Goal: Task Accomplishment & Management: Manage account settings

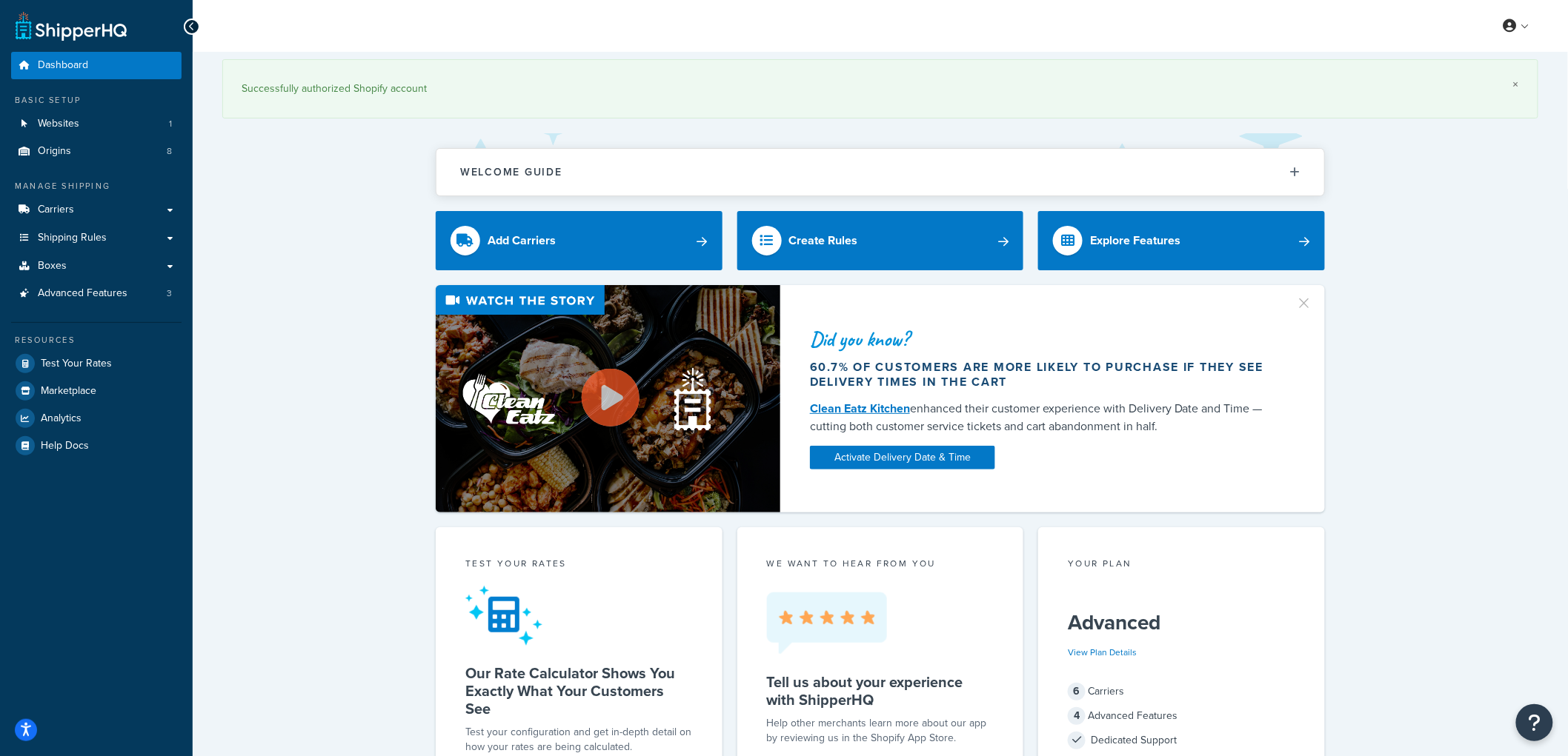
click at [1516, 87] on link "×" at bounding box center [1516, 84] width 6 height 12
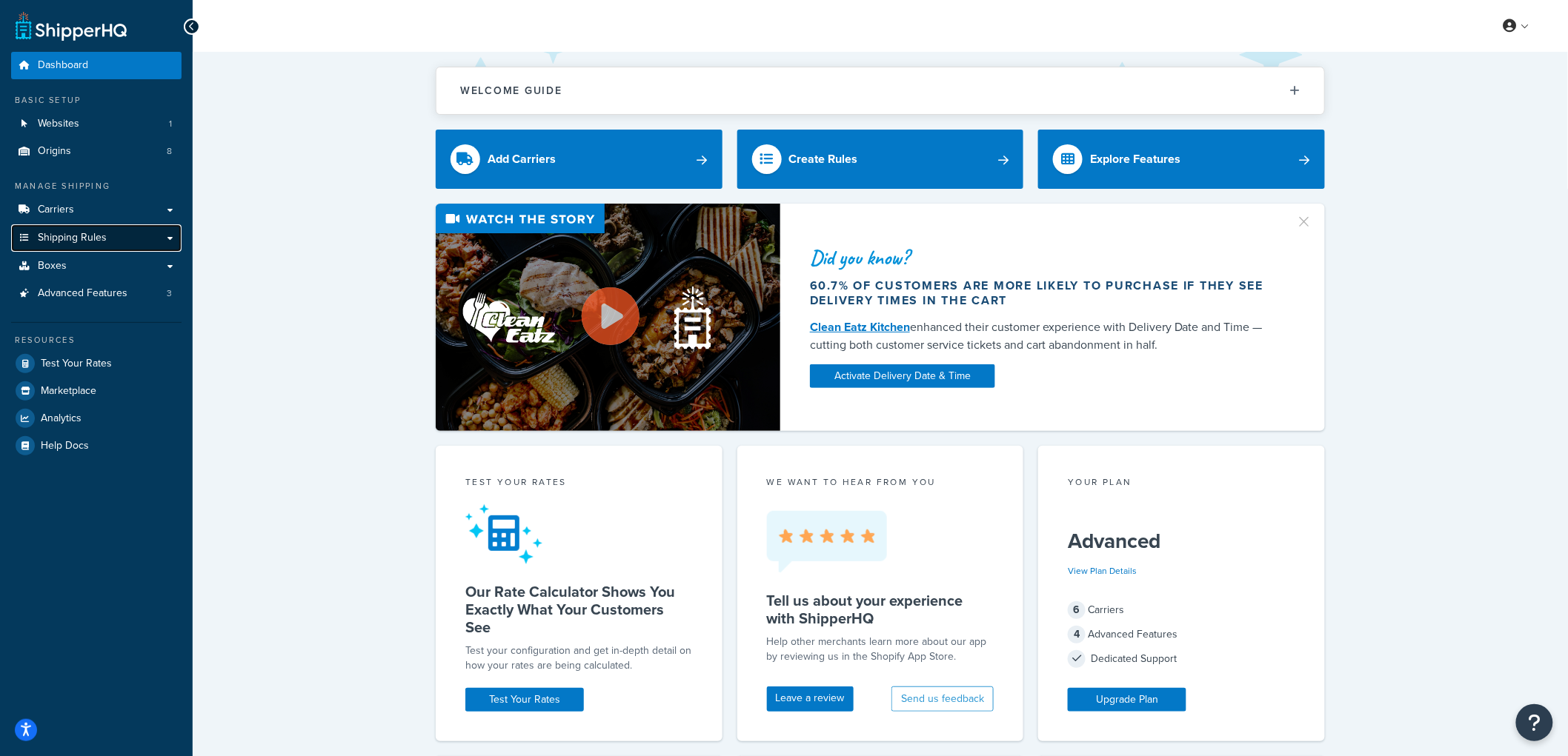
click at [109, 240] on link "Shipping Rules" at bounding box center [96, 238] width 170 height 27
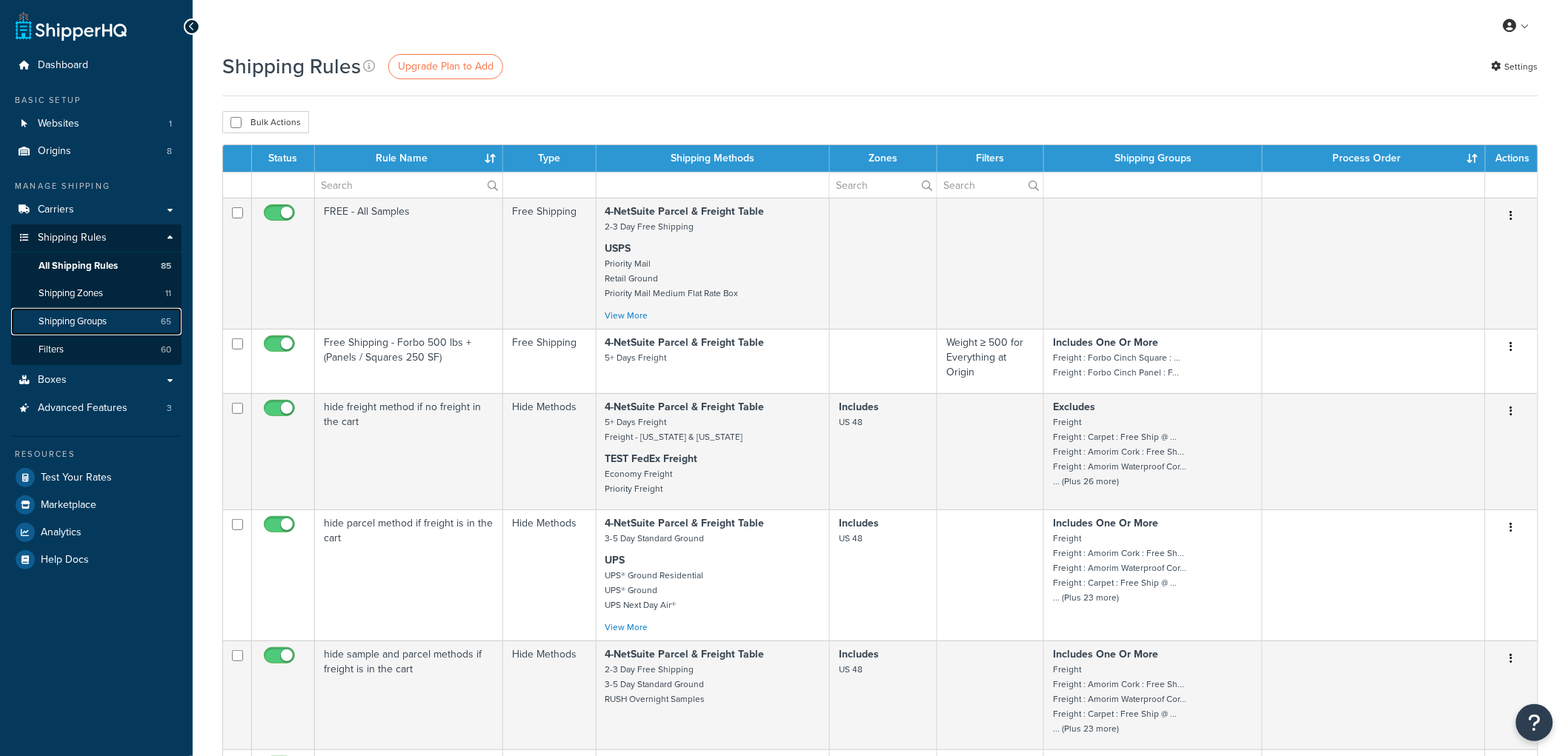
click at [100, 321] on span "Shipping Groups" at bounding box center [72, 322] width 68 height 13
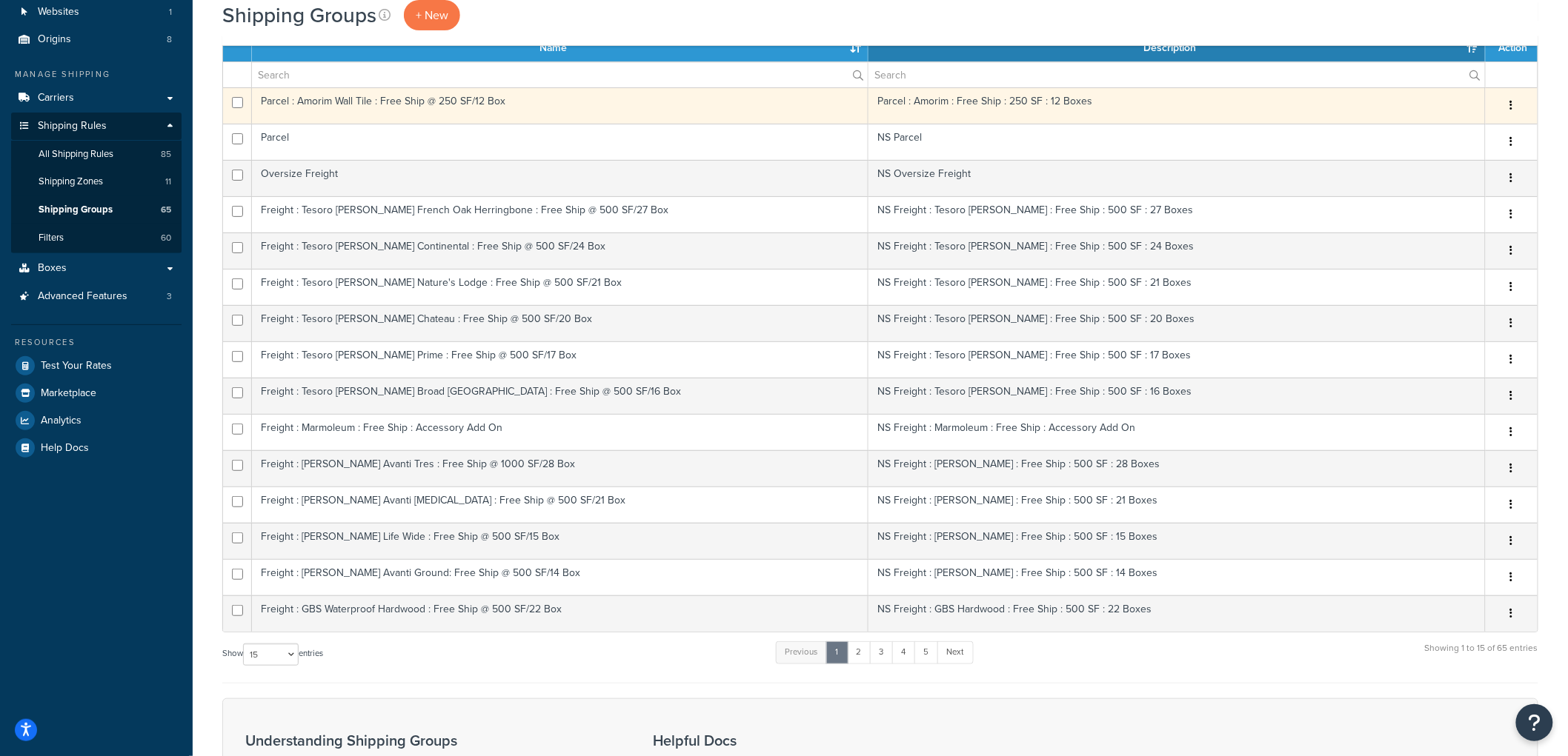
scroll to position [83, 0]
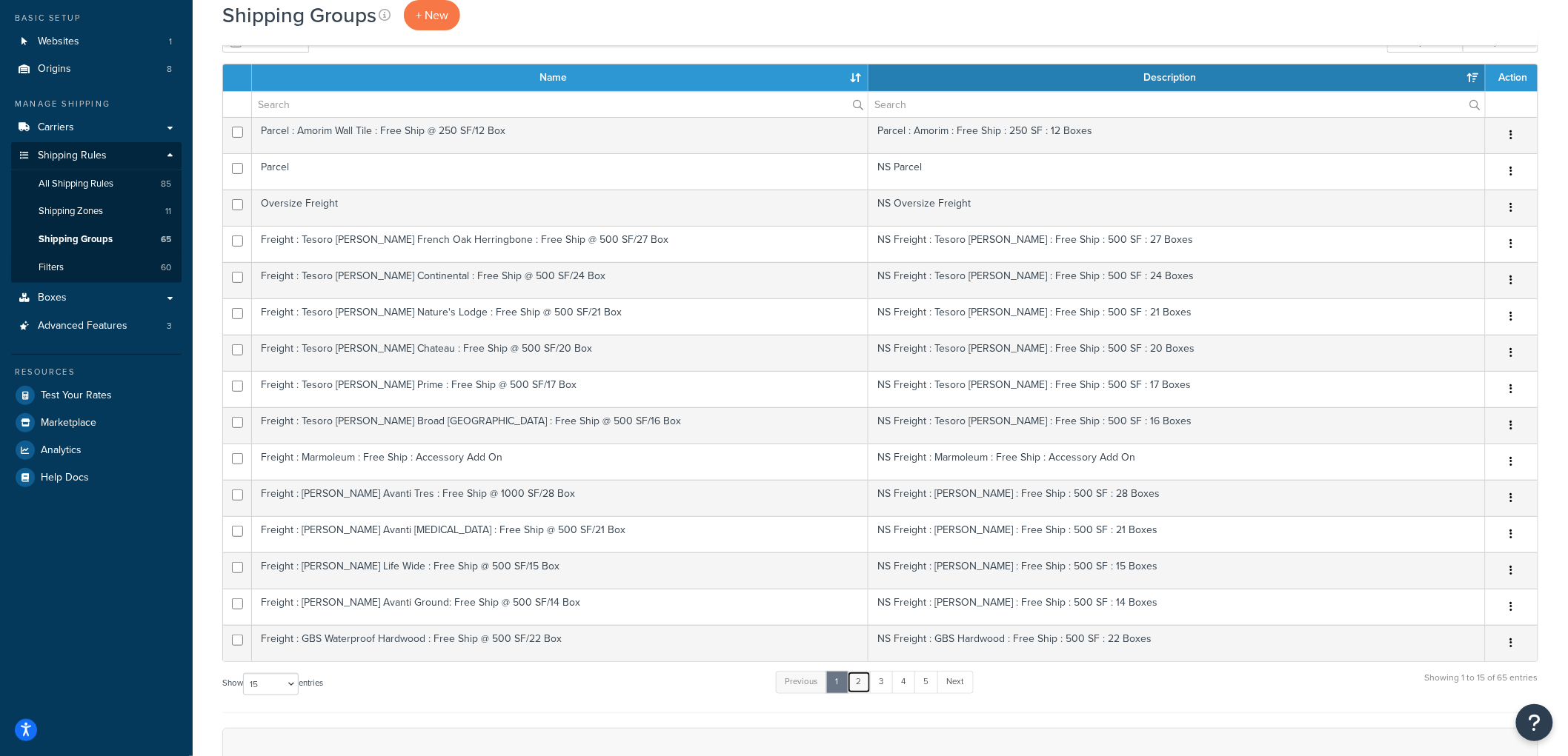
click at [864, 683] on link "2" at bounding box center [859, 682] width 25 height 22
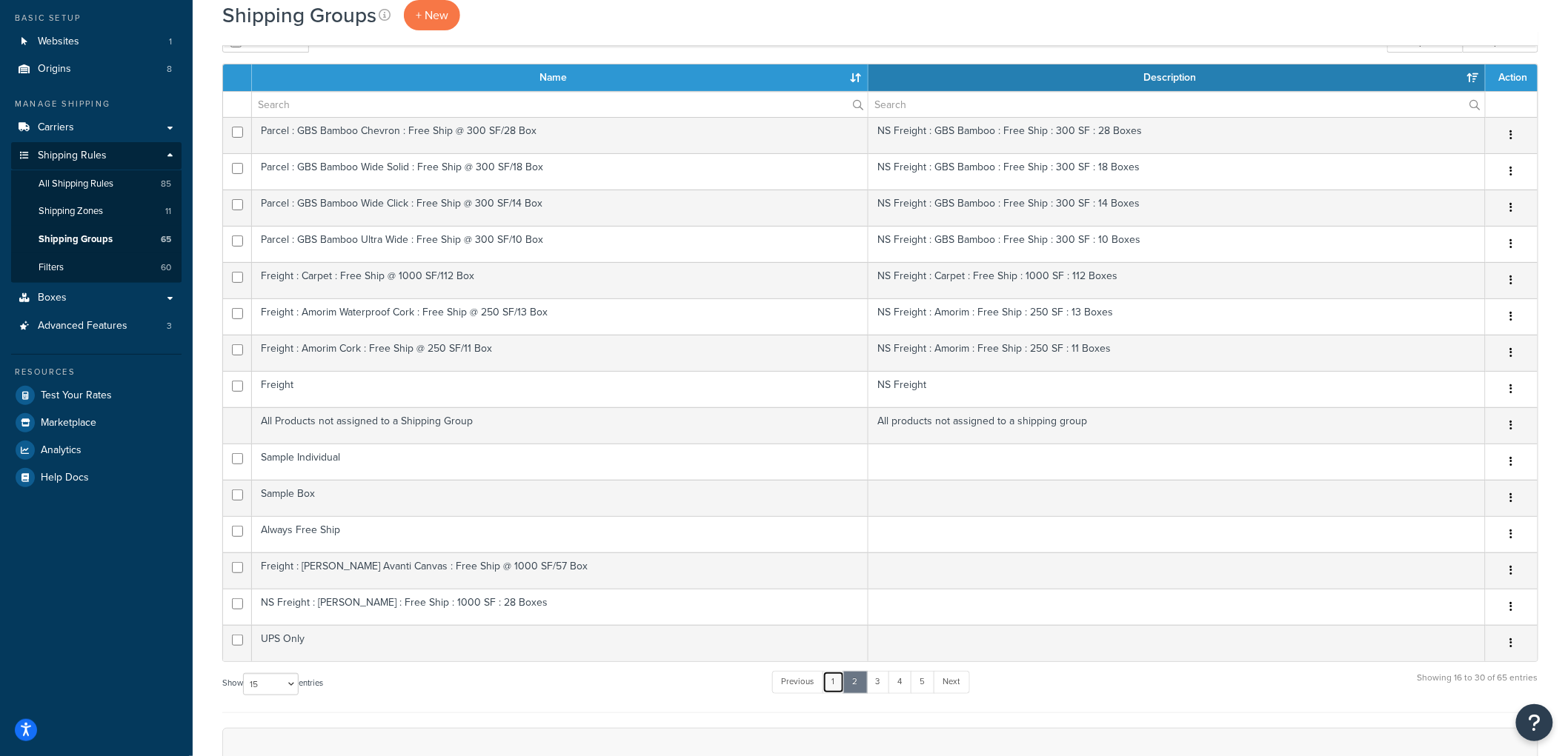
click at [837, 684] on link "1" at bounding box center [834, 682] width 22 height 22
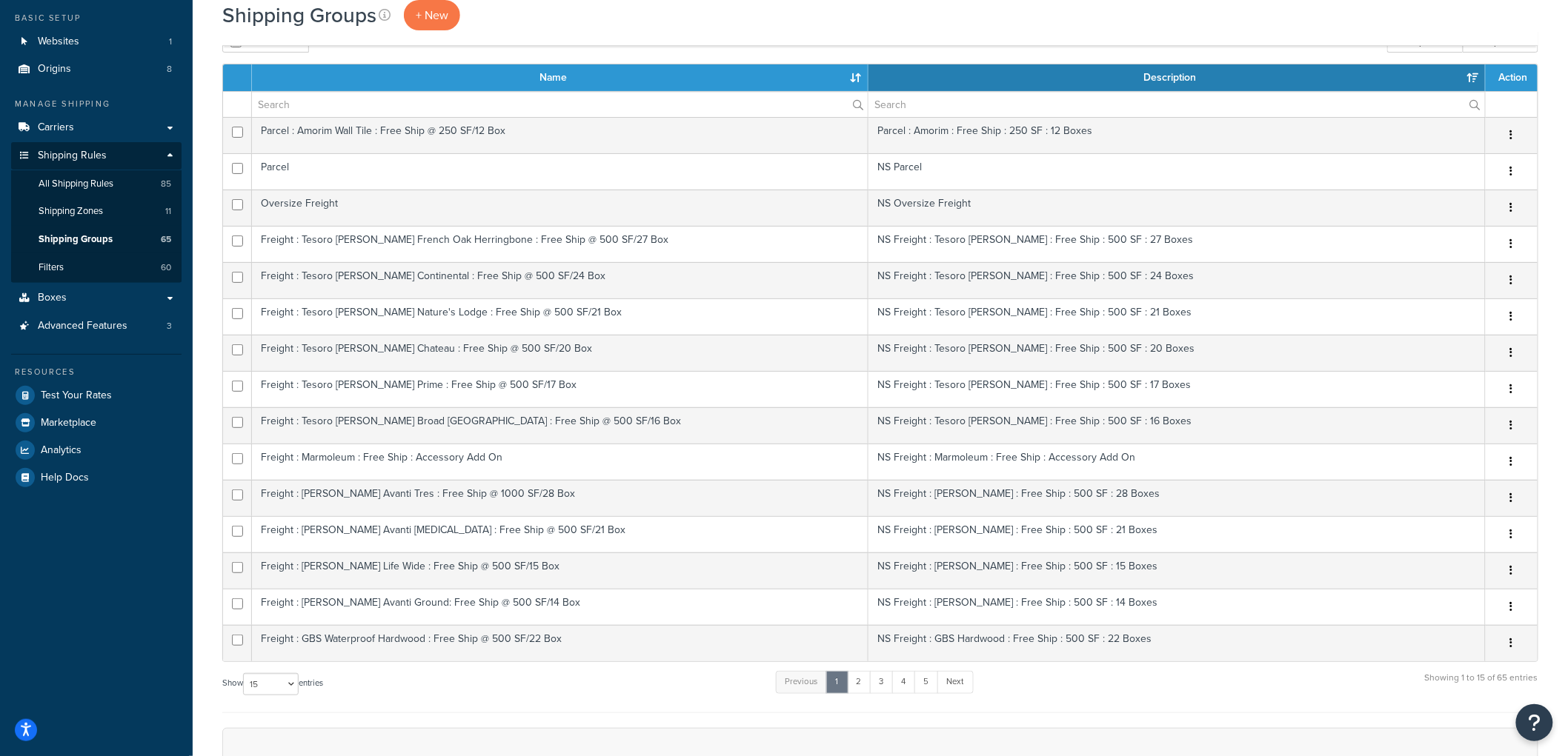
click at [203, 175] on div "Shipping Groups + New Bulk Actions Duplicate Delete Import CSV Export CSV Conta…" at bounding box center [880, 521] width 1376 height 1103
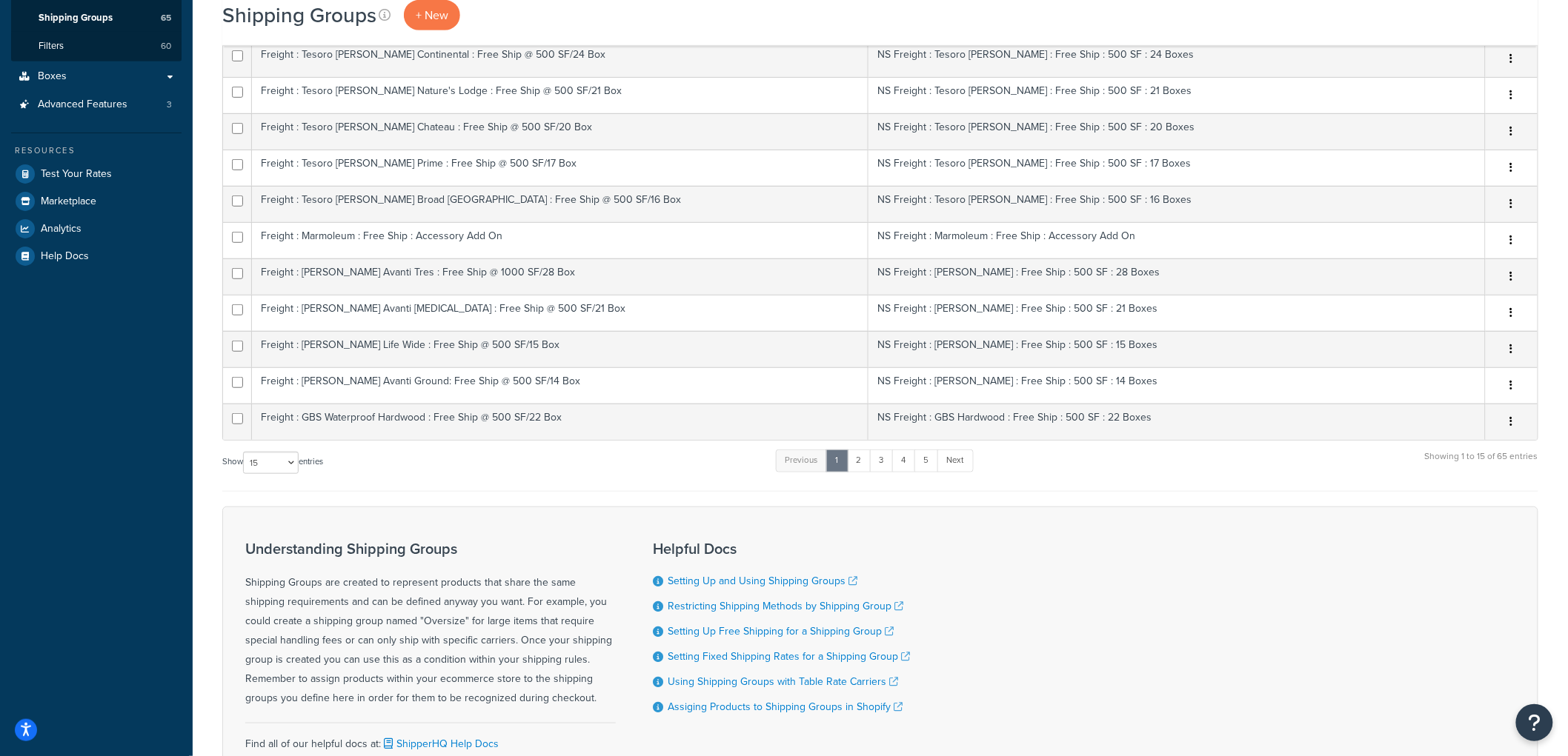
scroll to position [329, 0]
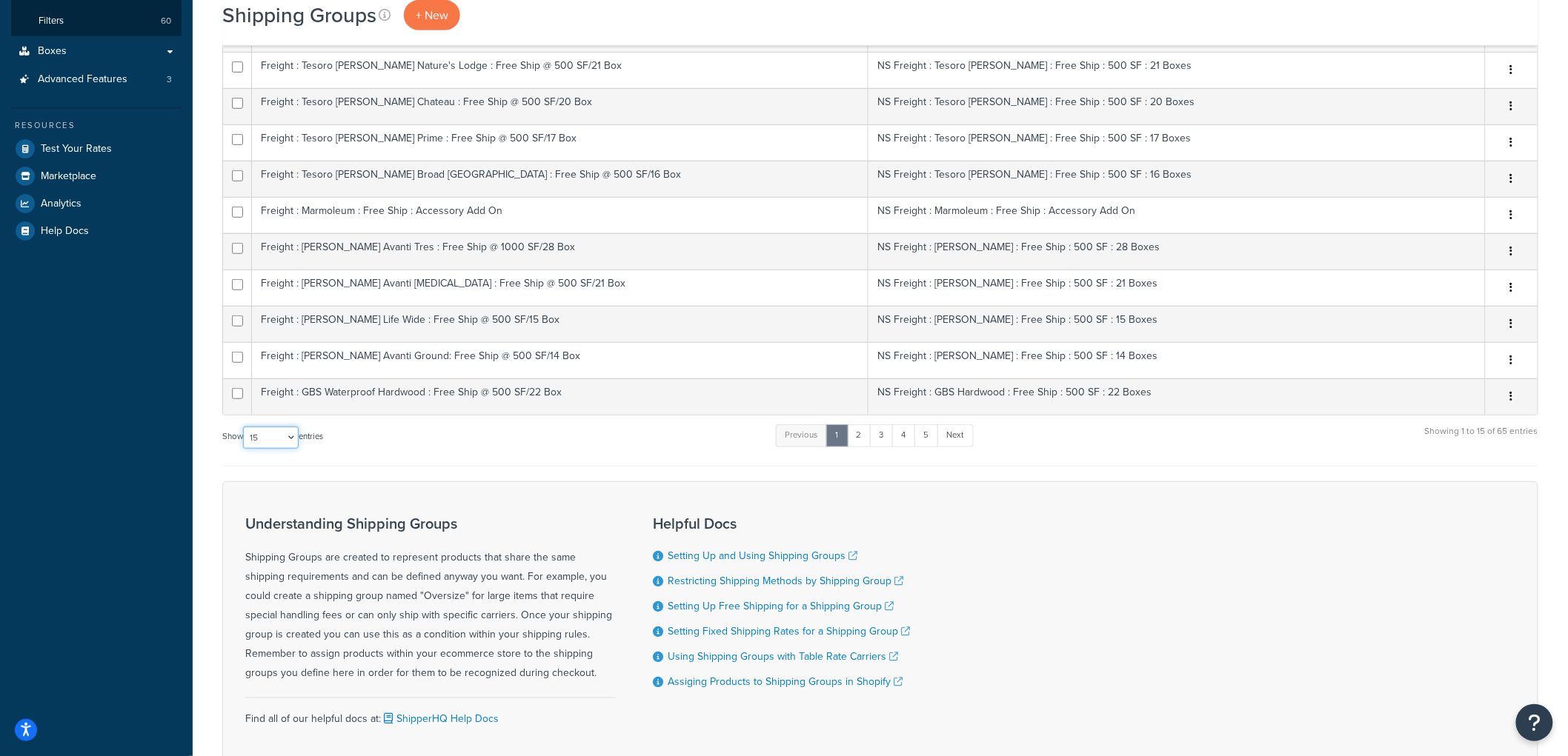
click at [283, 437] on select "10 15 25 50 100" at bounding box center [270, 438] width 55 height 22
click at [244, 449] on select "10 15 25 50 100" at bounding box center [270, 438] width 55 height 22
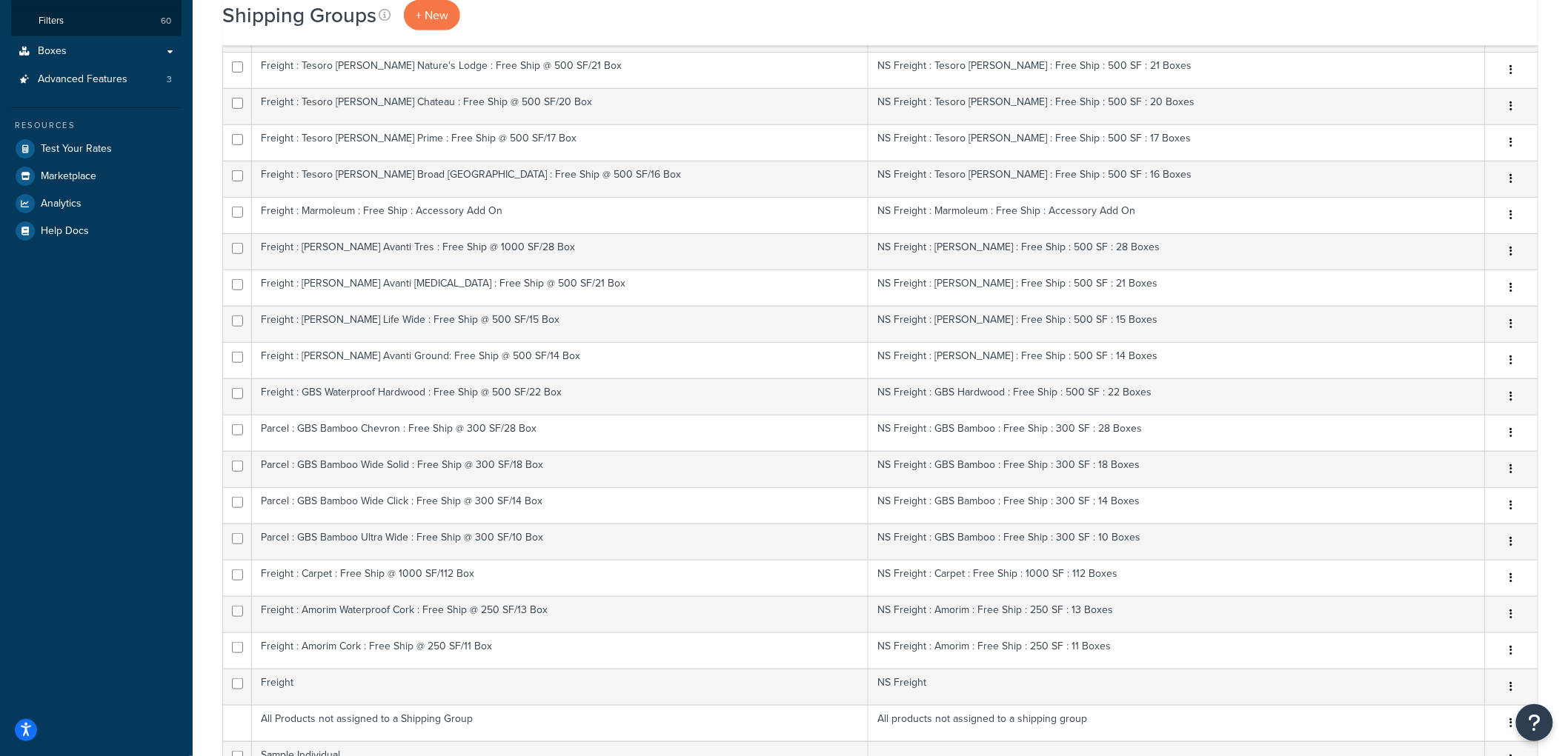
click at [203, 392] on div "Shipping Groups + New Bulk Actions Duplicate Delete Import CSV Export CSV Conta…" at bounding box center [880, 456] width 1376 height 1466
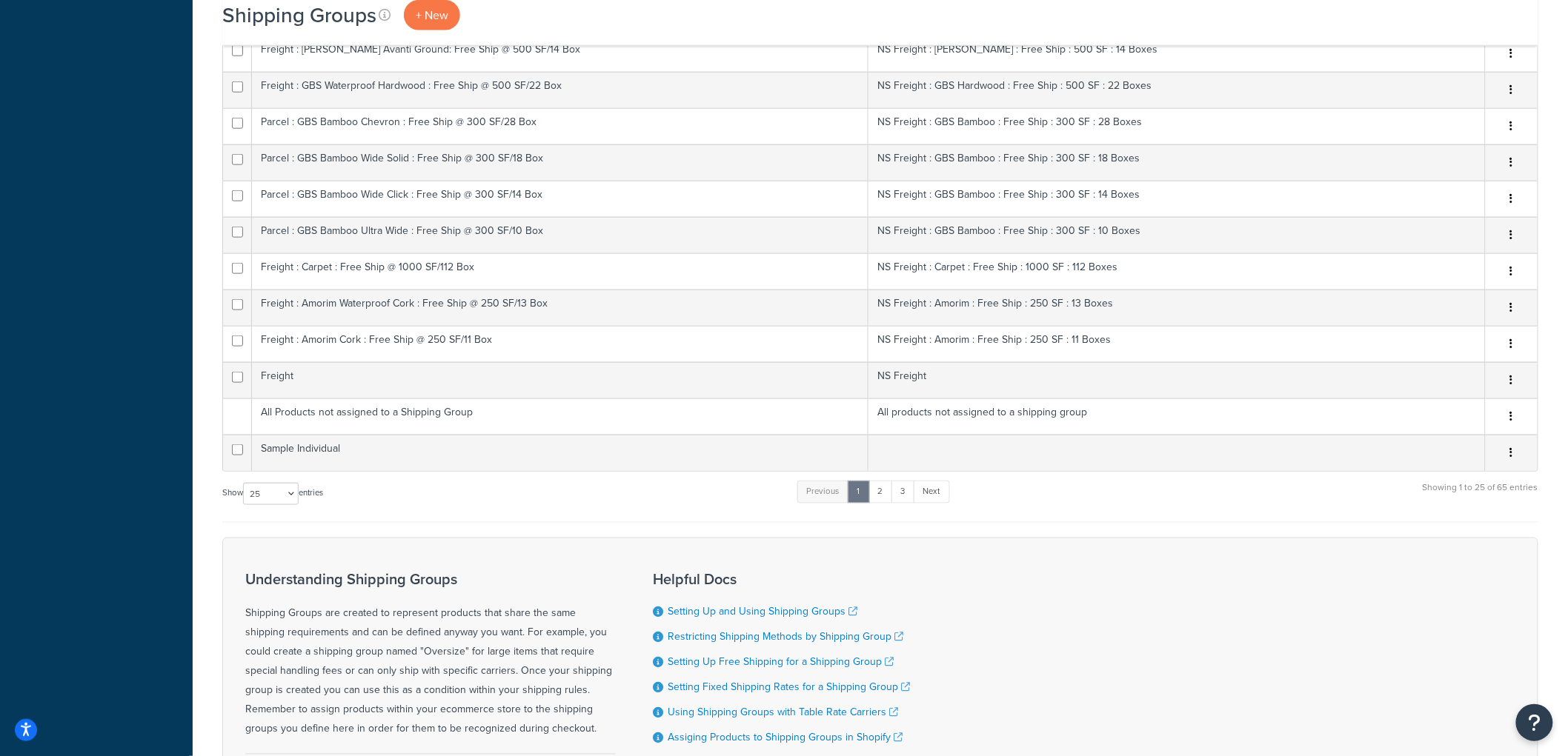
scroll to position [635, 0]
click at [280, 505] on select "10 15 25 50 100" at bounding box center [270, 495] width 55 height 22
select select "50"
click at [244, 506] on select "10 15 25 50 100" at bounding box center [270, 495] width 55 height 22
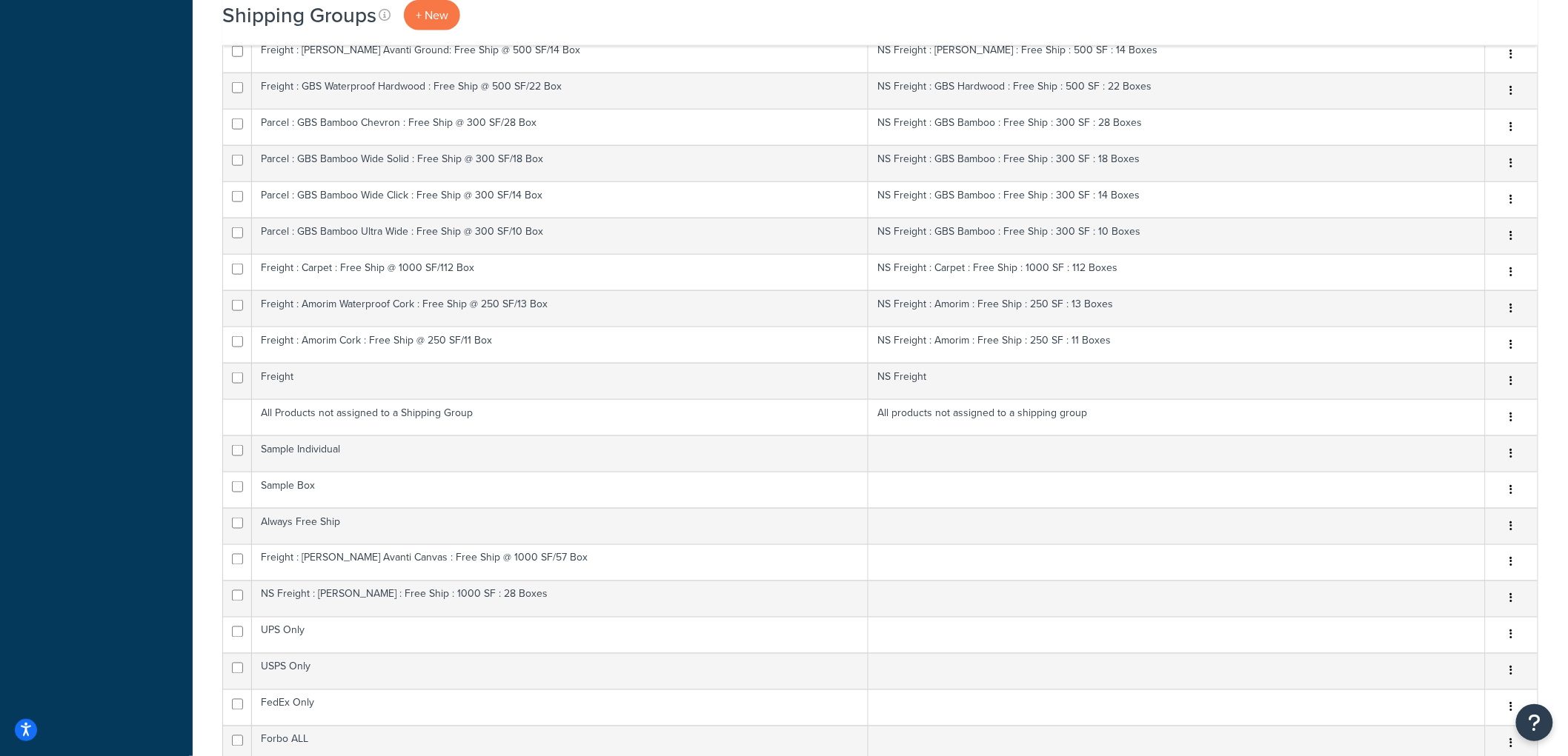
click at [206, 448] on div "Shipping Groups + New Bulk Actions Duplicate Delete Import CSV Export CSV Conta…" at bounding box center [880, 604] width 1376 height 2374
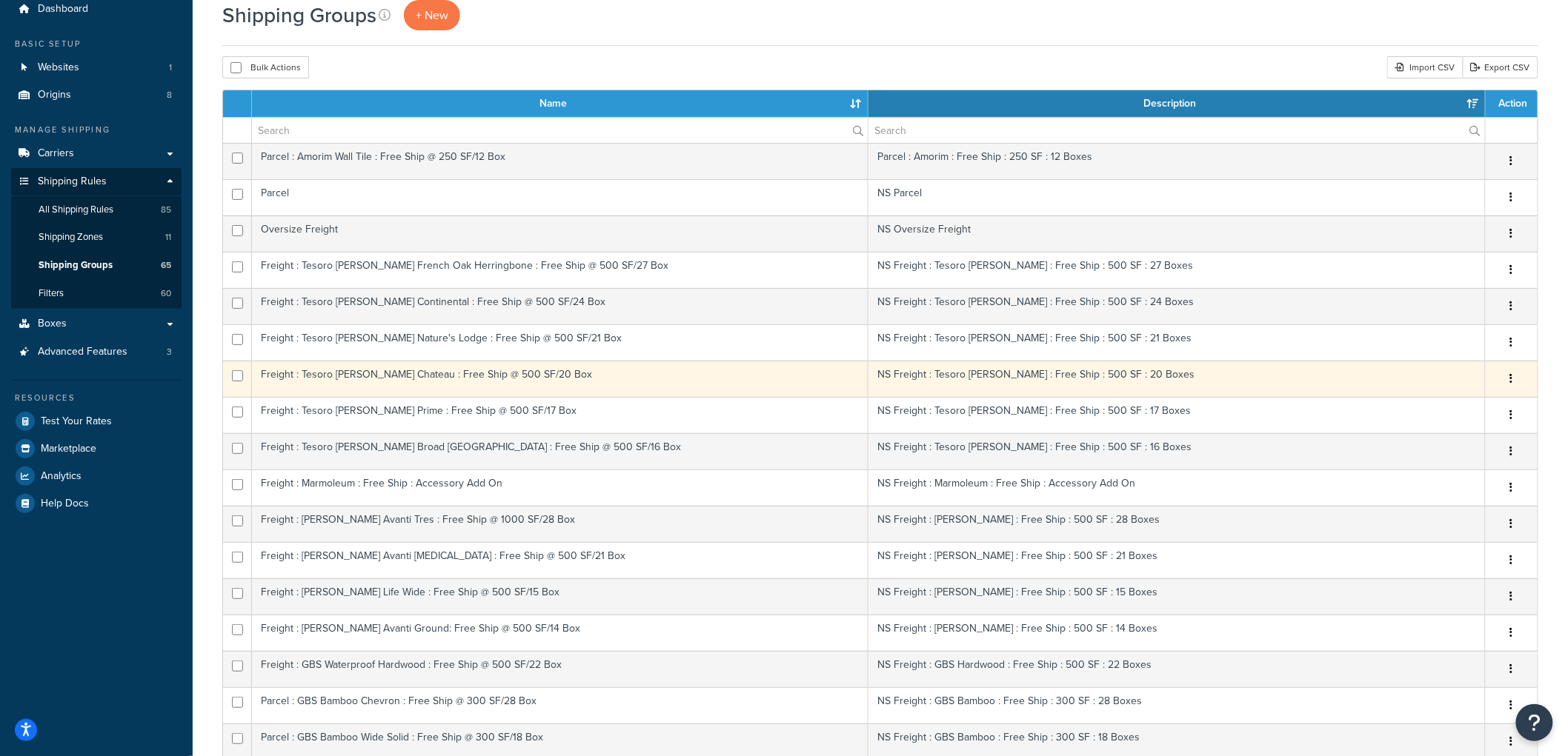
scroll to position [0, 0]
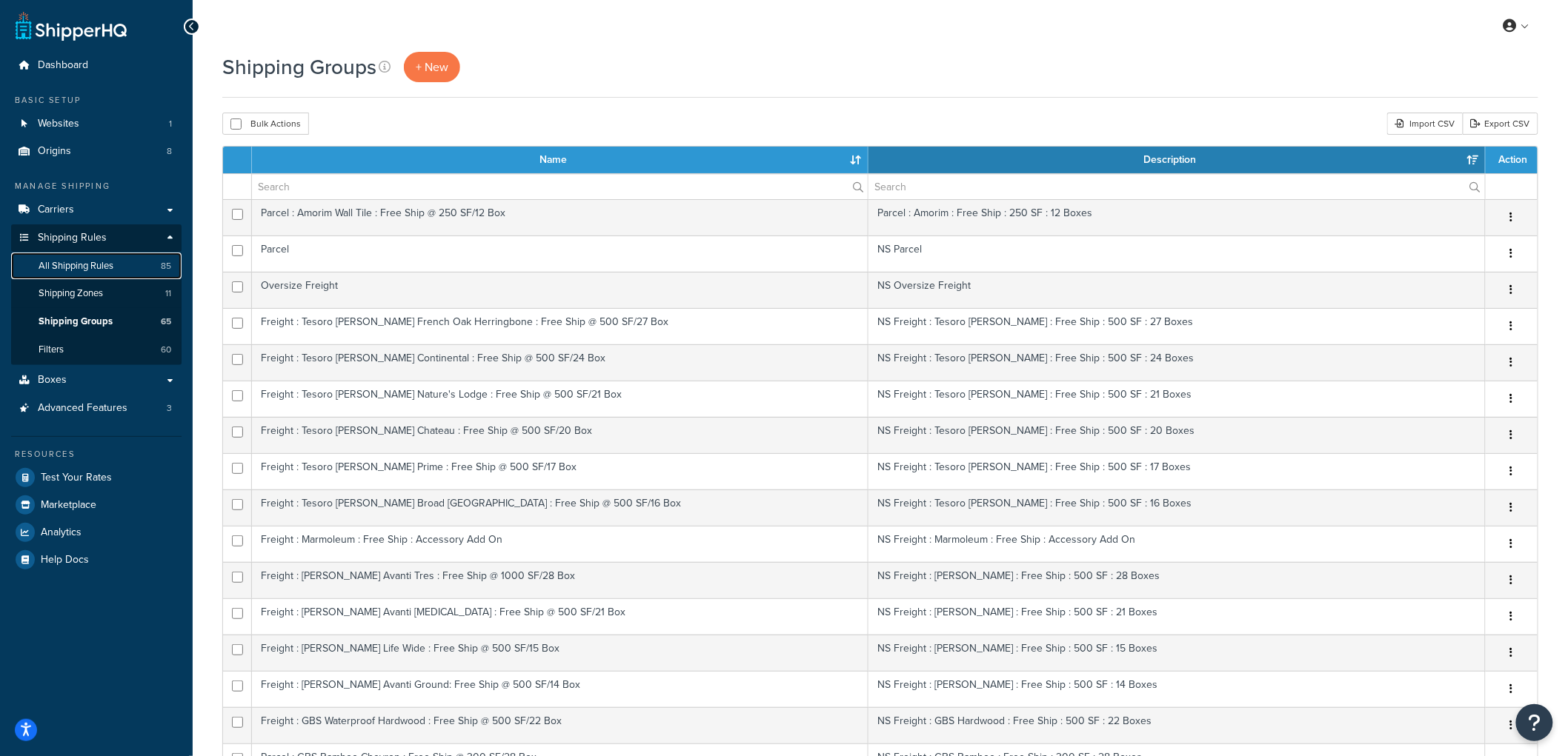
click at [101, 269] on span "All Shipping Rules" at bounding box center [76, 266] width 75 height 13
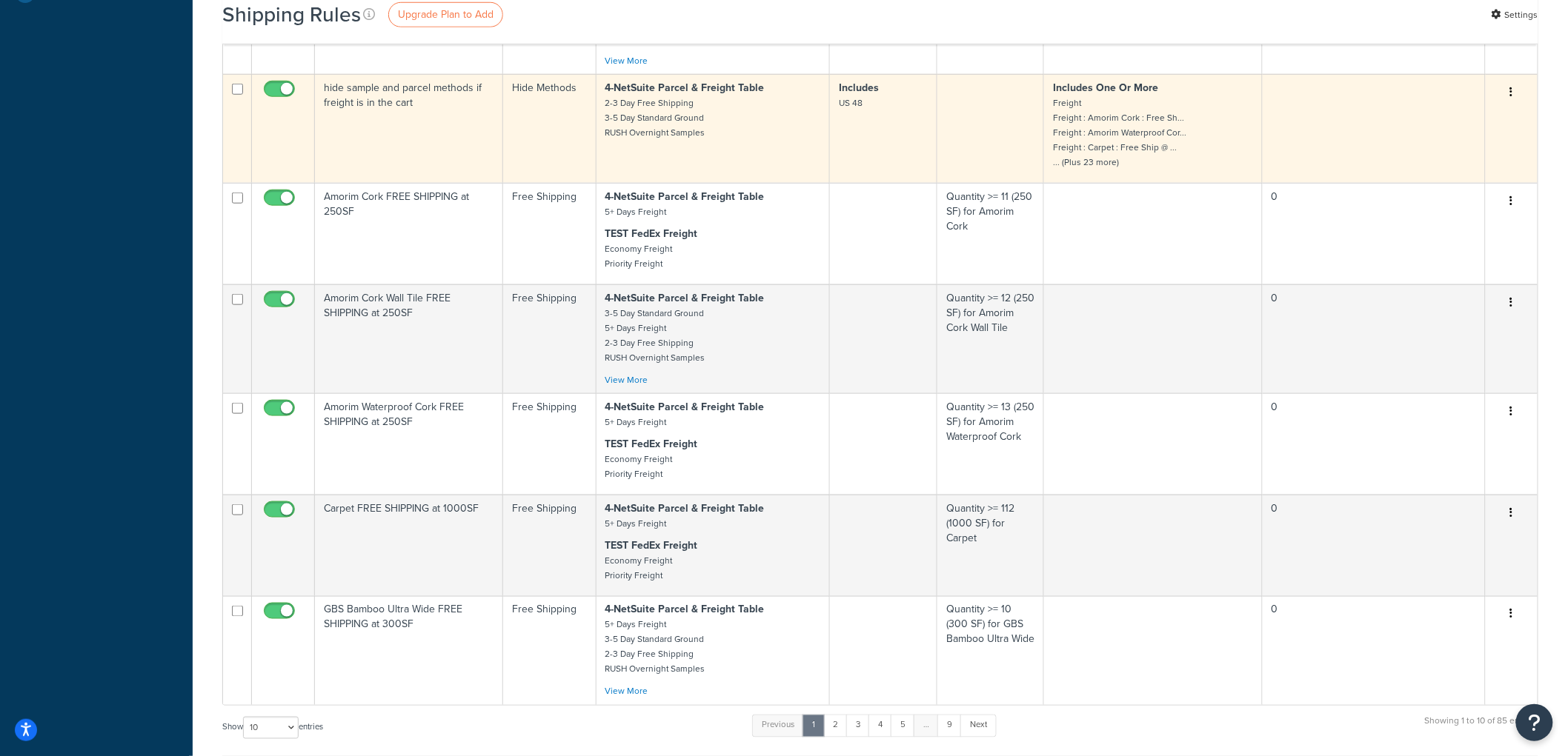
scroll to position [576, 0]
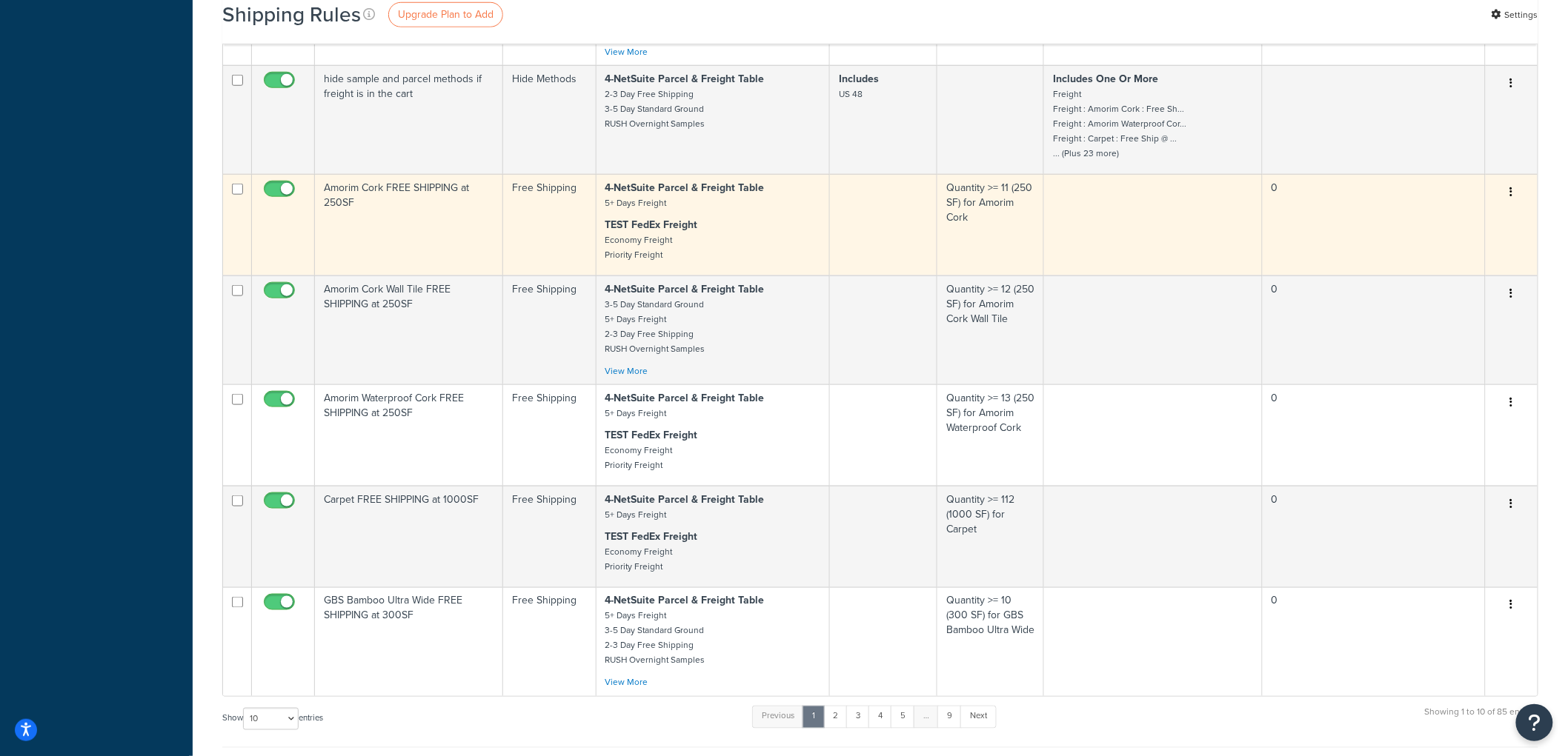
click at [451, 244] on td "Amorim Cork FREE SHIPPING at 250SF" at bounding box center [409, 224] width 188 height 101
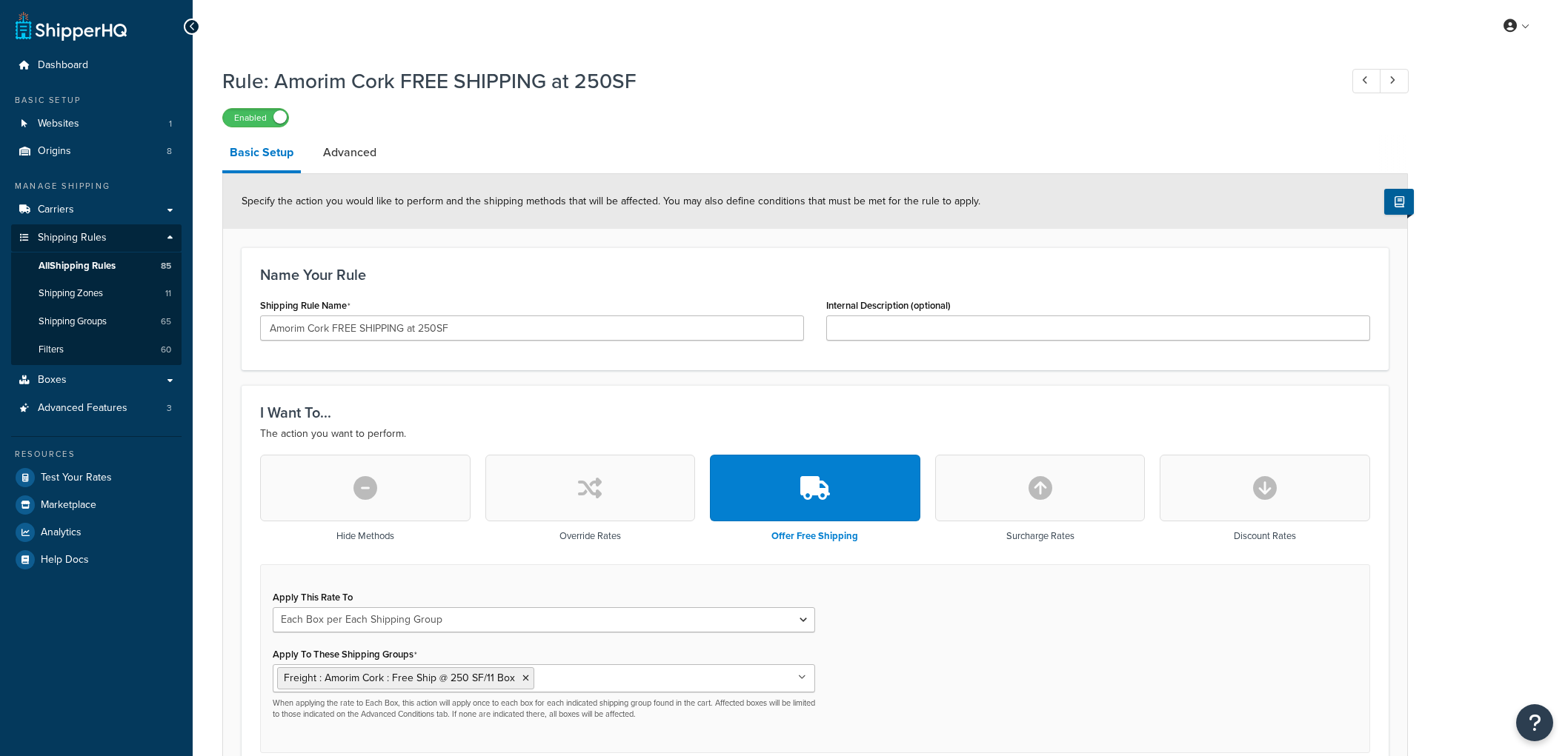
select select "BOX"
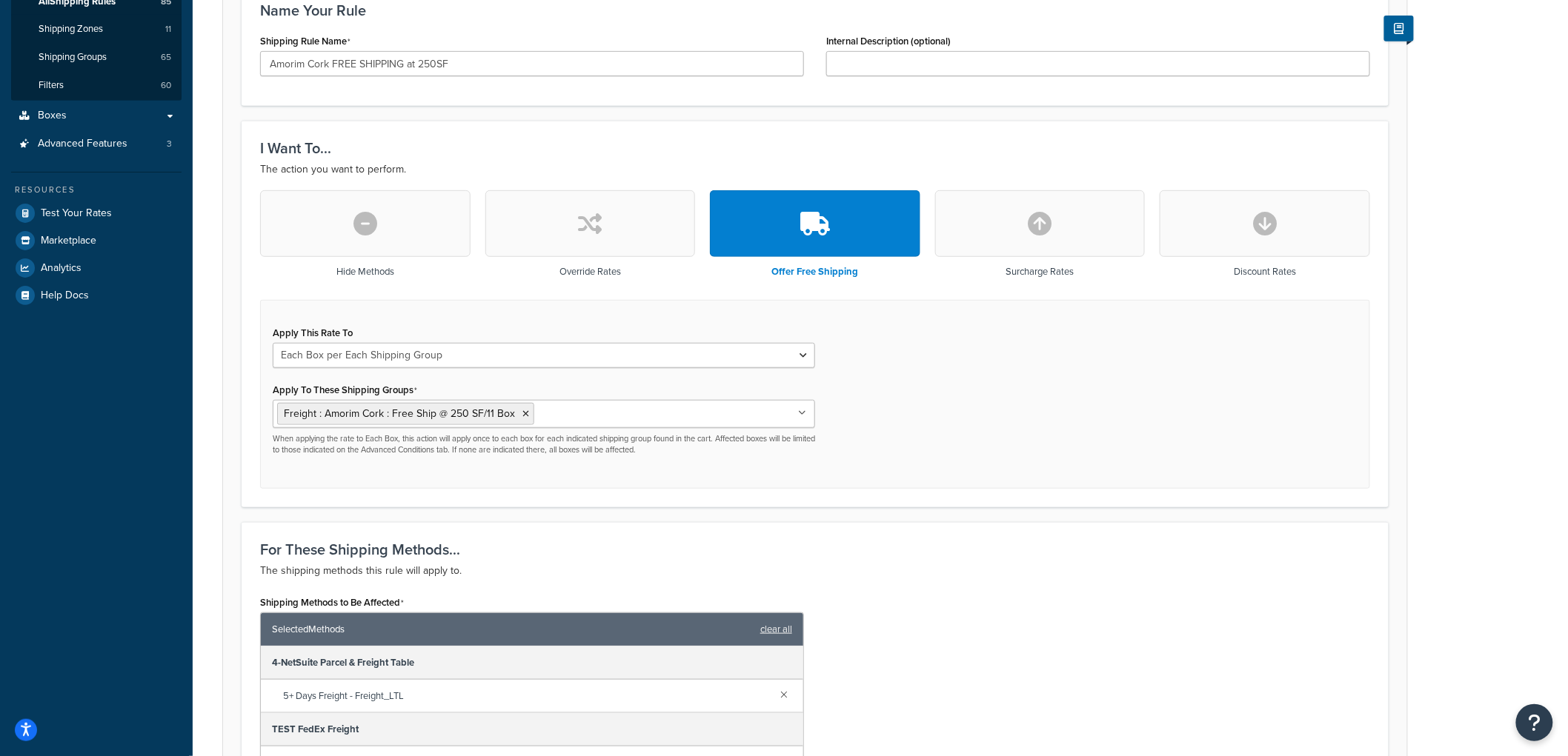
scroll to position [329, 0]
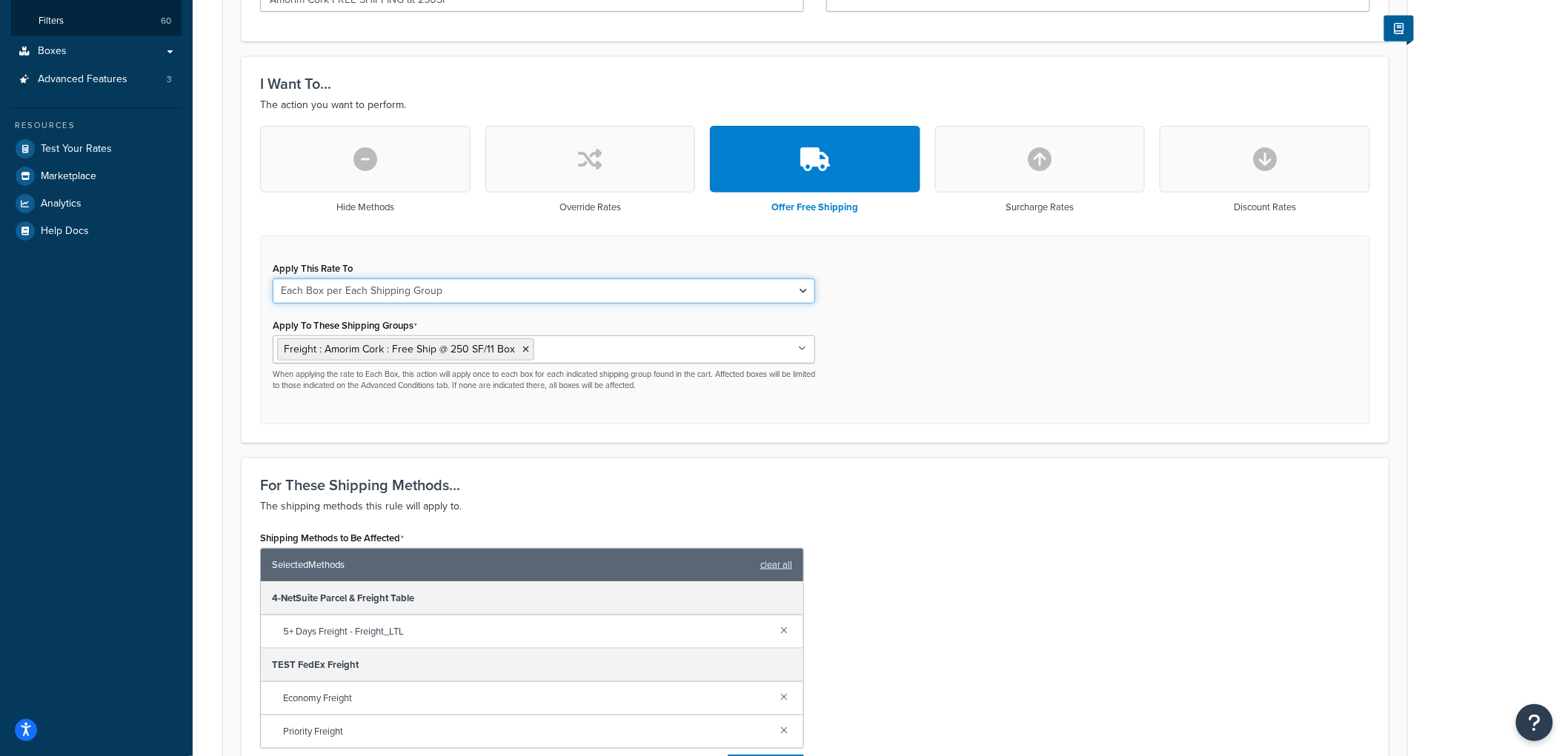
click at [715, 284] on select "Each Shipment in the Cart Each Origin in the Cart Each Shipping Group in the Ca…" at bounding box center [543, 291] width 543 height 26
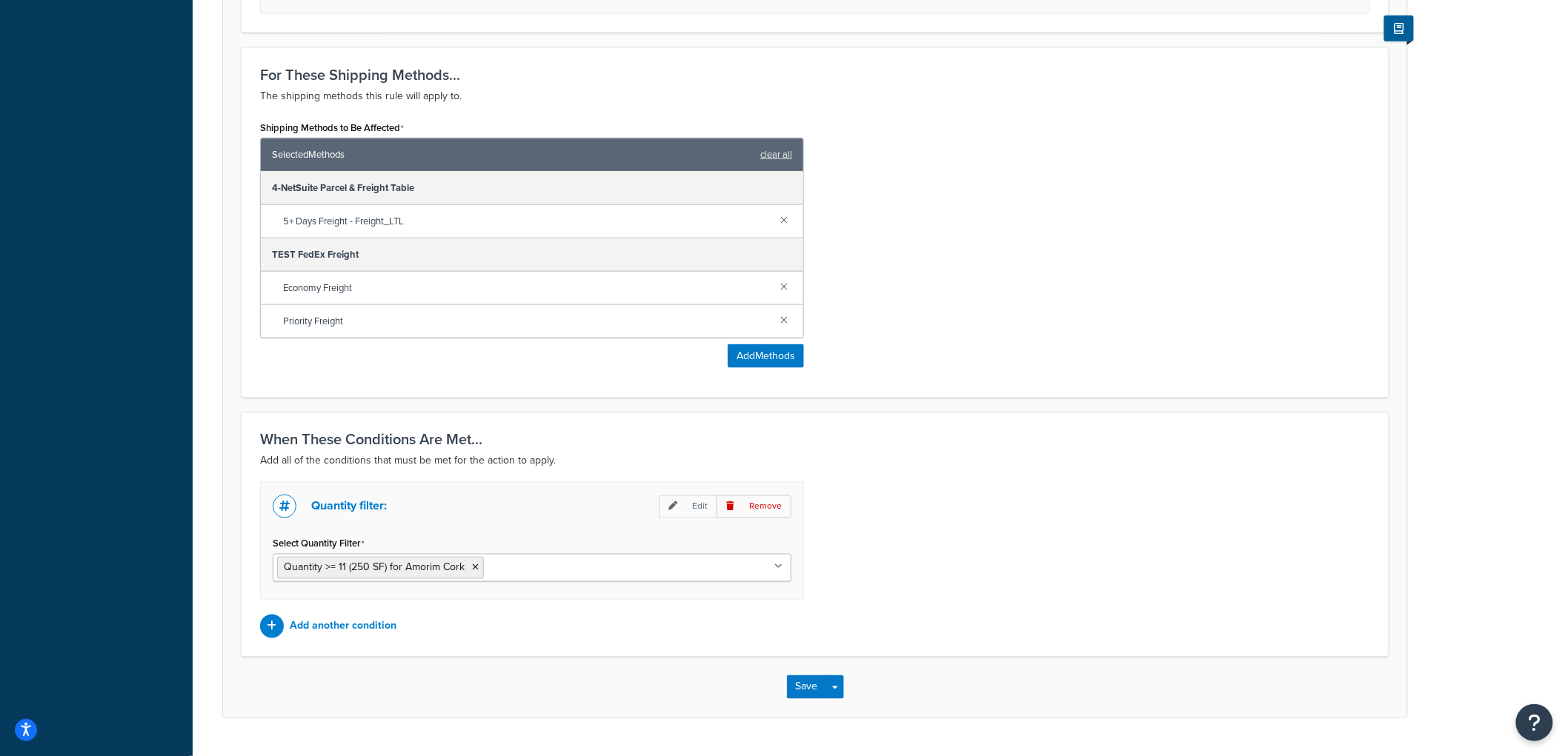
scroll to position [741, 0]
click at [346, 628] on p "Add another condition" at bounding box center [342, 625] width 106 height 20
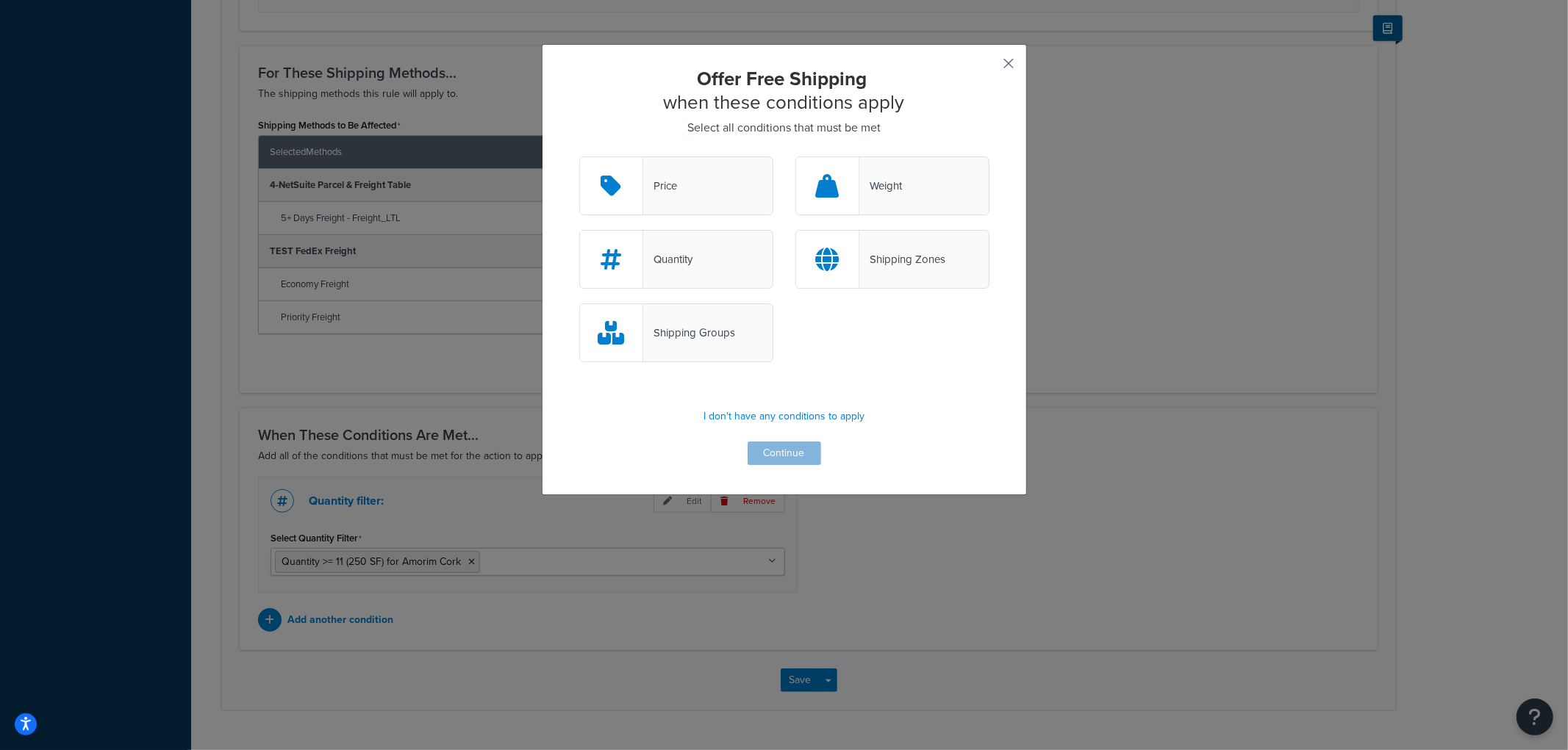
click at [989, 67] on button "button" at bounding box center [988, 68] width 3 height 3
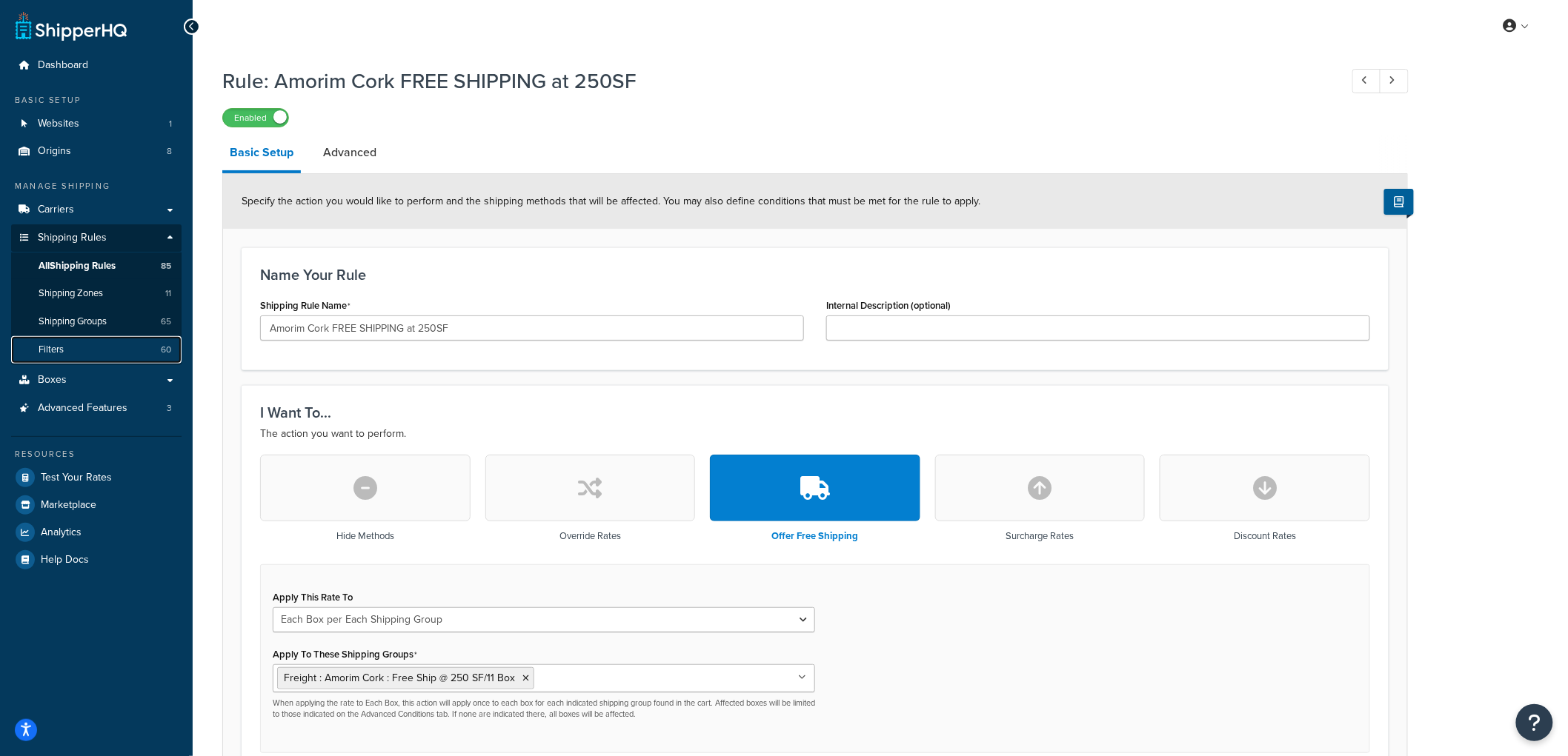
click at [100, 345] on link "Filters 60" at bounding box center [96, 350] width 170 height 27
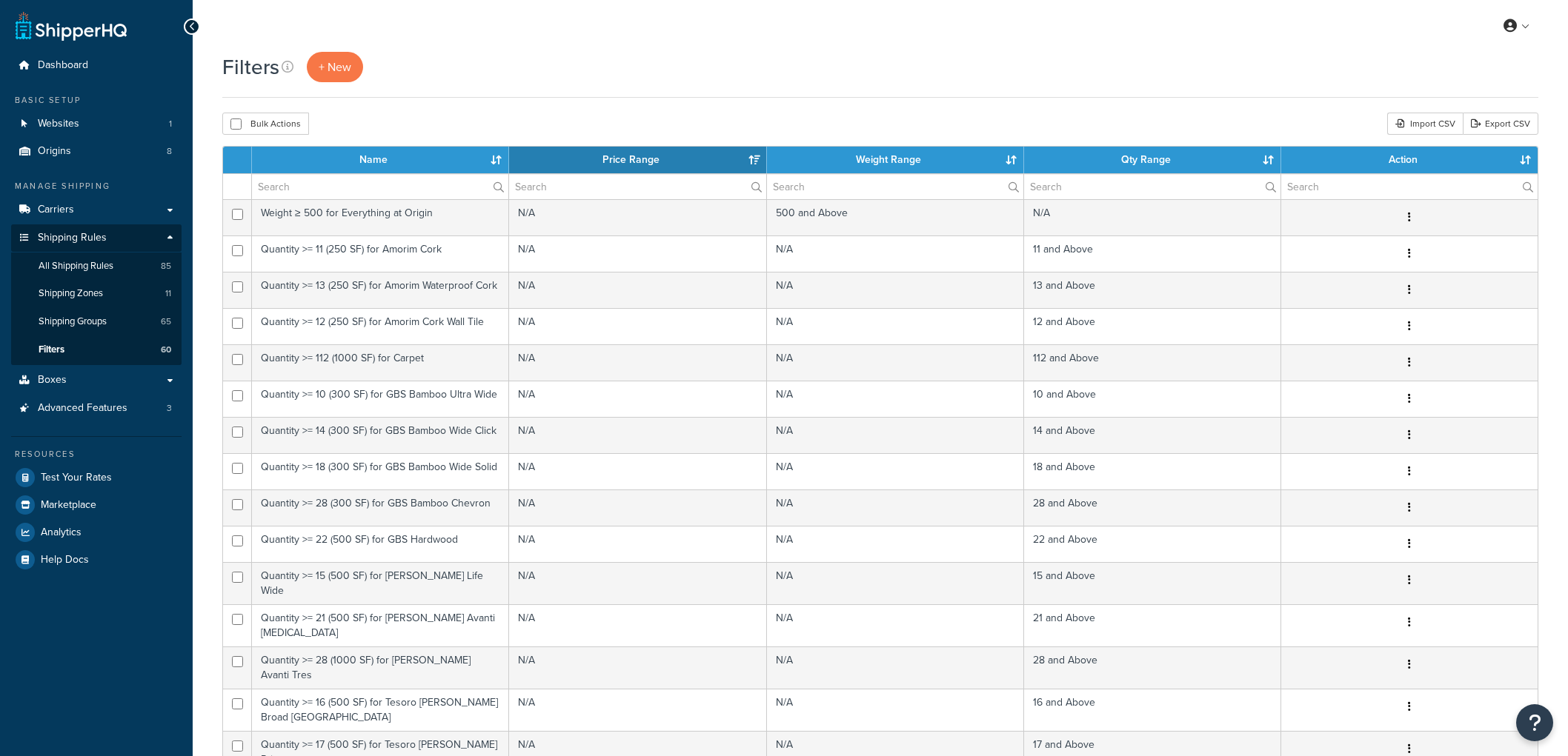
select select "15"
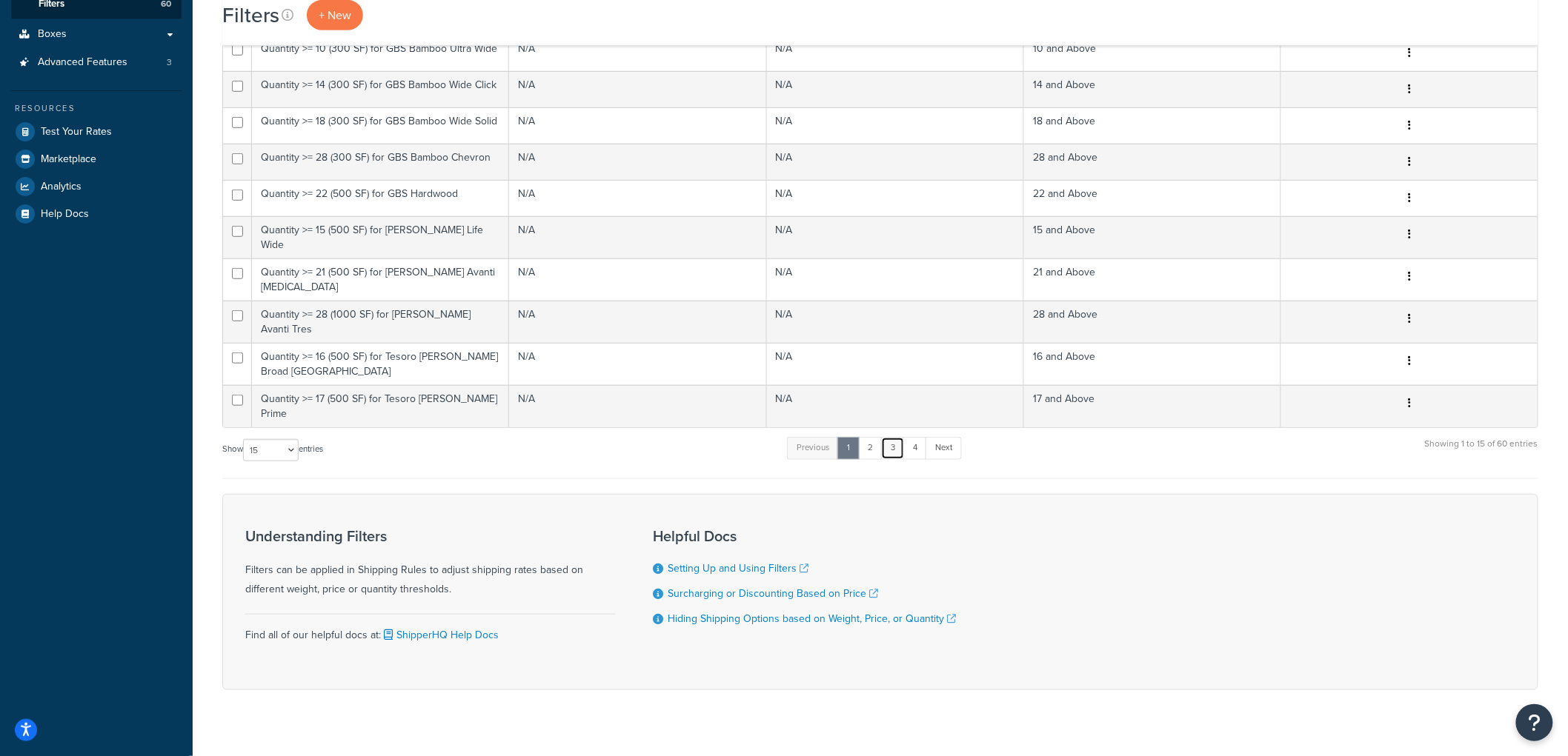
click at [899, 437] on link "3" at bounding box center [893, 448] width 24 height 22
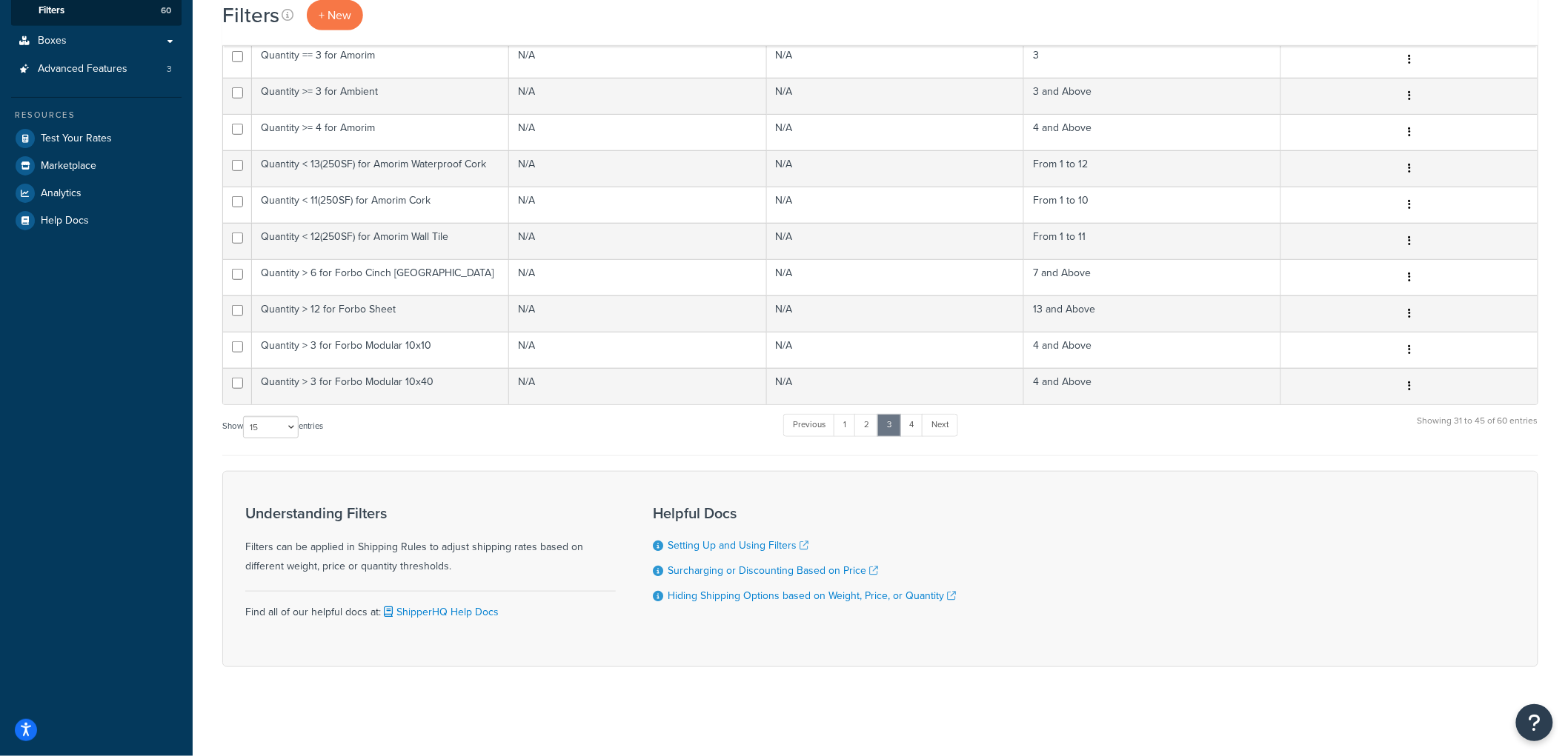
scroll to position [340, 0]
click at [913, 425] on link "4" at bounding box center [911, 425] width 24 height 22
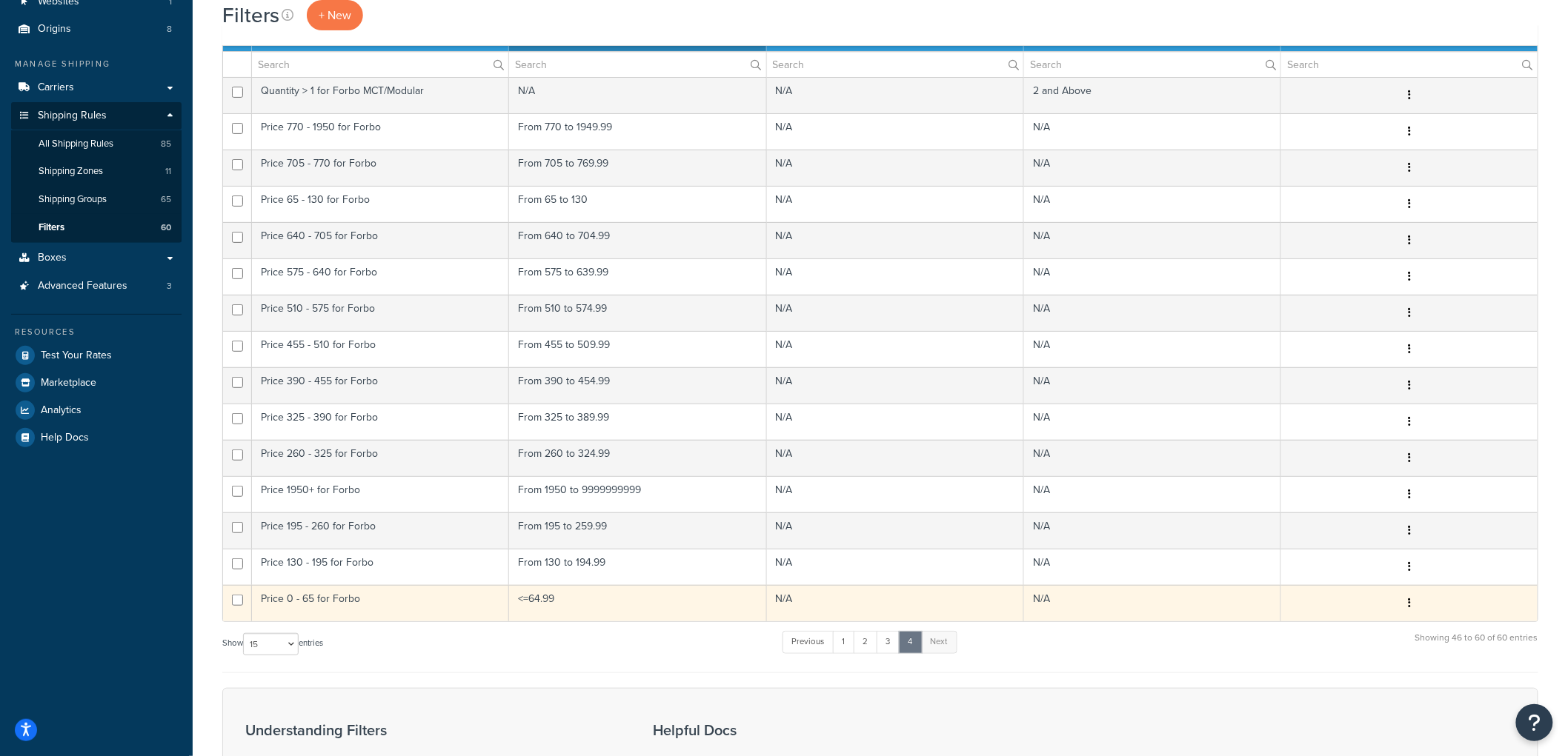
scroll to position [93, 0]
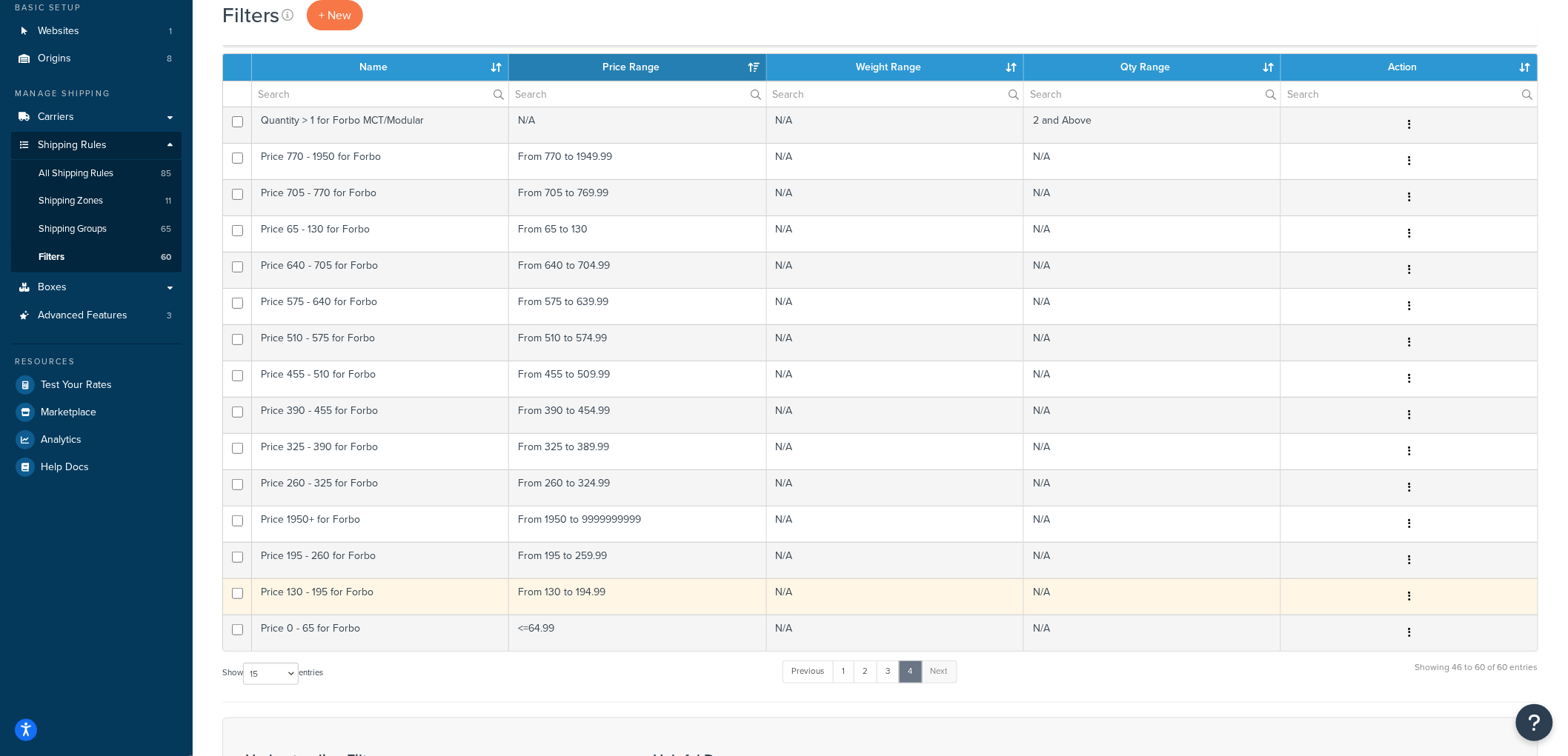
click at [317, 581] on td "Price 130 - 195 for Forbo" at bounding box center [381, 597] width 257 height 37
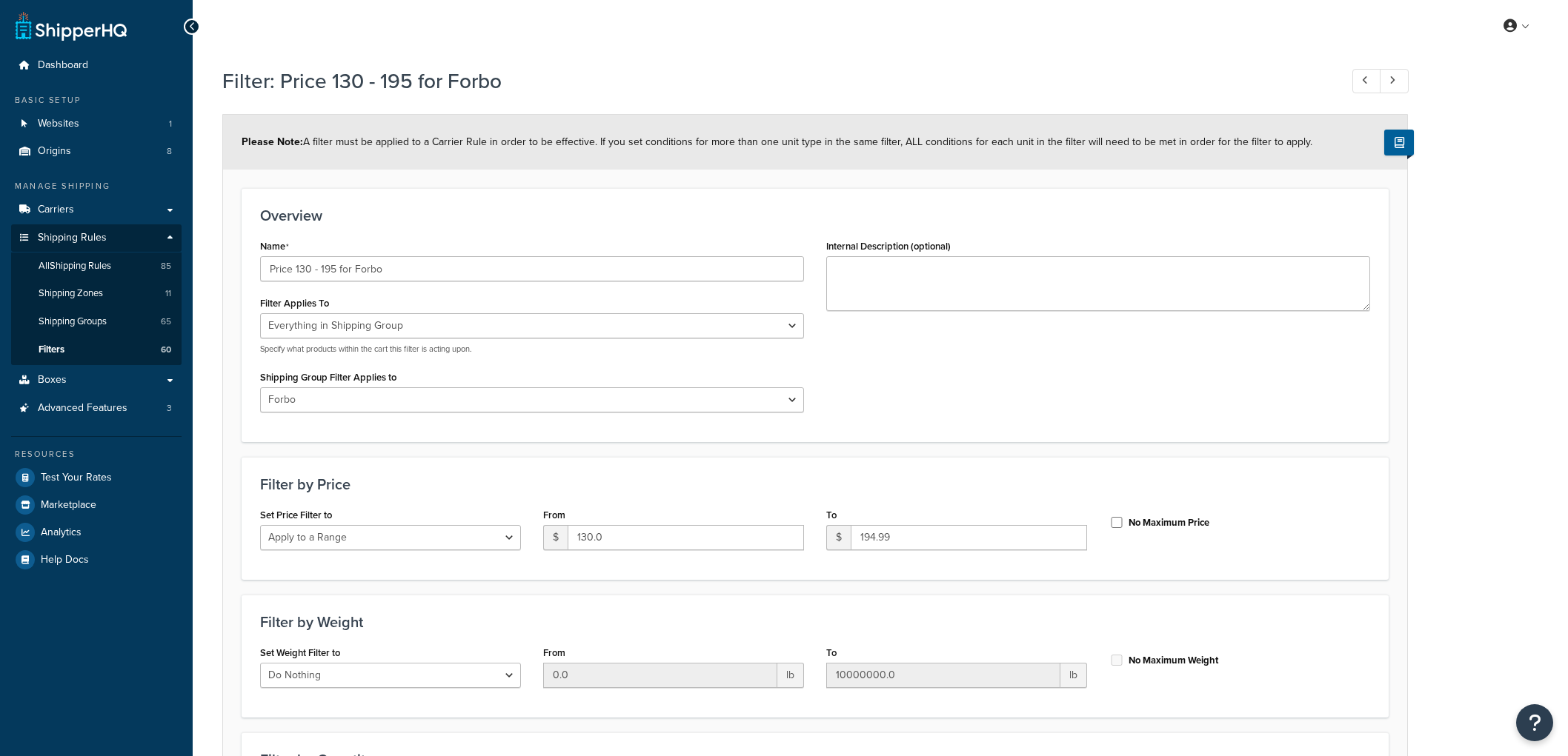
select select "SHIPPING_GROUP"
select select "301438"
select select "range"
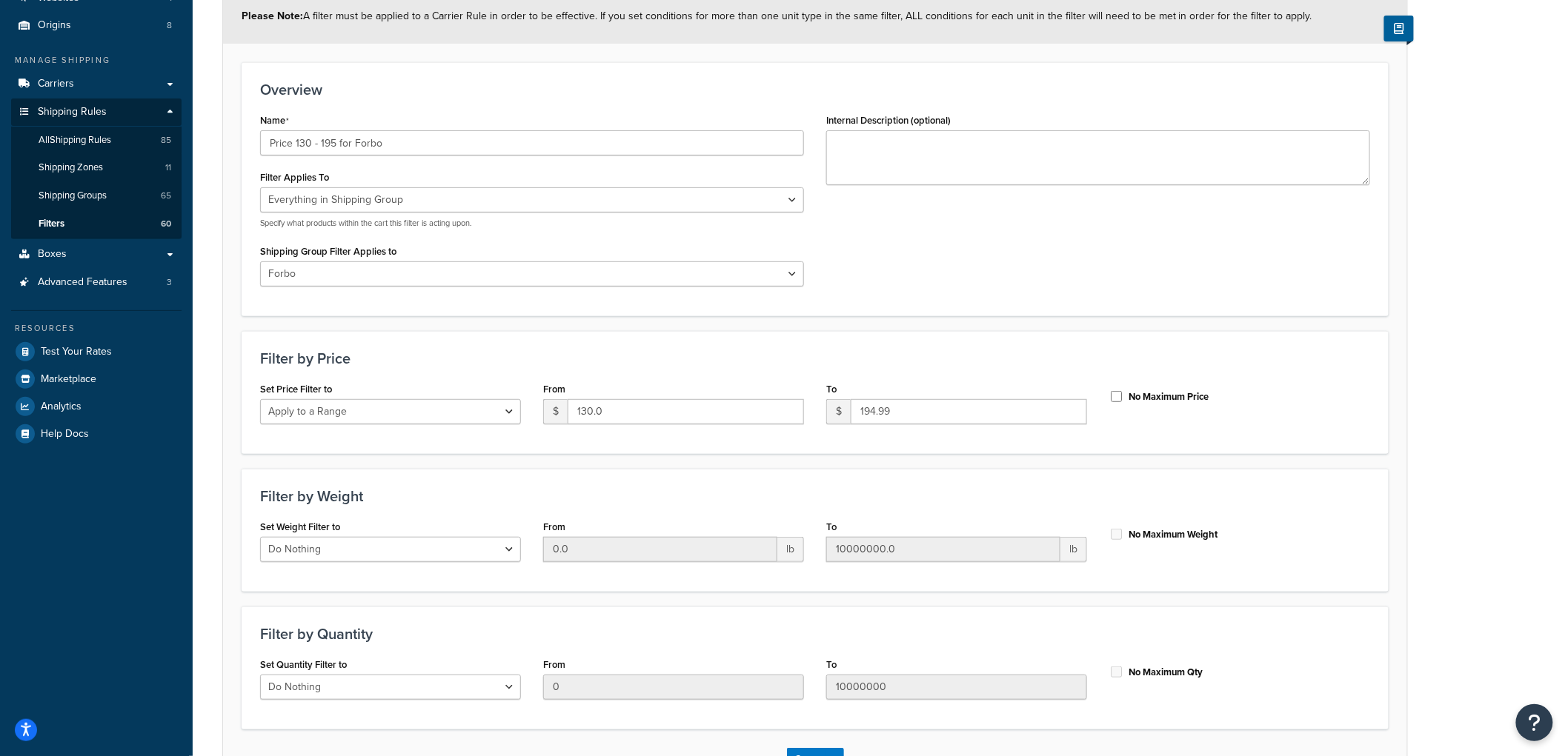
scroll to position [164, 0]
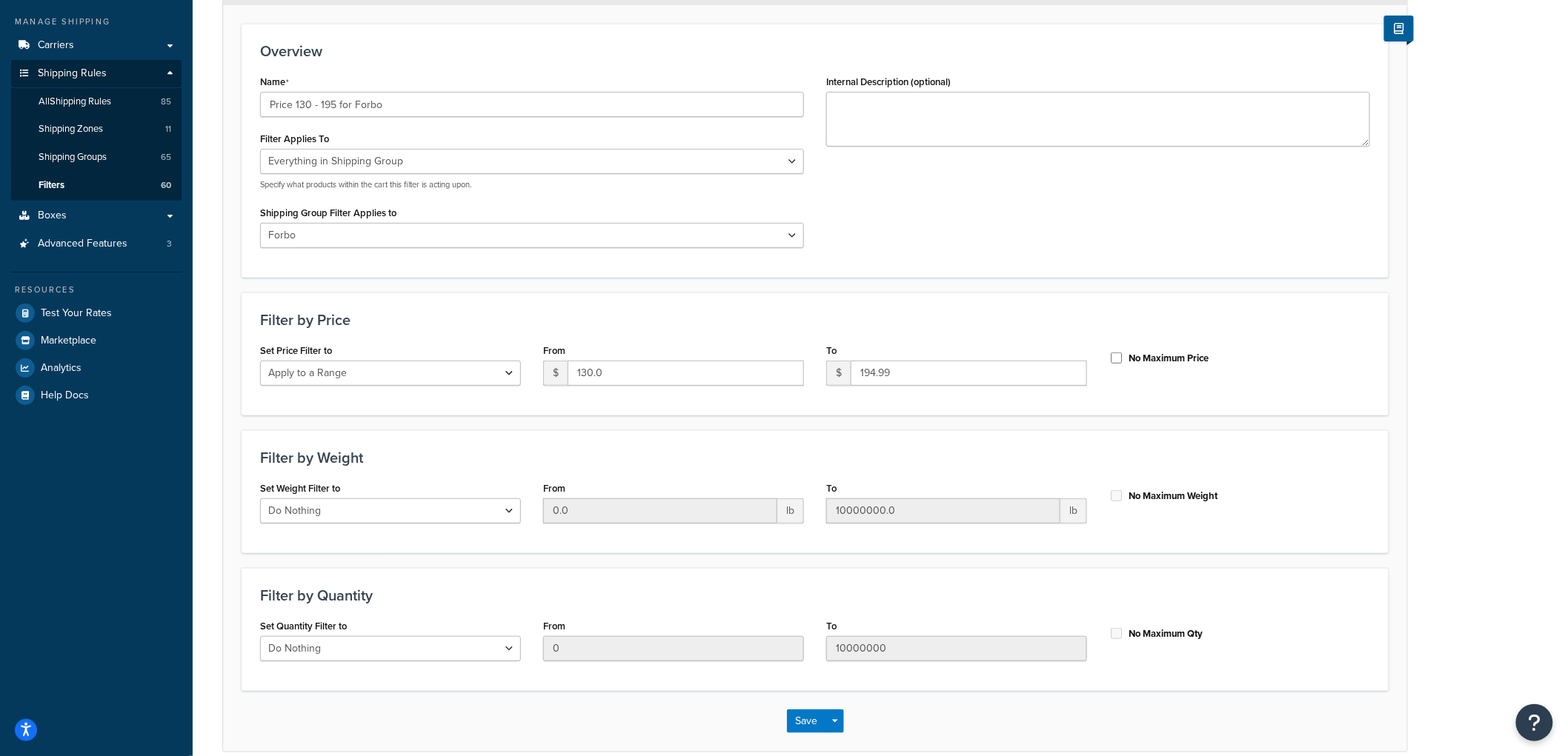
click at [1512, 264] on div "Filter: Price 130 - 195 for Forbo Please Note: A filter must be applied to a Ca…" at bounding box center [880, 341] width 1376 height 895
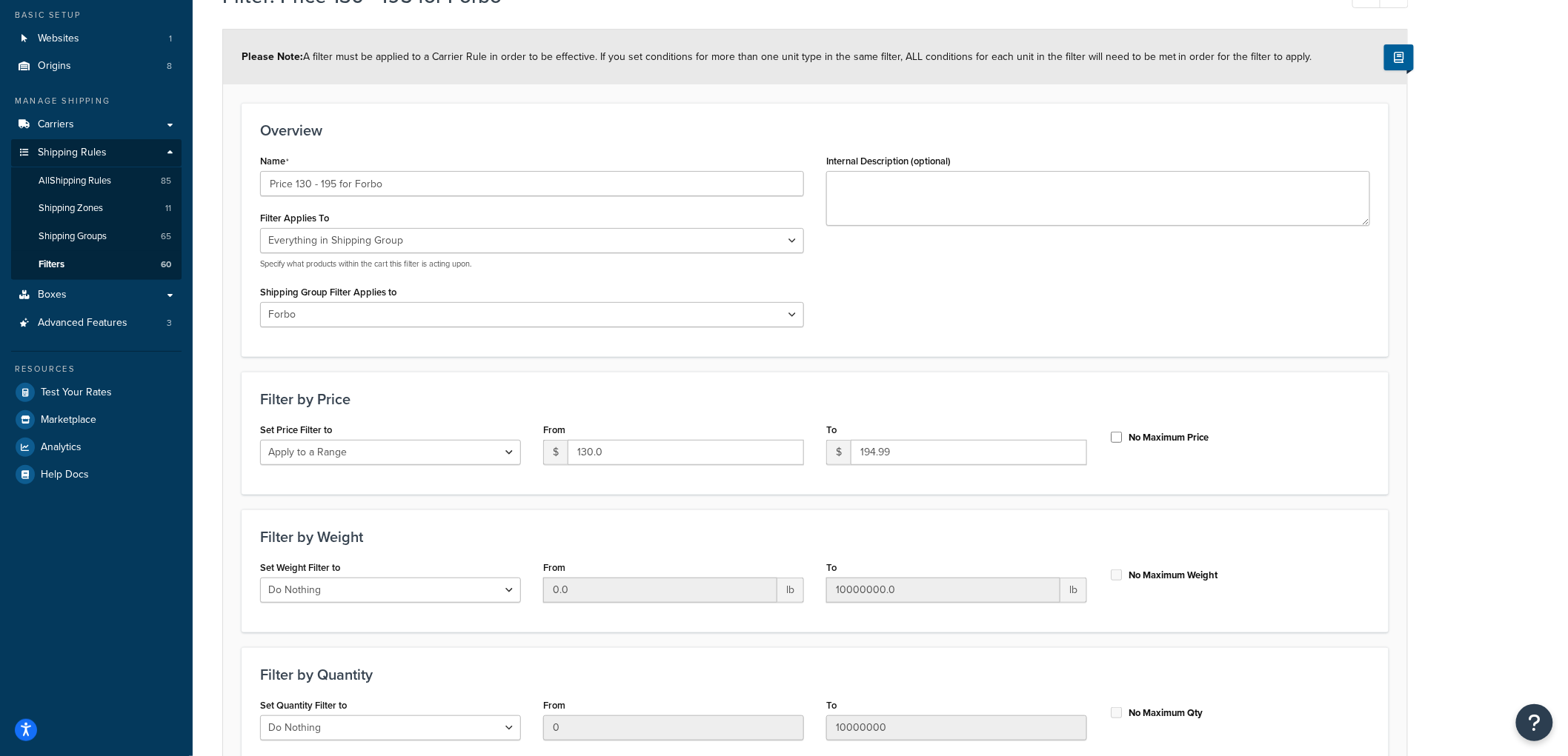
scroll to position [0, 0]
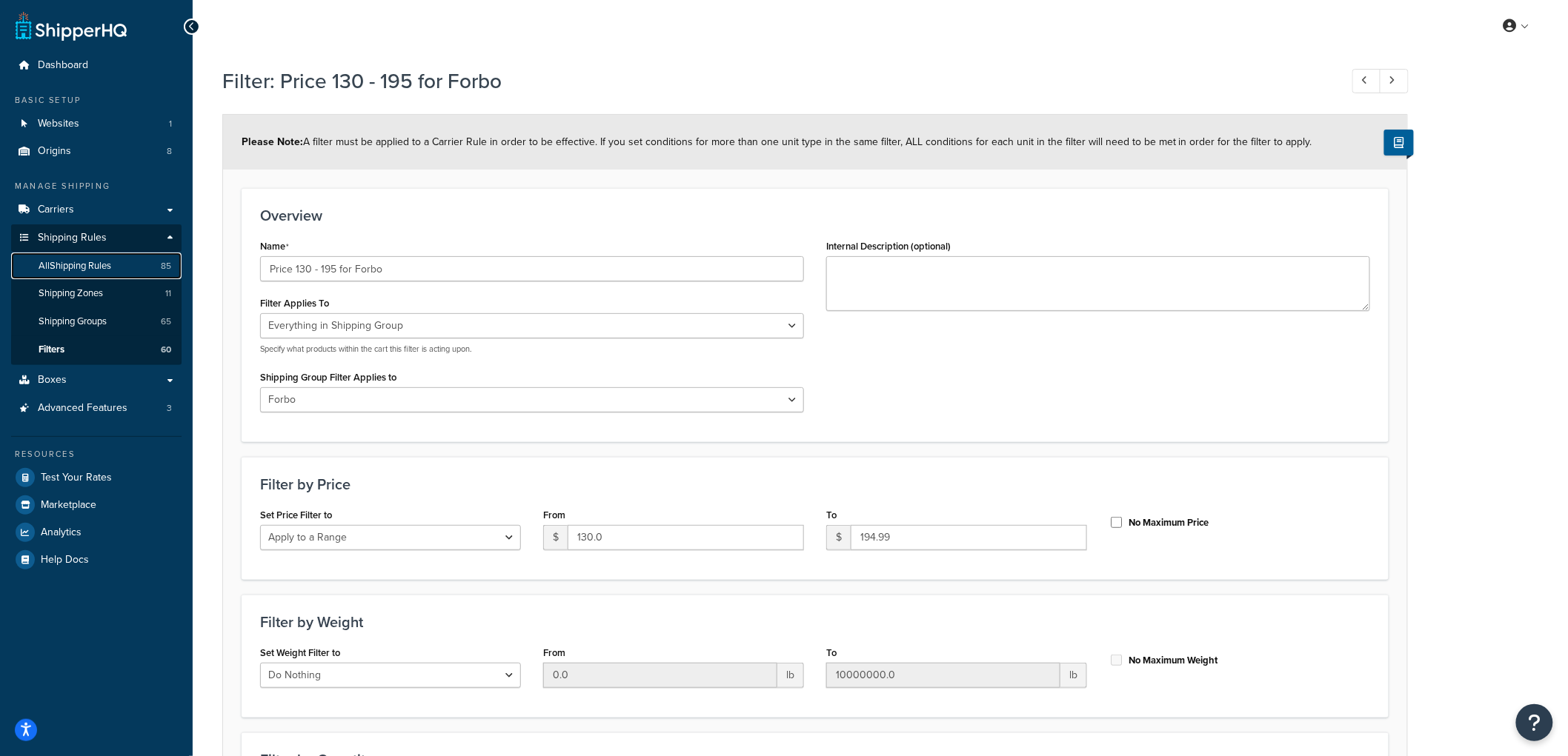
click at [90, 264] on span "All Shipping Rules" at bounding box center [74, 266] width 72 height 13
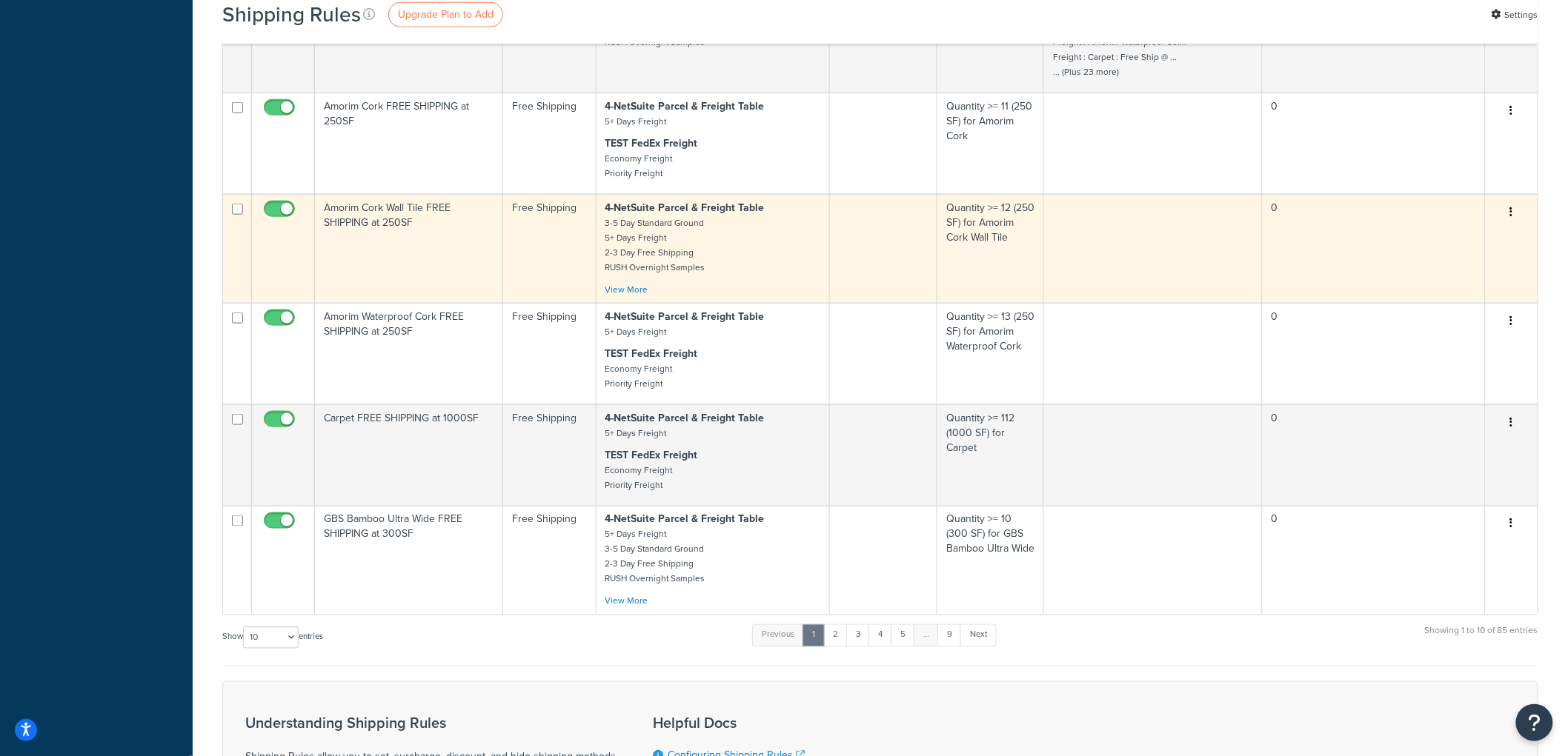
scroll to position [658, 0]
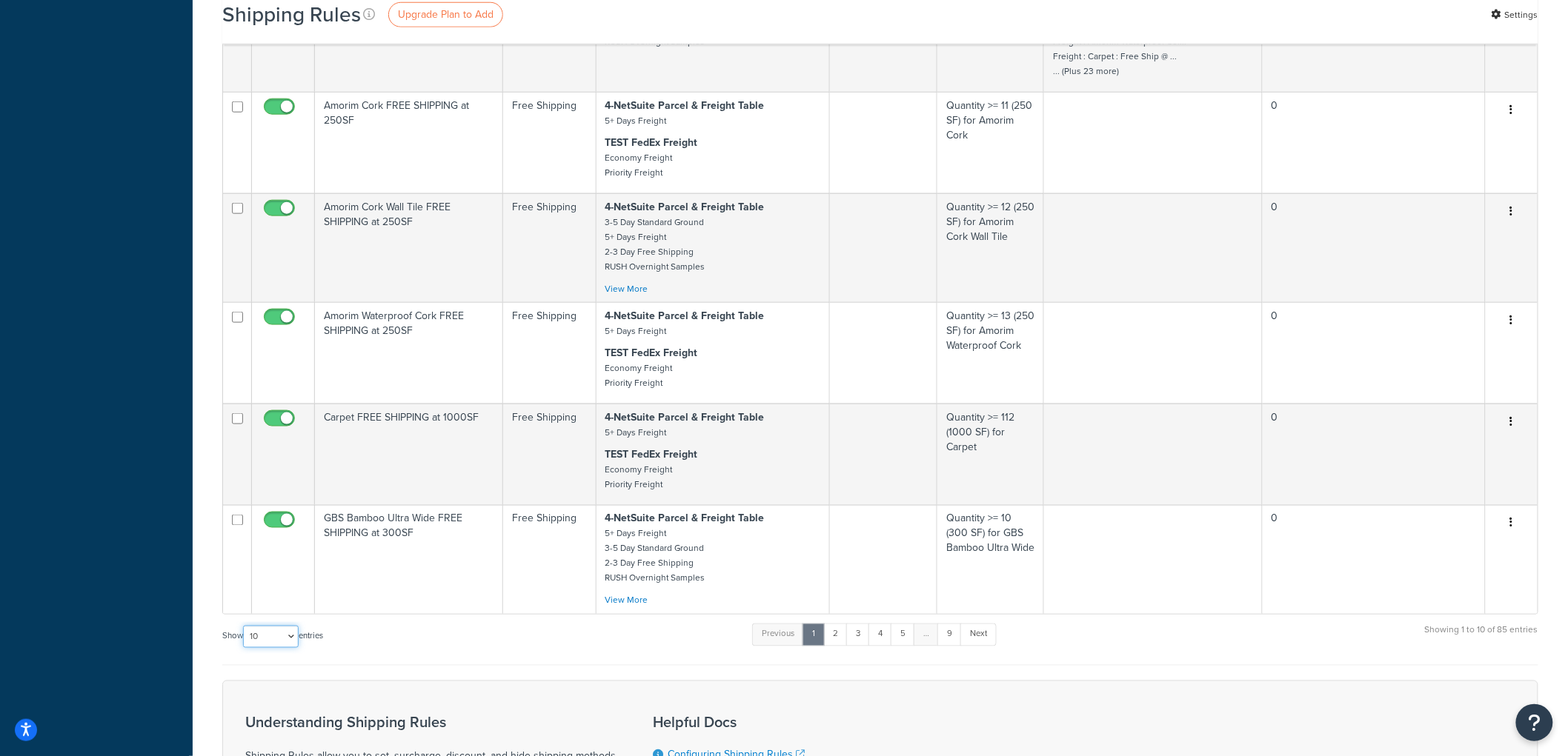
click at [290, 648] on select "10 15 25 50 100 1000" at bounding box center [270, 637] width 55 height 22
select select "100"
click at [244, 639] on select "10 15 25 50 100 1000" at bounding box center [270, 637] width 55 height 22
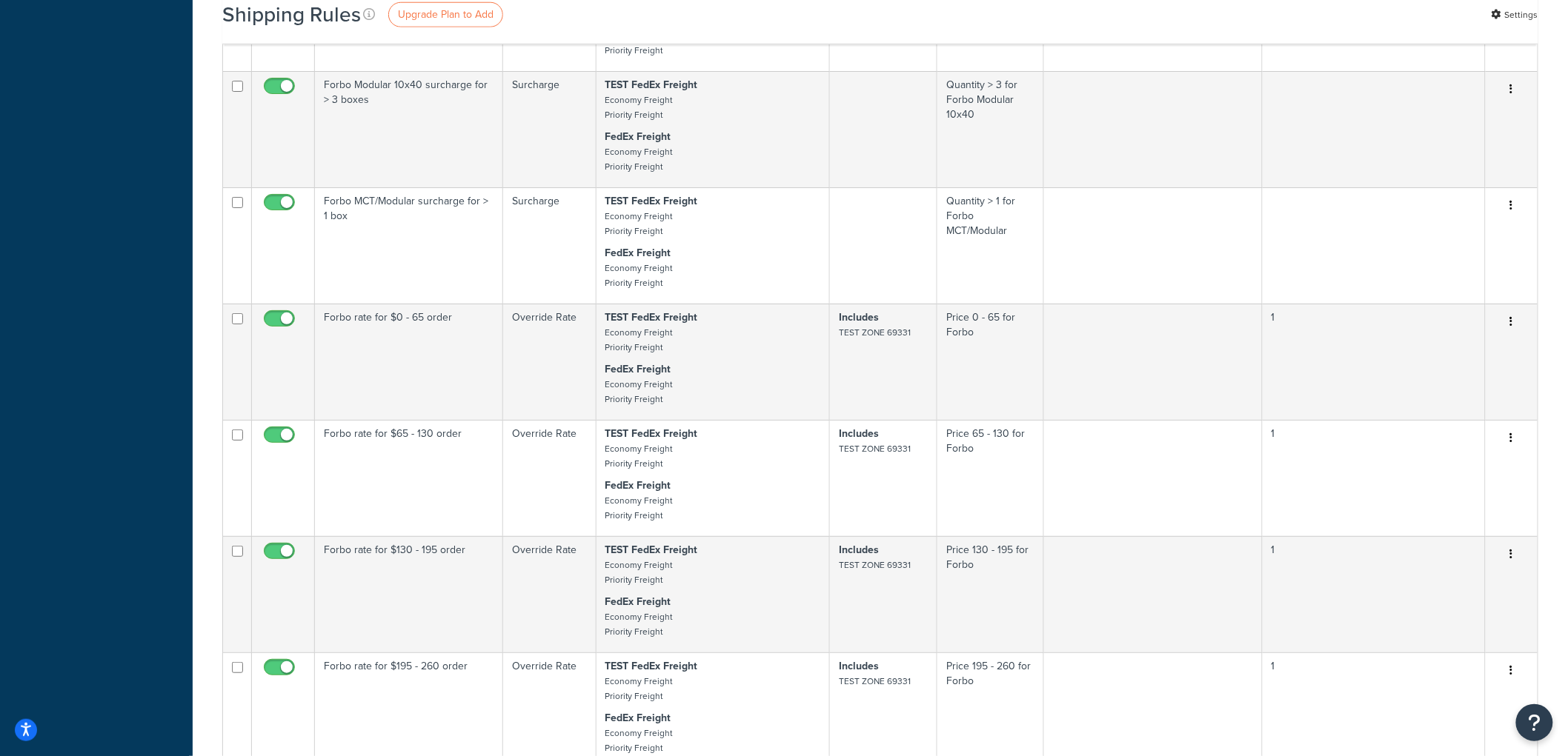
scroll to position [7901, 0]
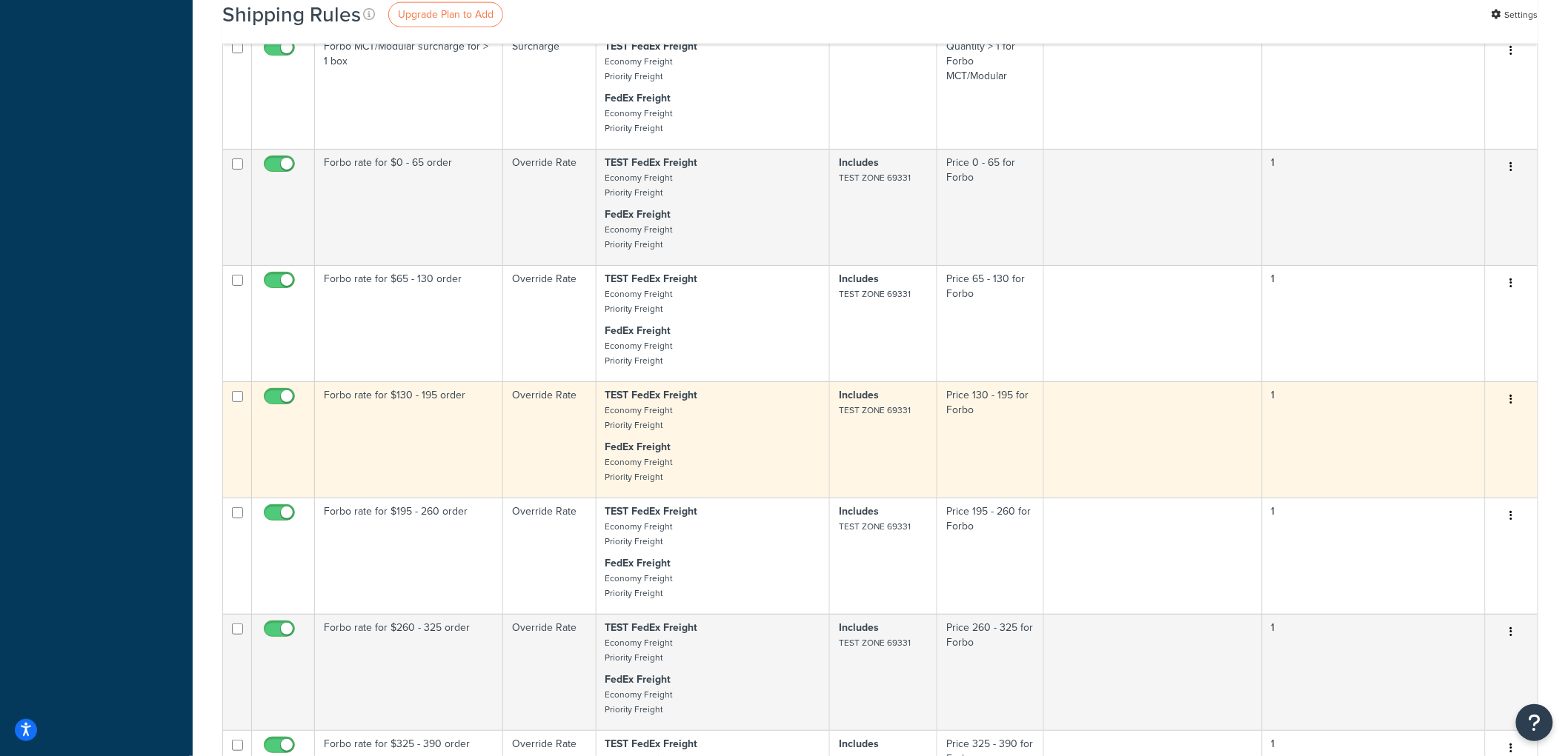
click at [365, 498] on td "Forbo rate for $130 - 195 order" at bounding box center [409, 439] width 188 height 117
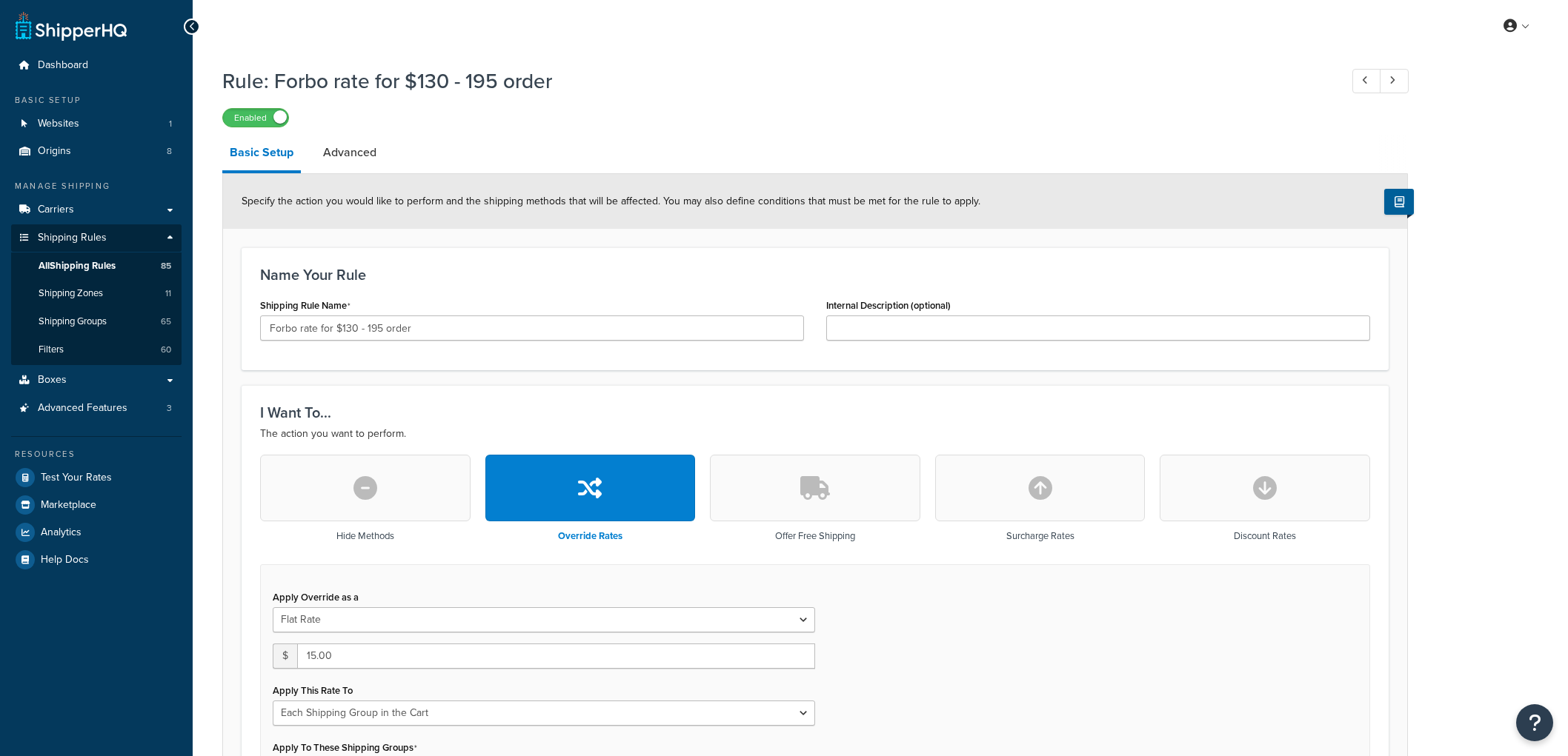
select select "SHIPPING_GROUP"
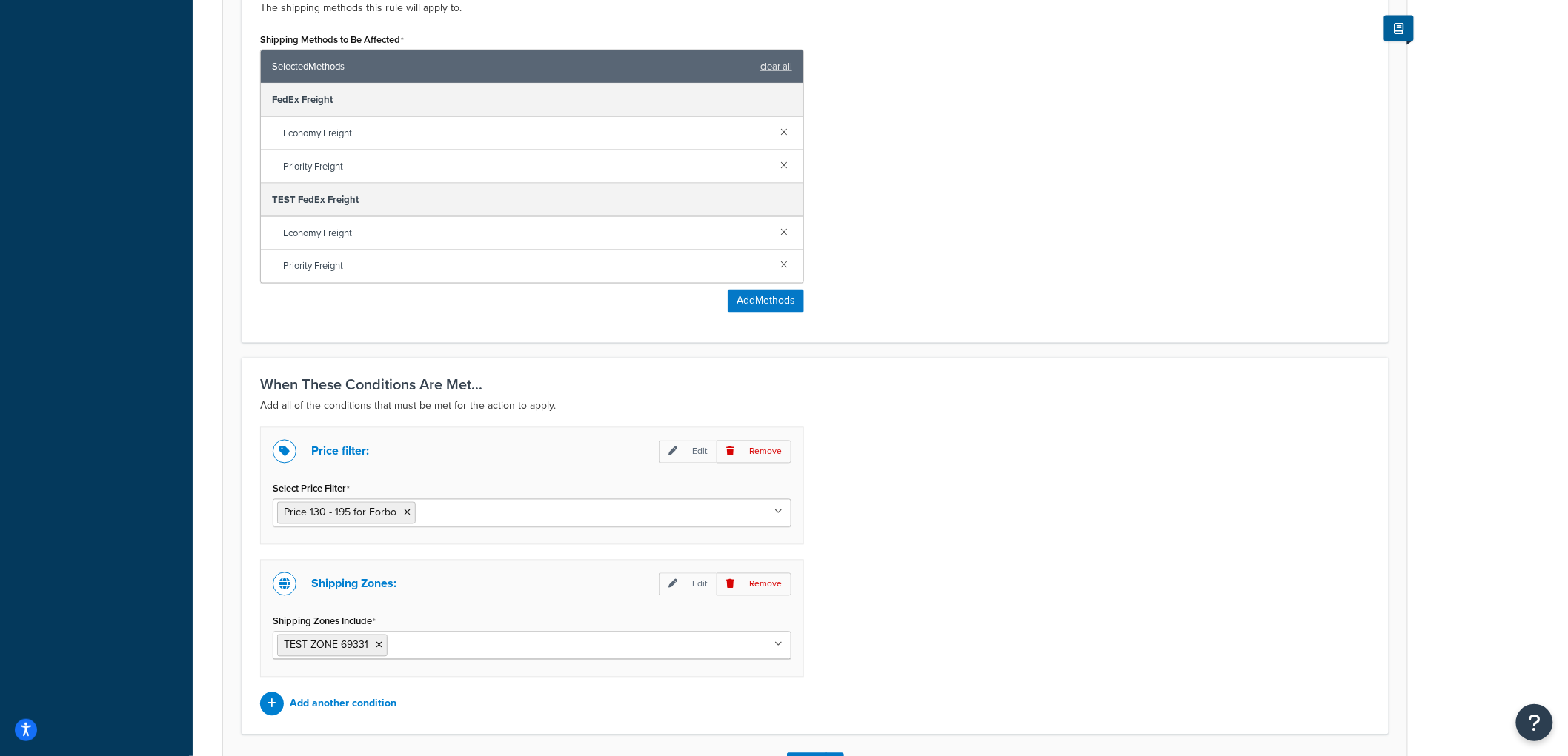
scroll to position [1038, 0]
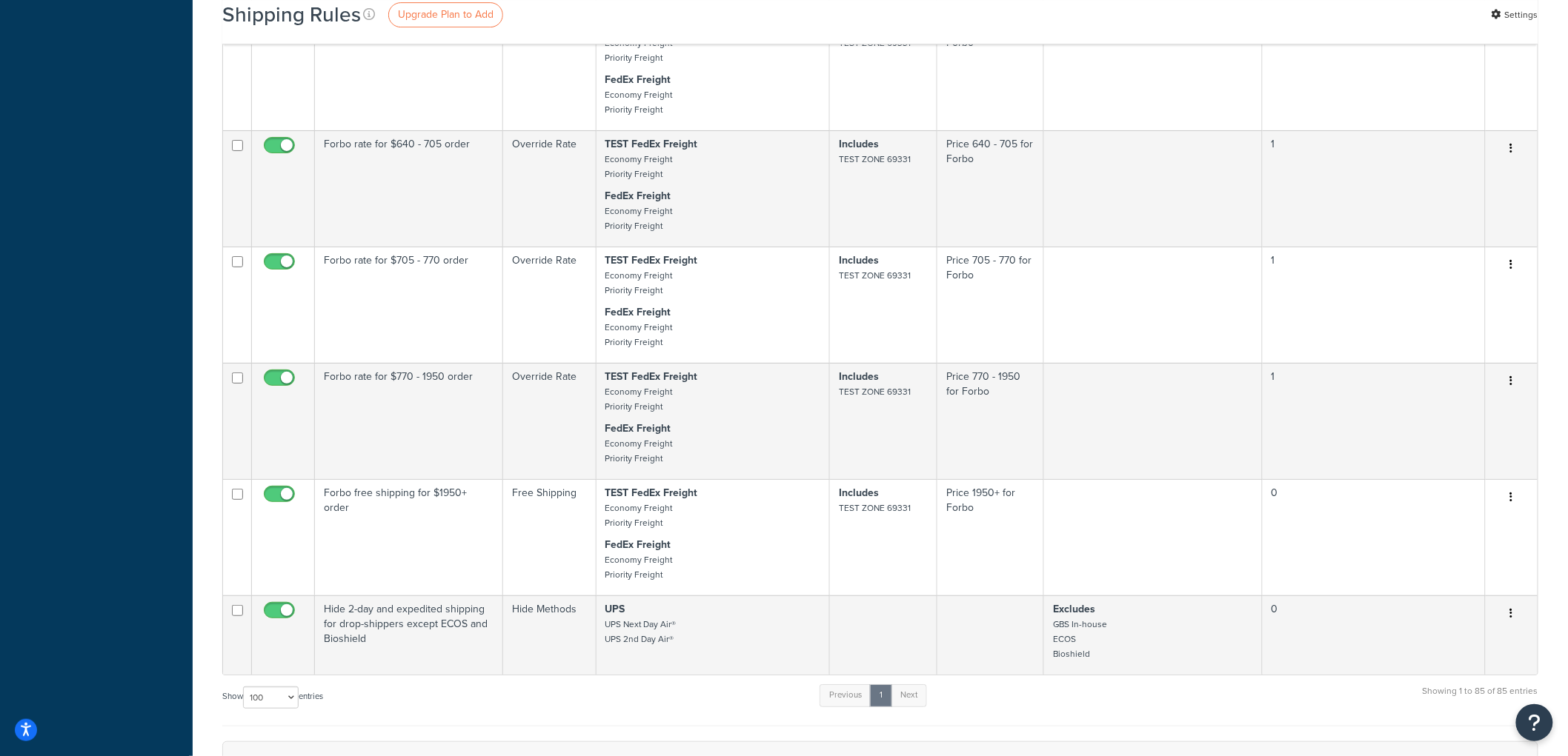
scroll to position [9513, 0]
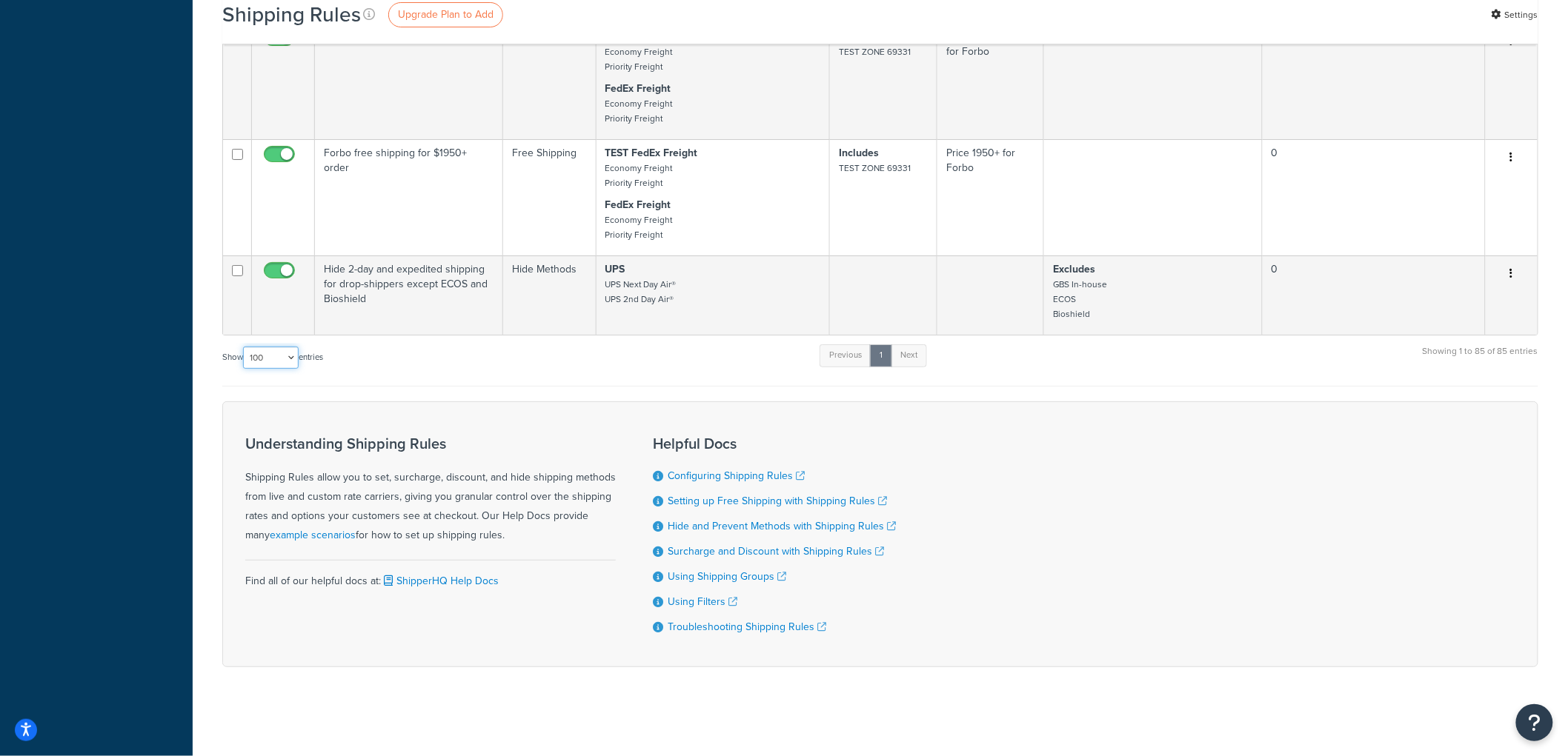
click at [279, 351] on select "10 15 25 50 100 1000" at bounding box center [270, 358] width 55 height 22
select select "10"
click at [244, 346] on select "10 15 25 50 100 1000" at bounding box center [270, 358] width 55 height 22
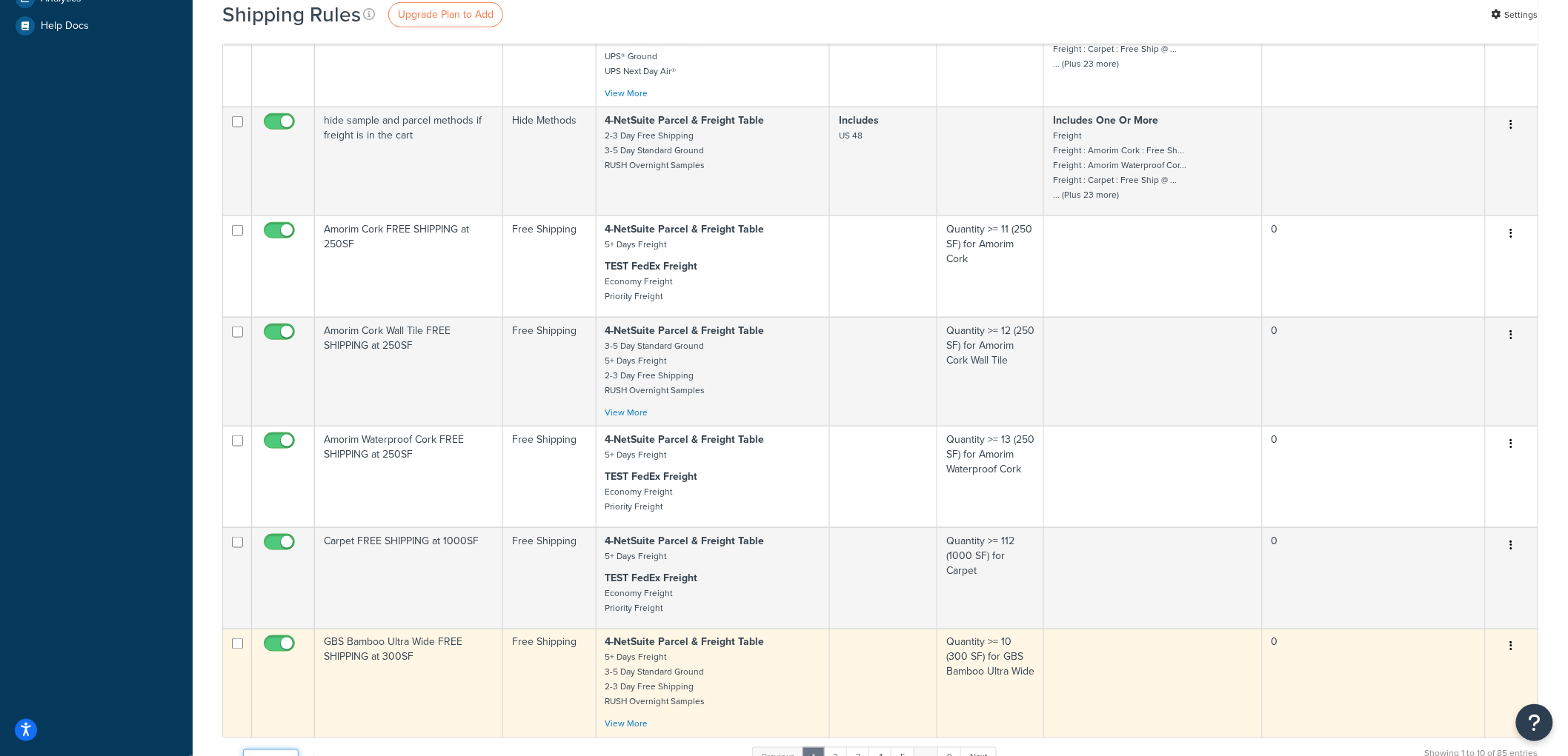
scroll to position [741, 0]
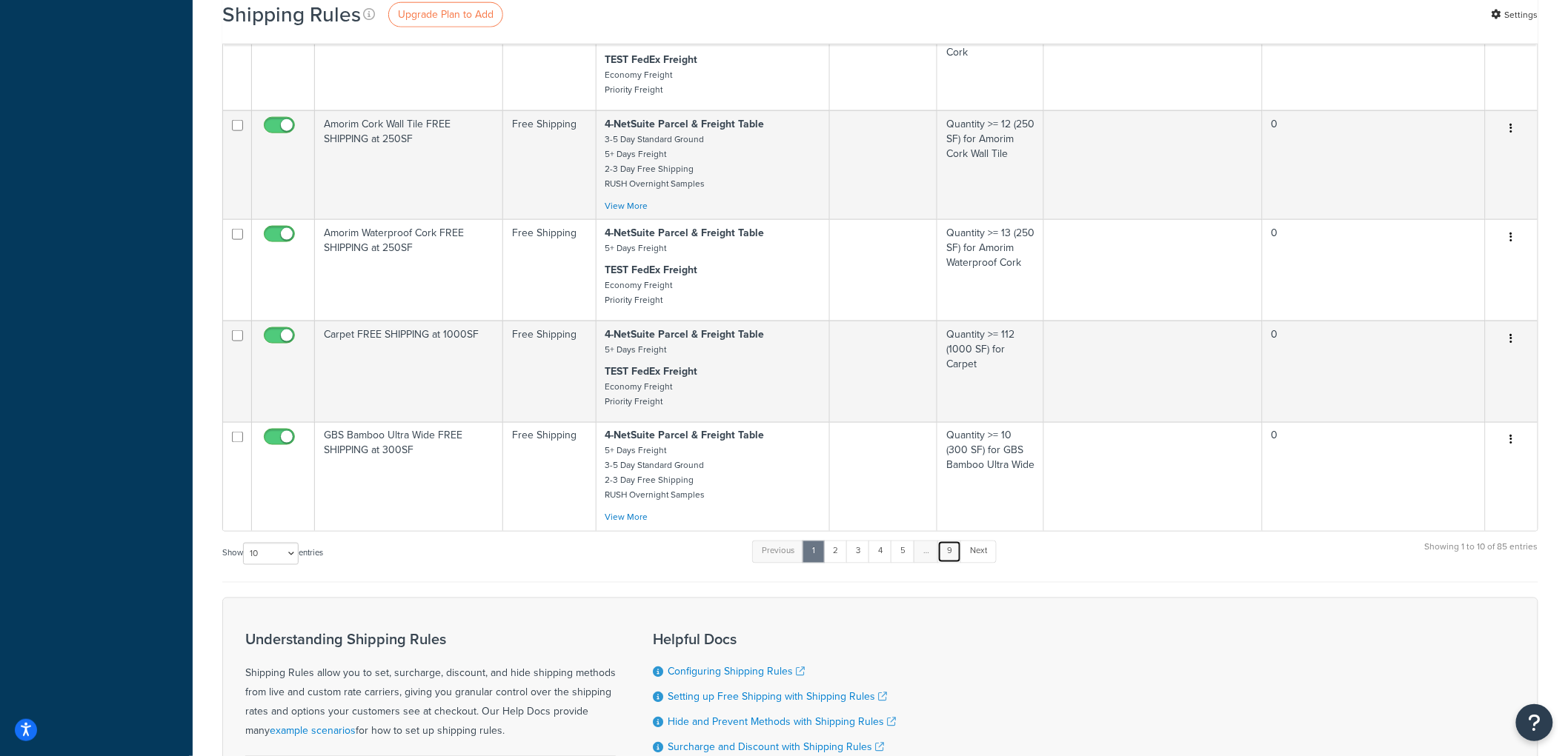
click at [959, 563] on link "9" at bounding box center [950, 552] width 25 height 22
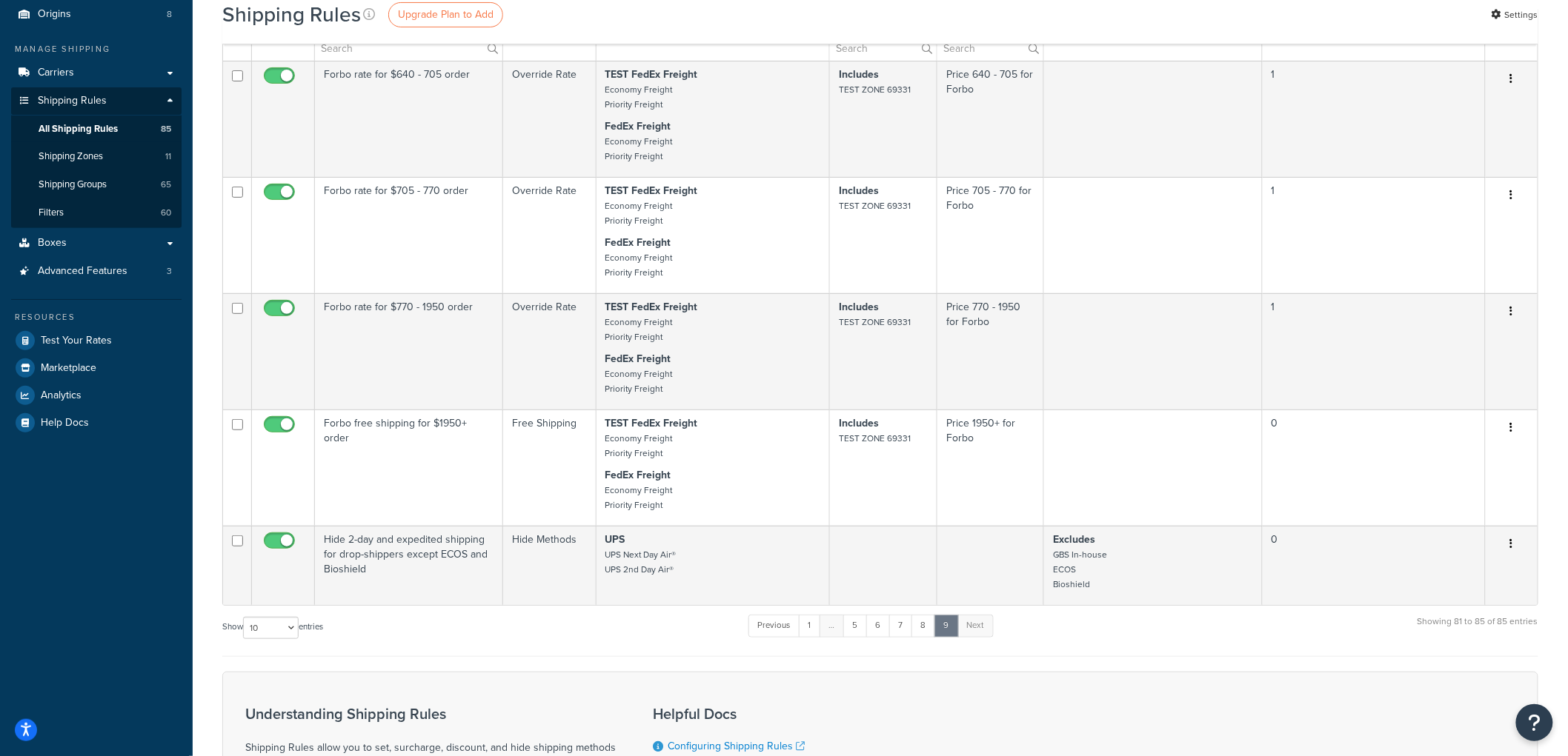
scroll to position [91, 0]
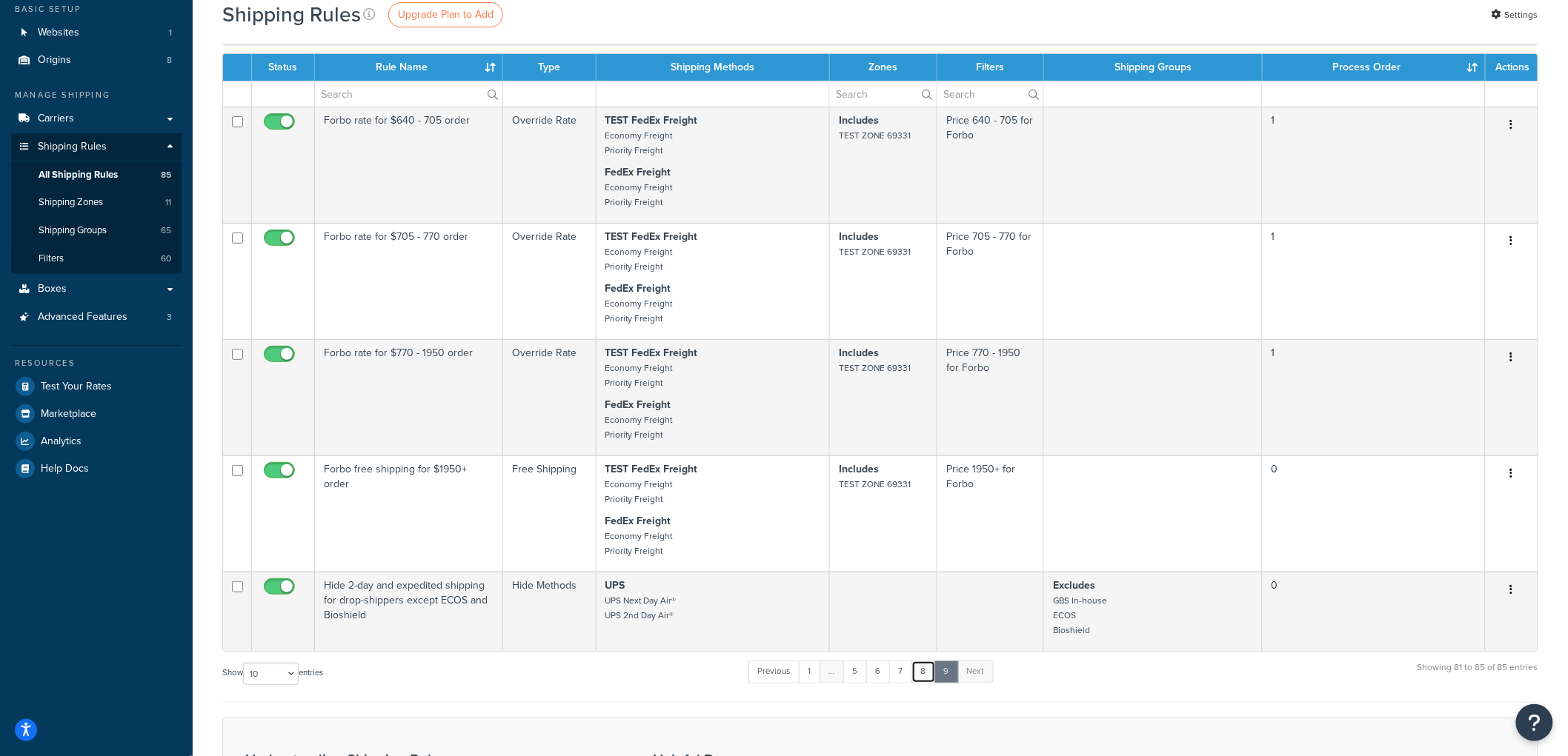
click at [925, 680] on link "8" at bounding box center [923, 672] width 25 height 22
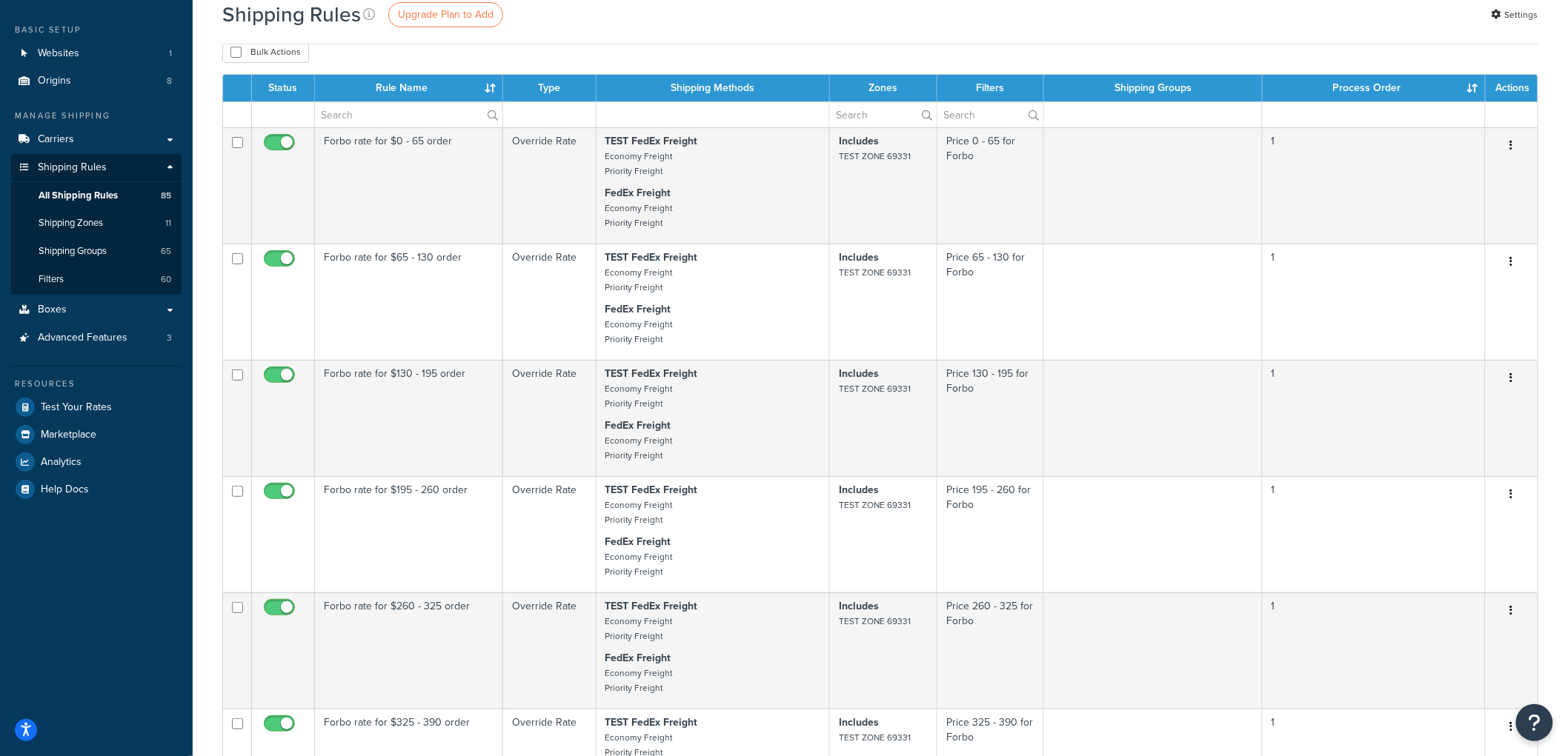
scroll to position [33, 0]
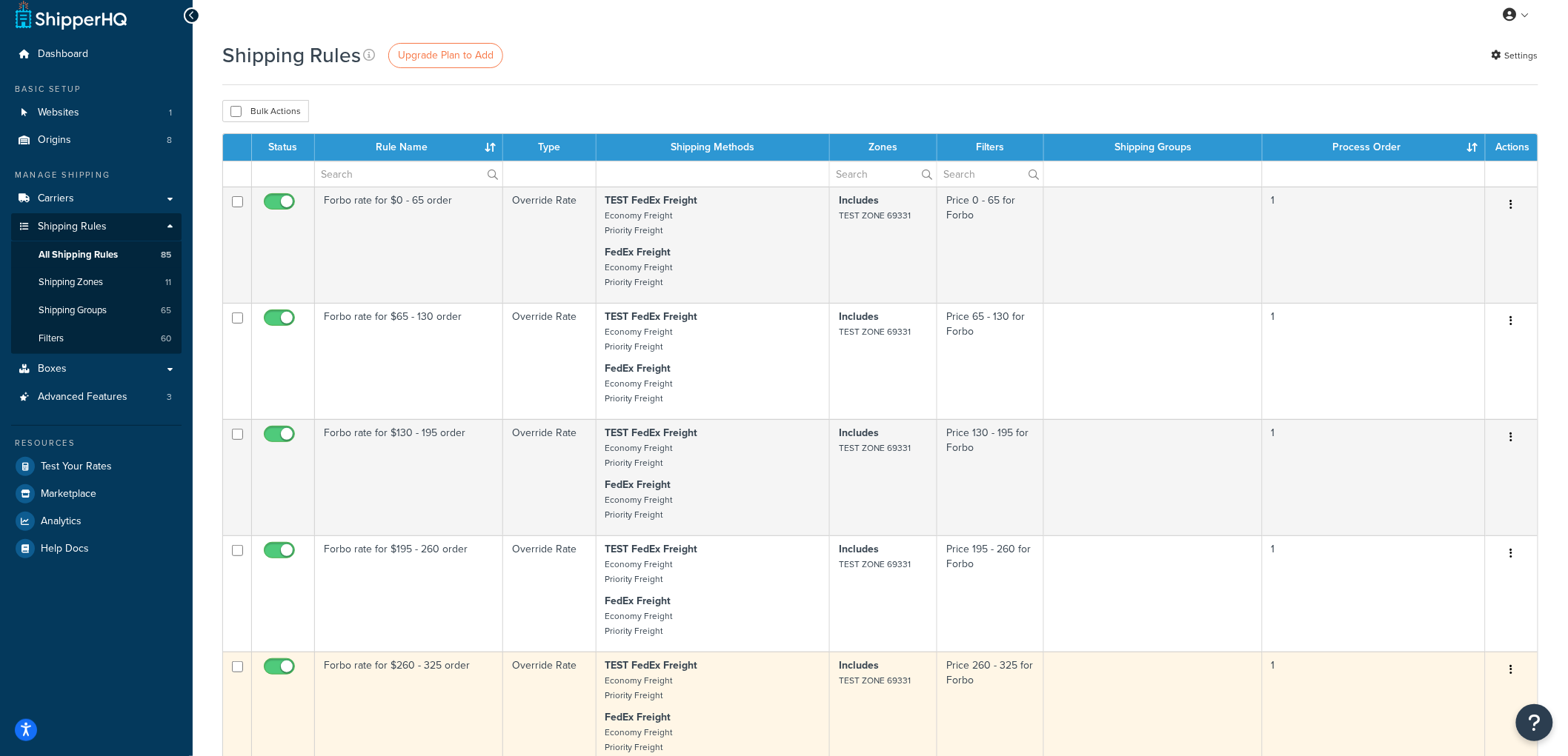
scroll to position [0, 0]
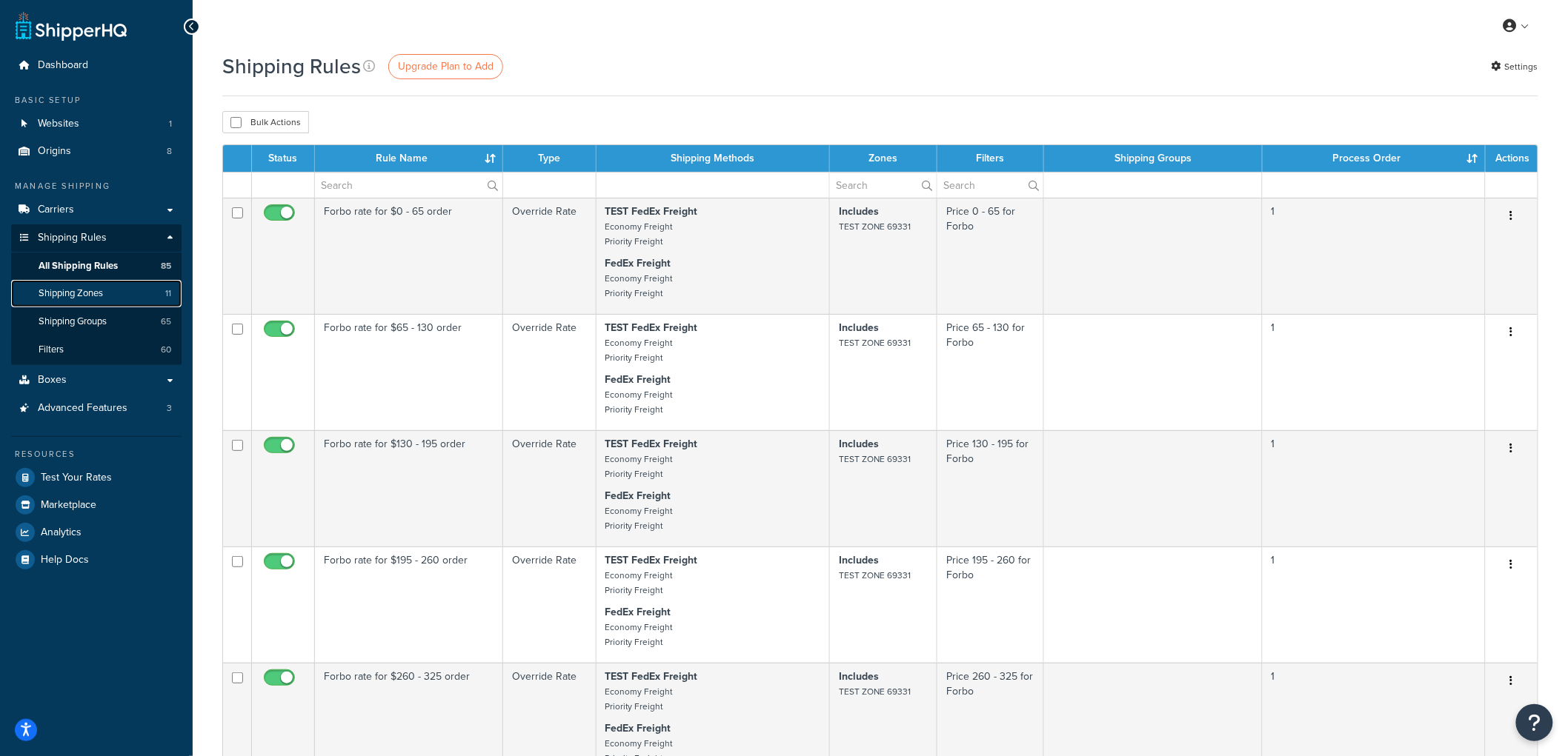
click at [83, 288] on span "Shipping Zones" at bounding box center [71, 294] width 65 height 13
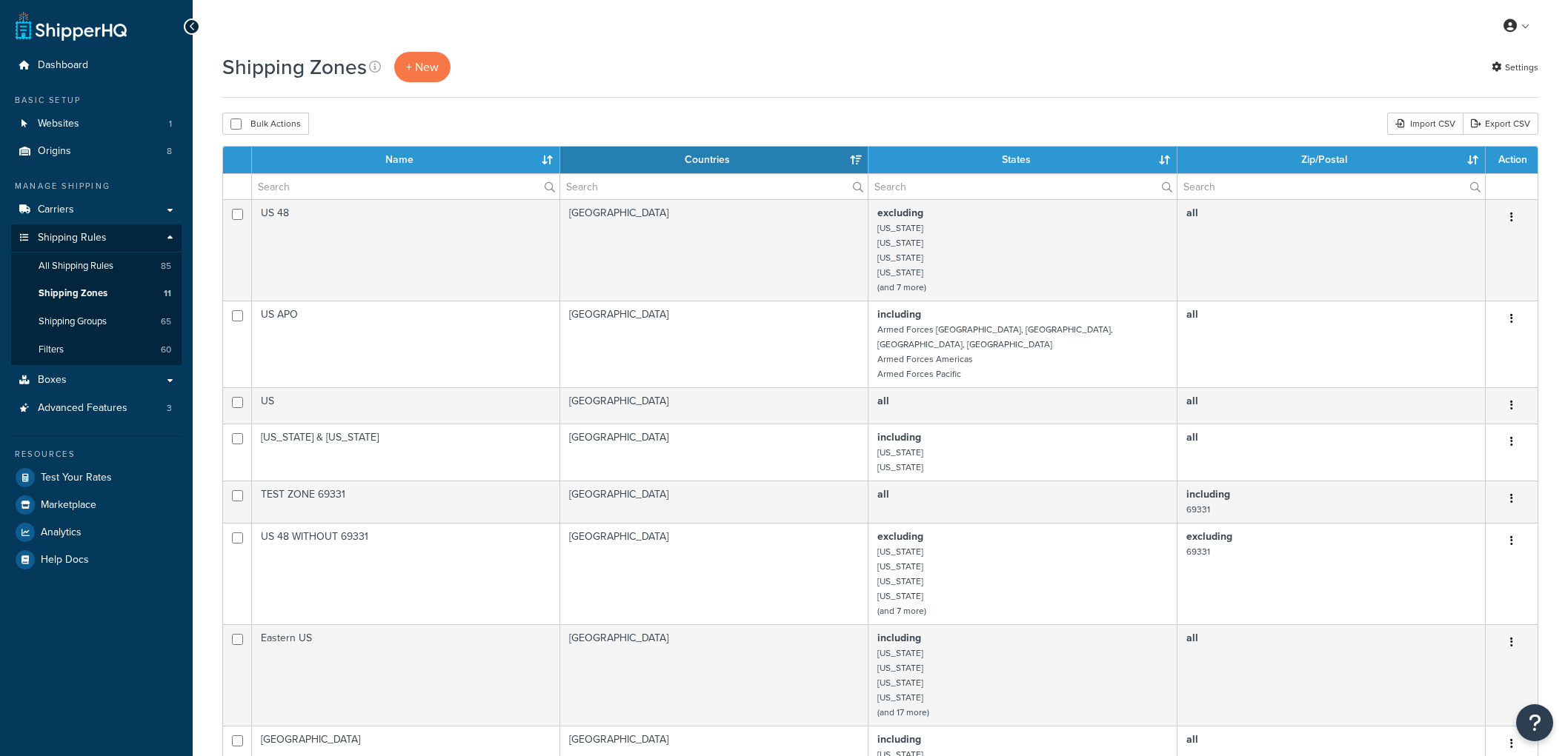
select select "15"
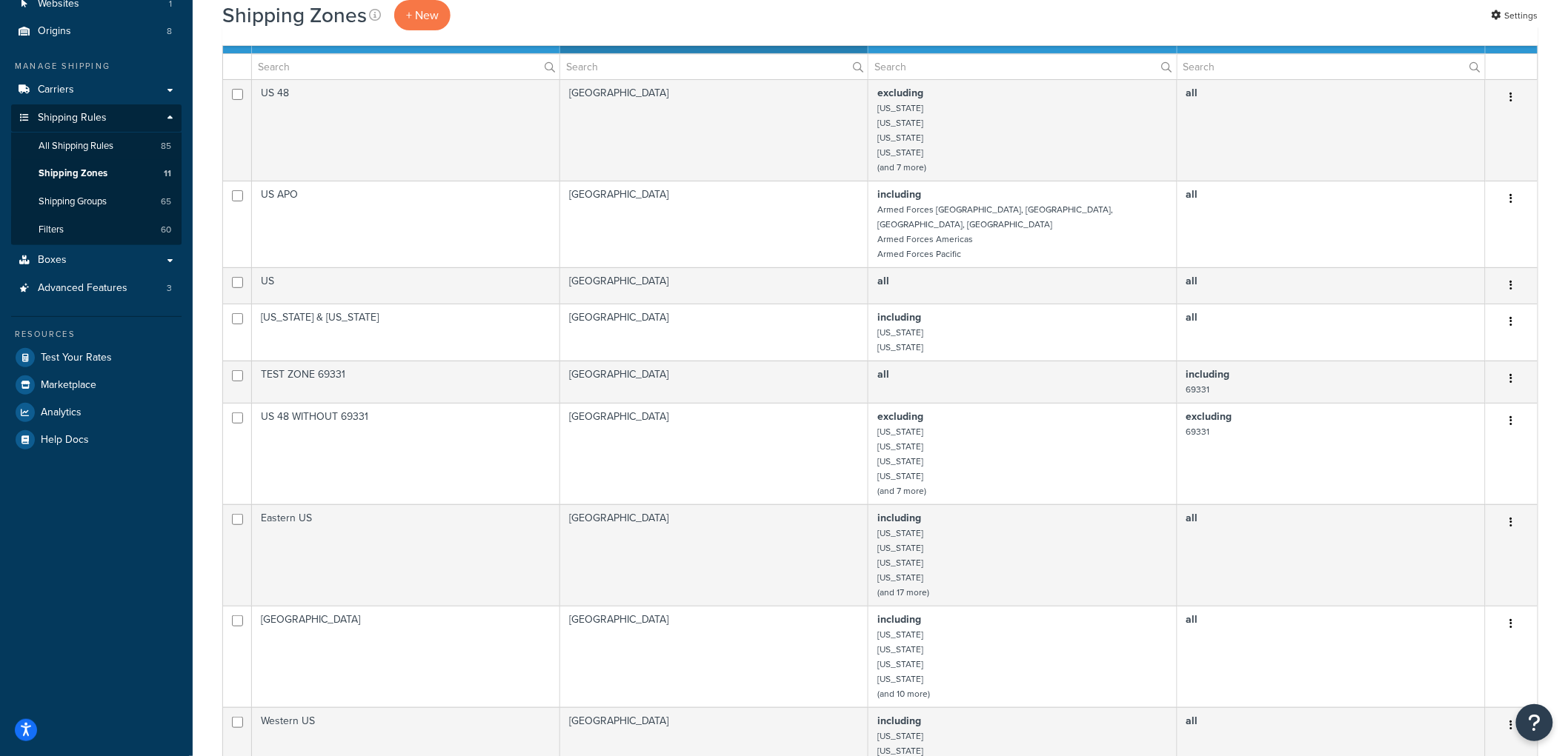
scroll to position [83, 0]
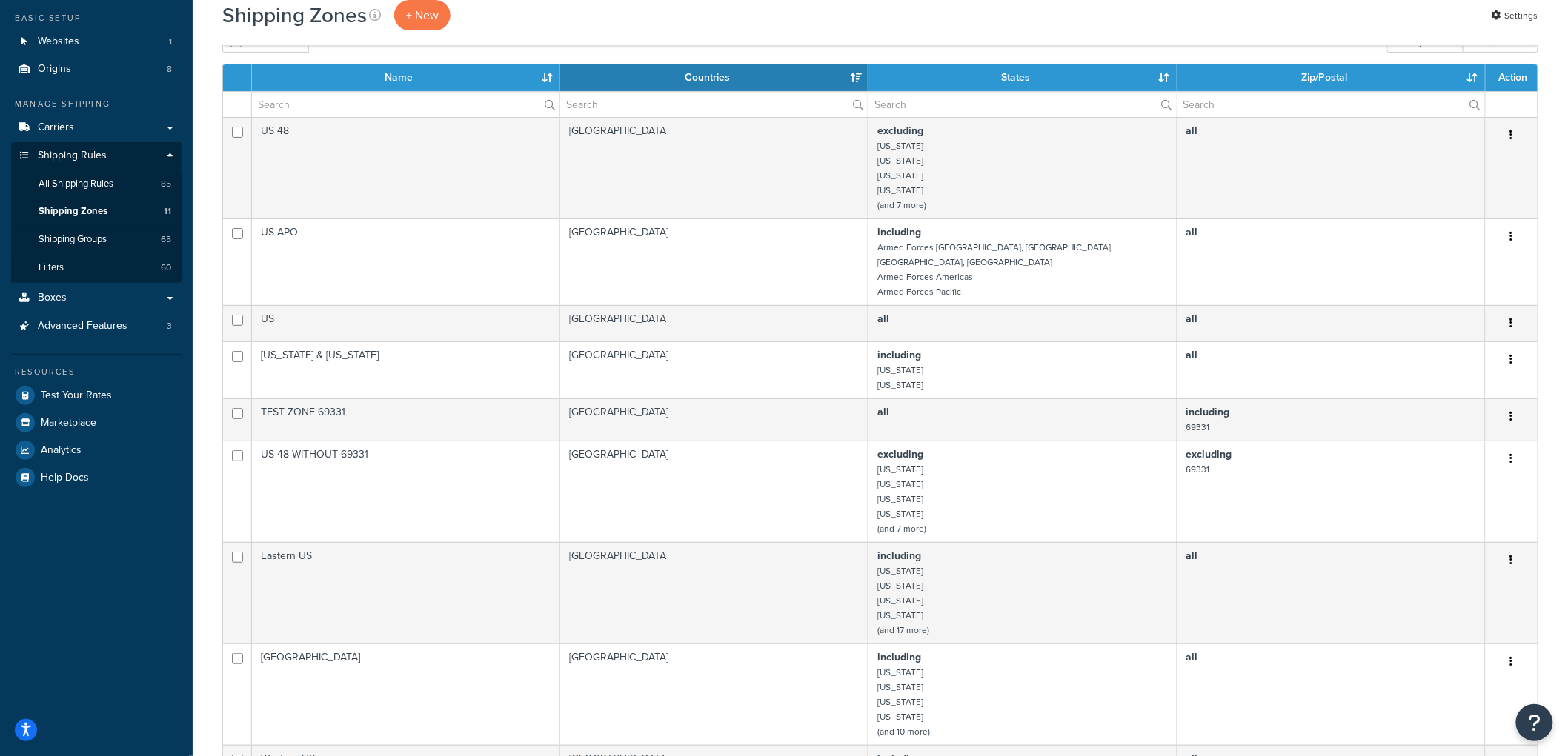
click at [209, 230] on div "Shipping Zones + New Settings Bulk Actions Duplicate [GEOGRAPHIC_DATA] Import C…" at bounding box center [880, 614] width 1376 height 1290
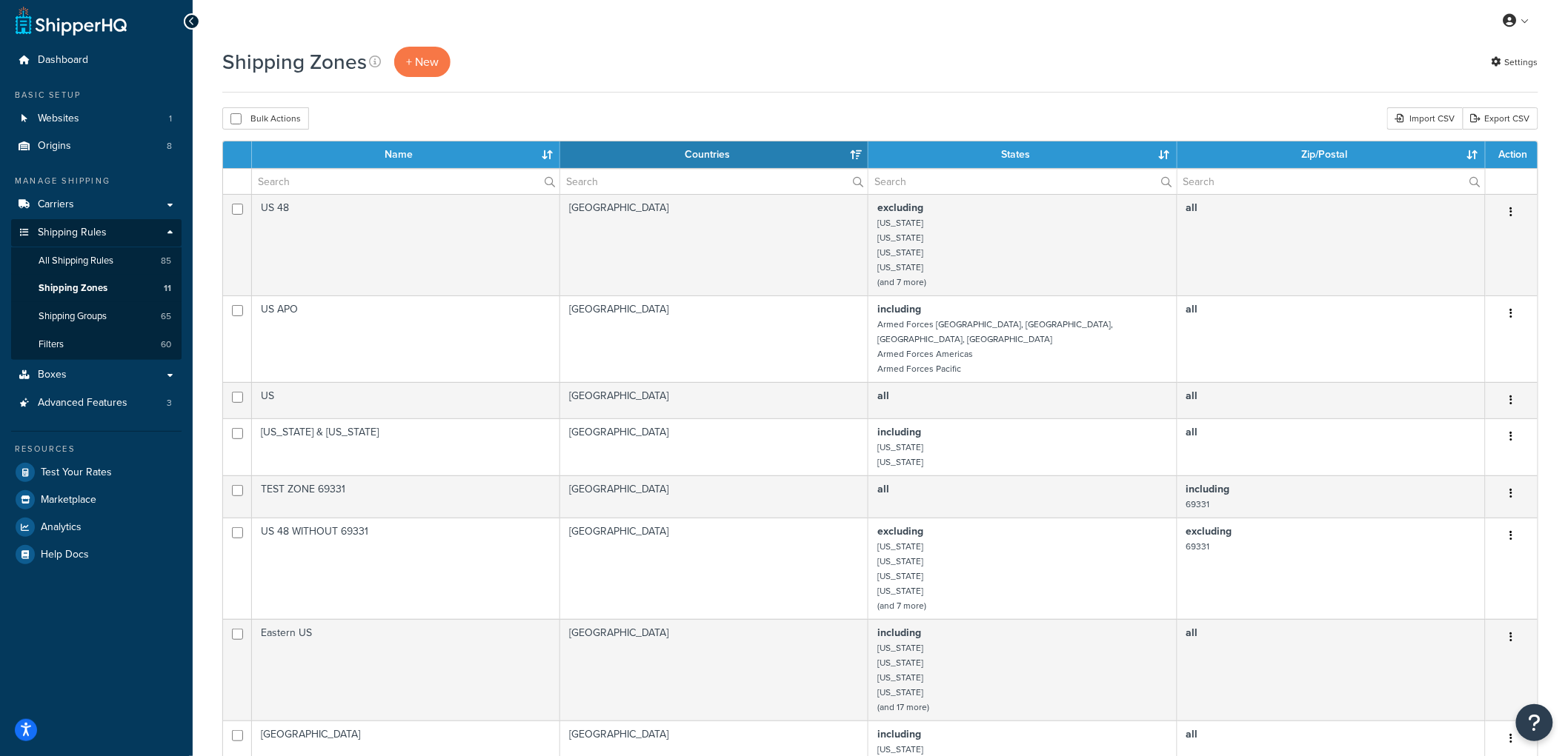
scroll to position [0, 0]
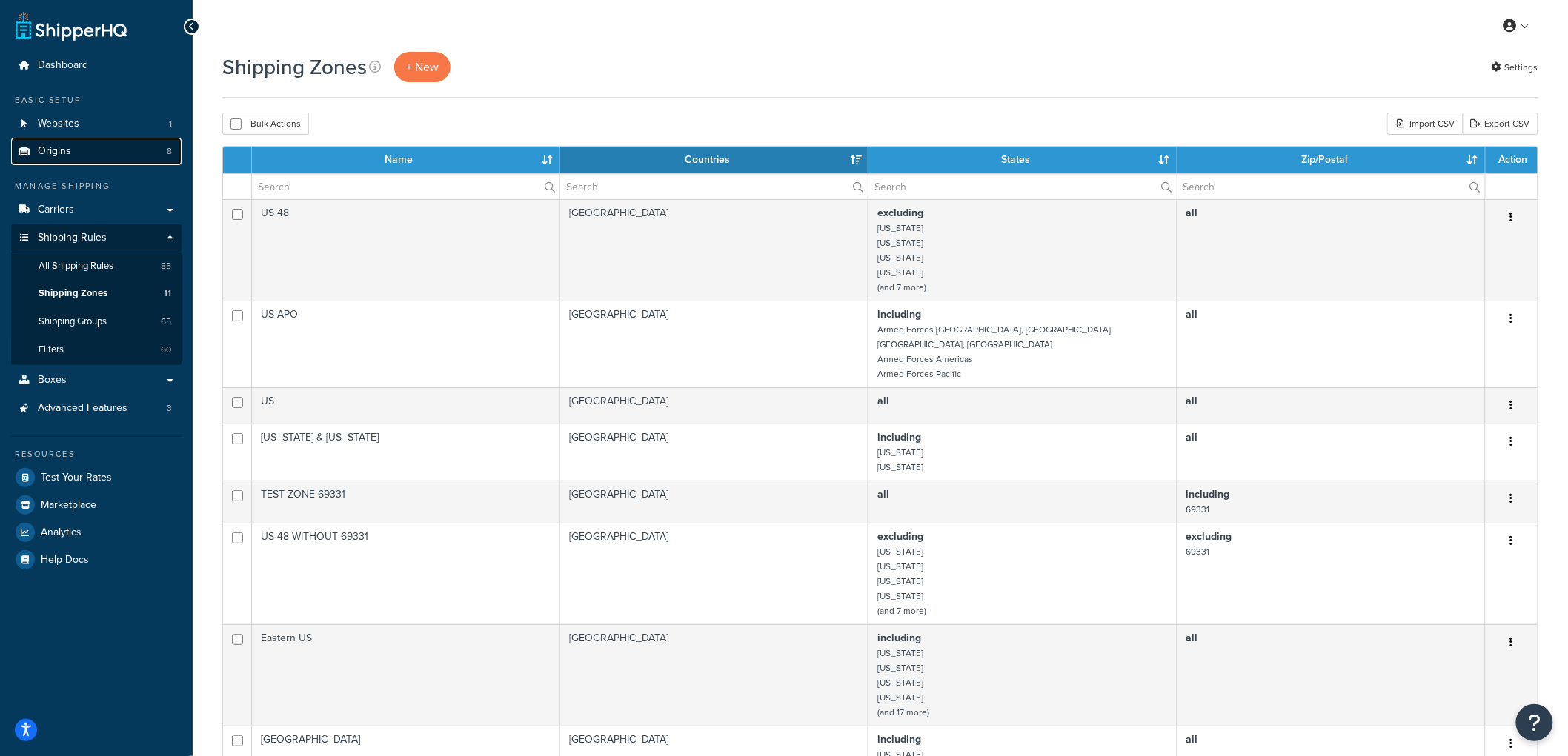
click at [87, 159] on link "Origins 8" at bounding box center [96, 152] width 170 height 27
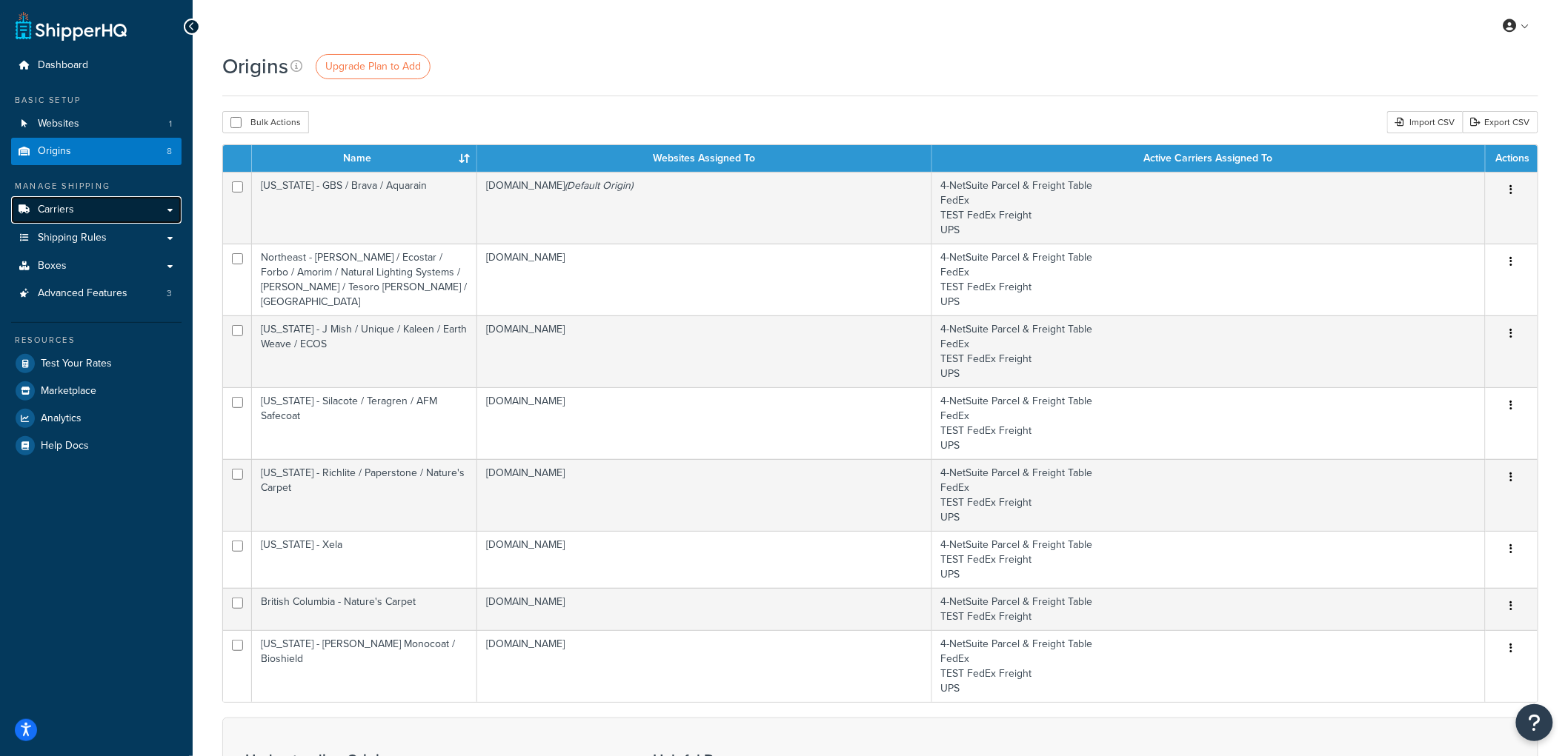
click at [72, 210] on span "Carriers" at bounding box center [55, 209] width 37 height 13
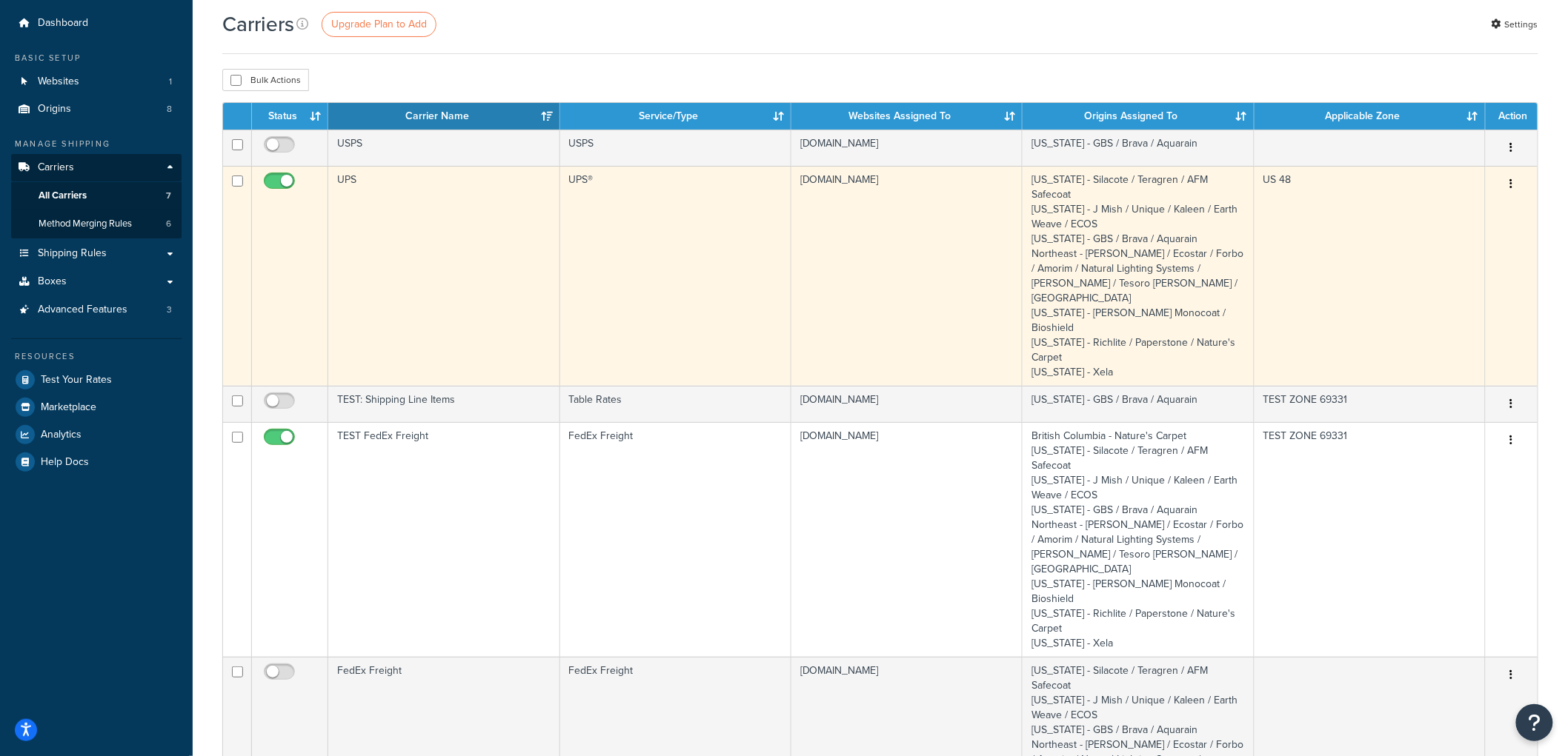
scroll to position [83, 0]
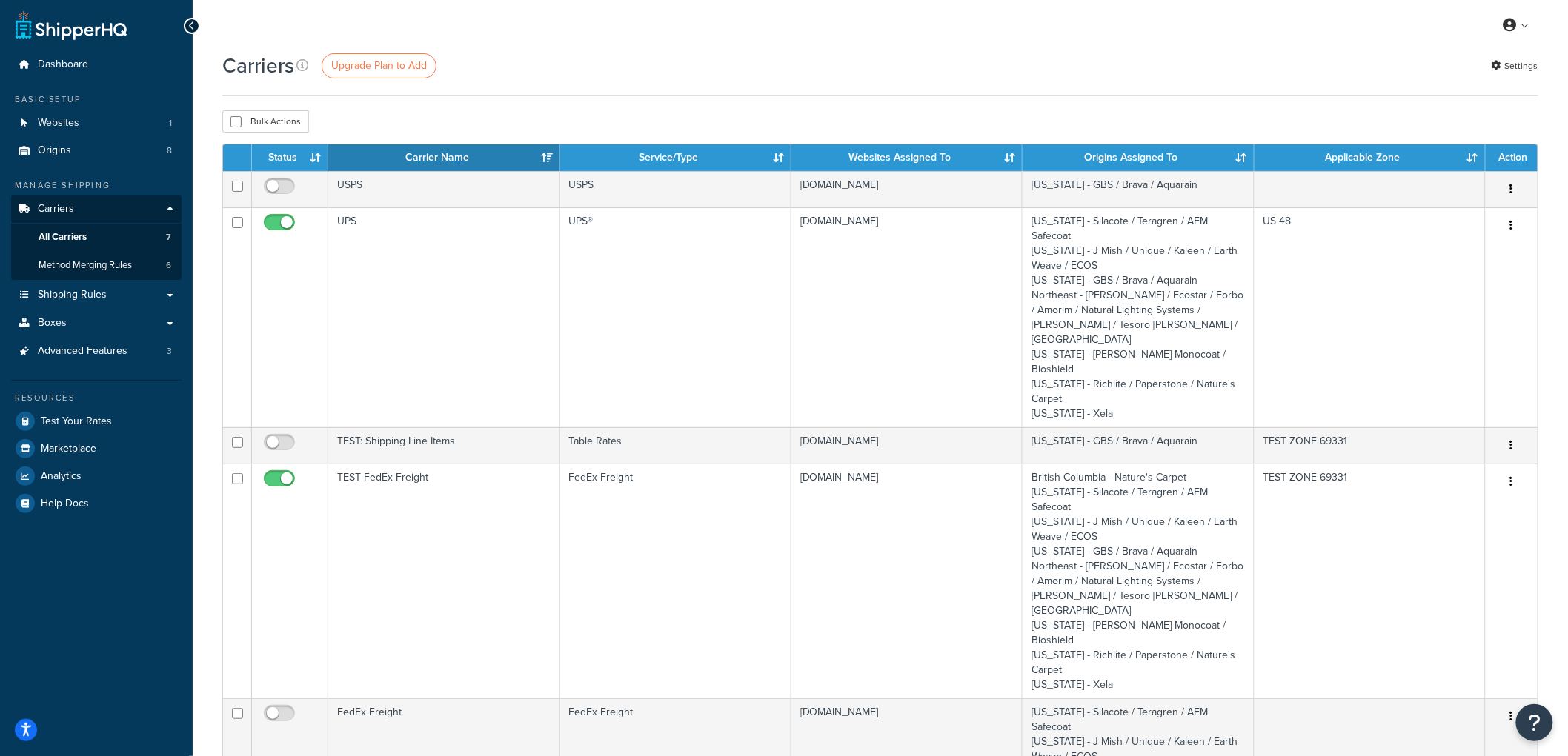
scroll to position [0, 0]
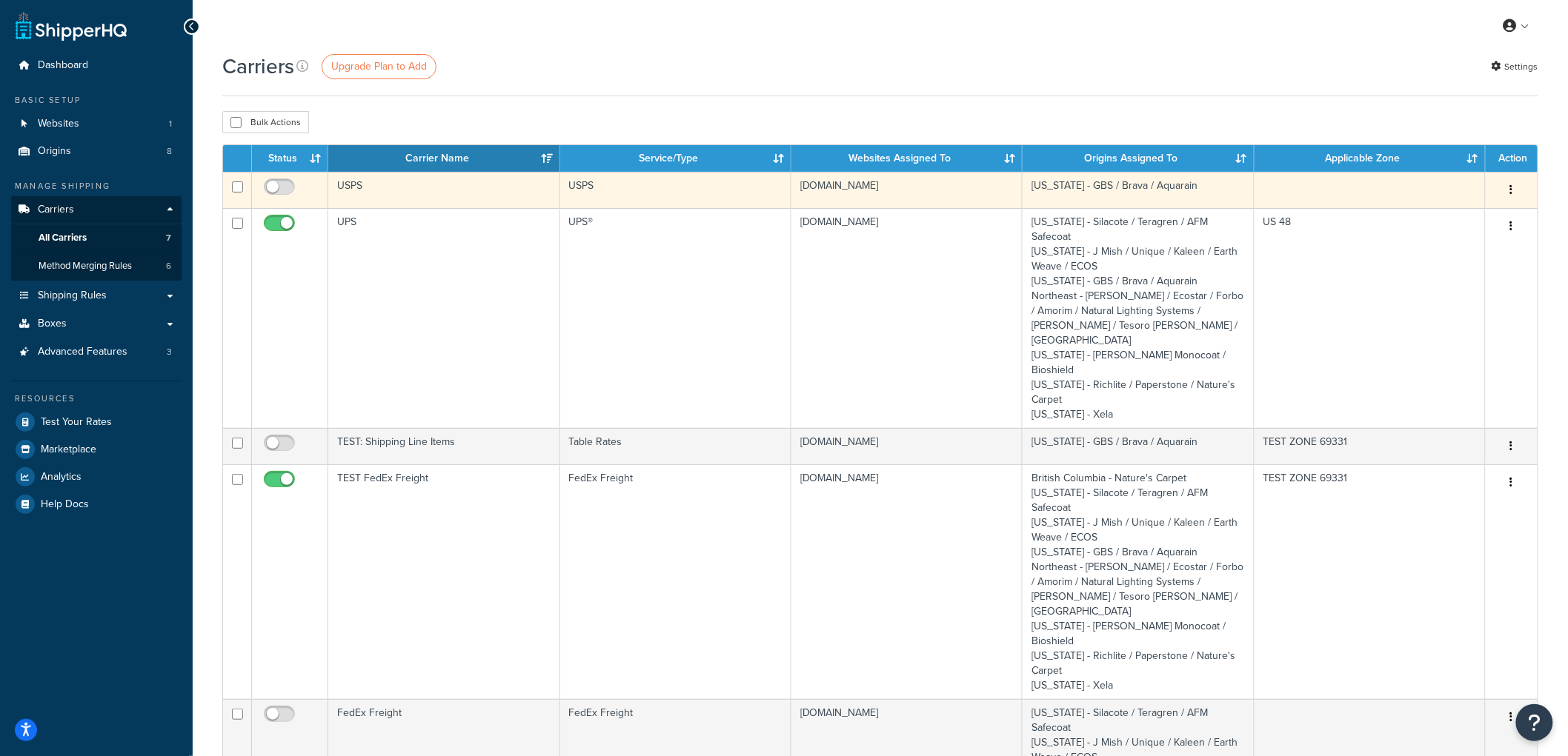
click at [416, 180] on td "USPS" at bounding box center [443, 190] width 231 height 37
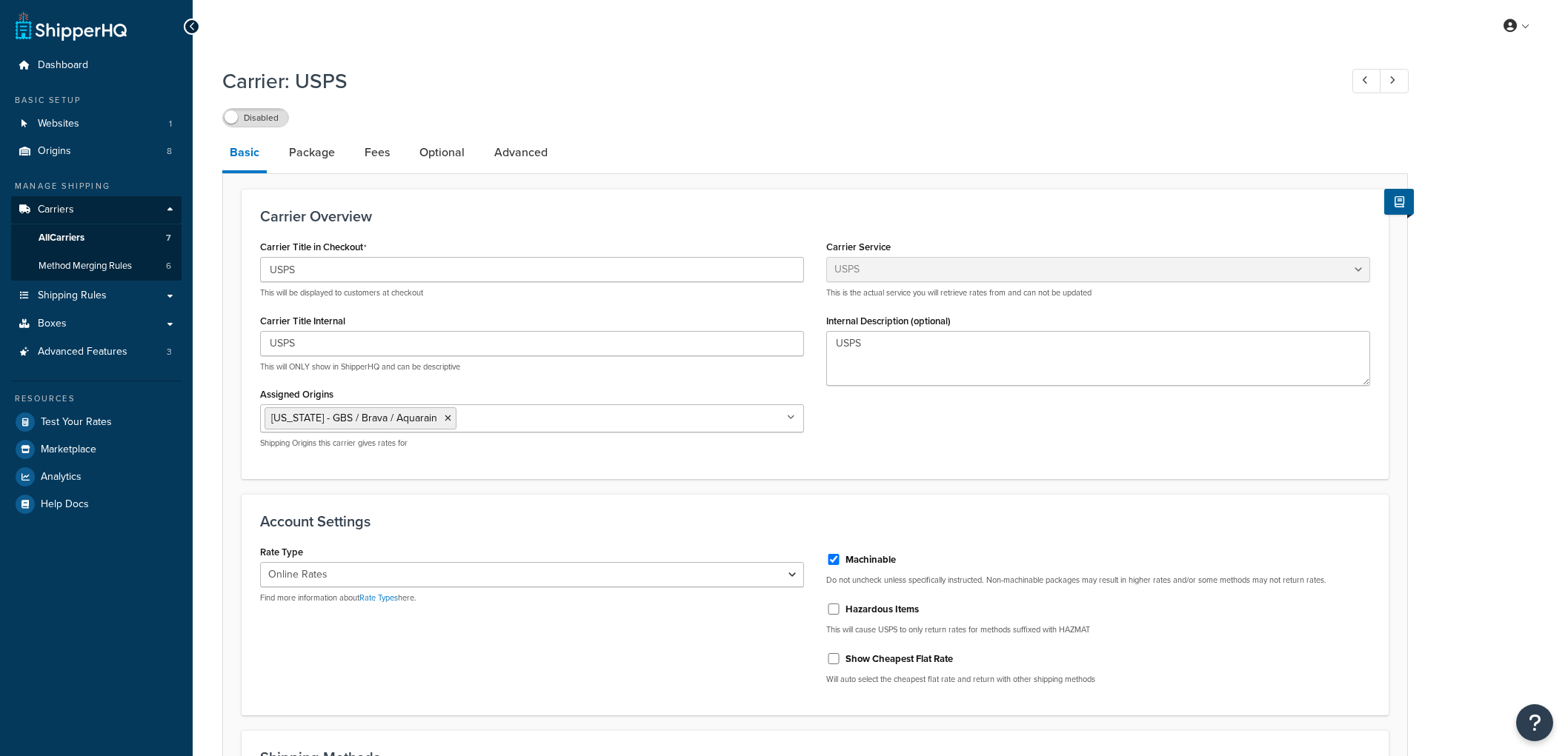
select select "usps"
select select "ONLINE"
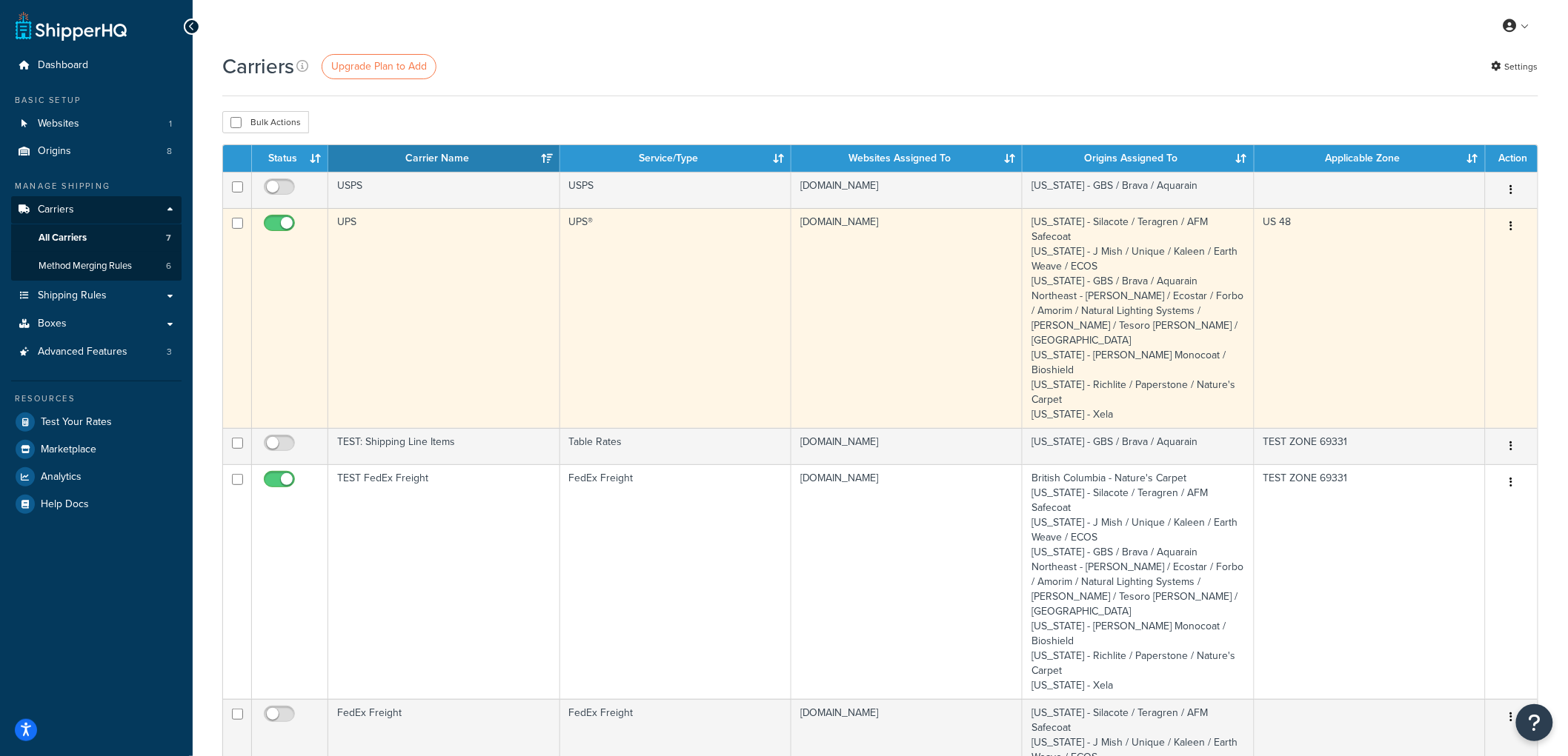
click at [372, 289] on td "UPS" at bounding box center [443, 318] width 231 height 220
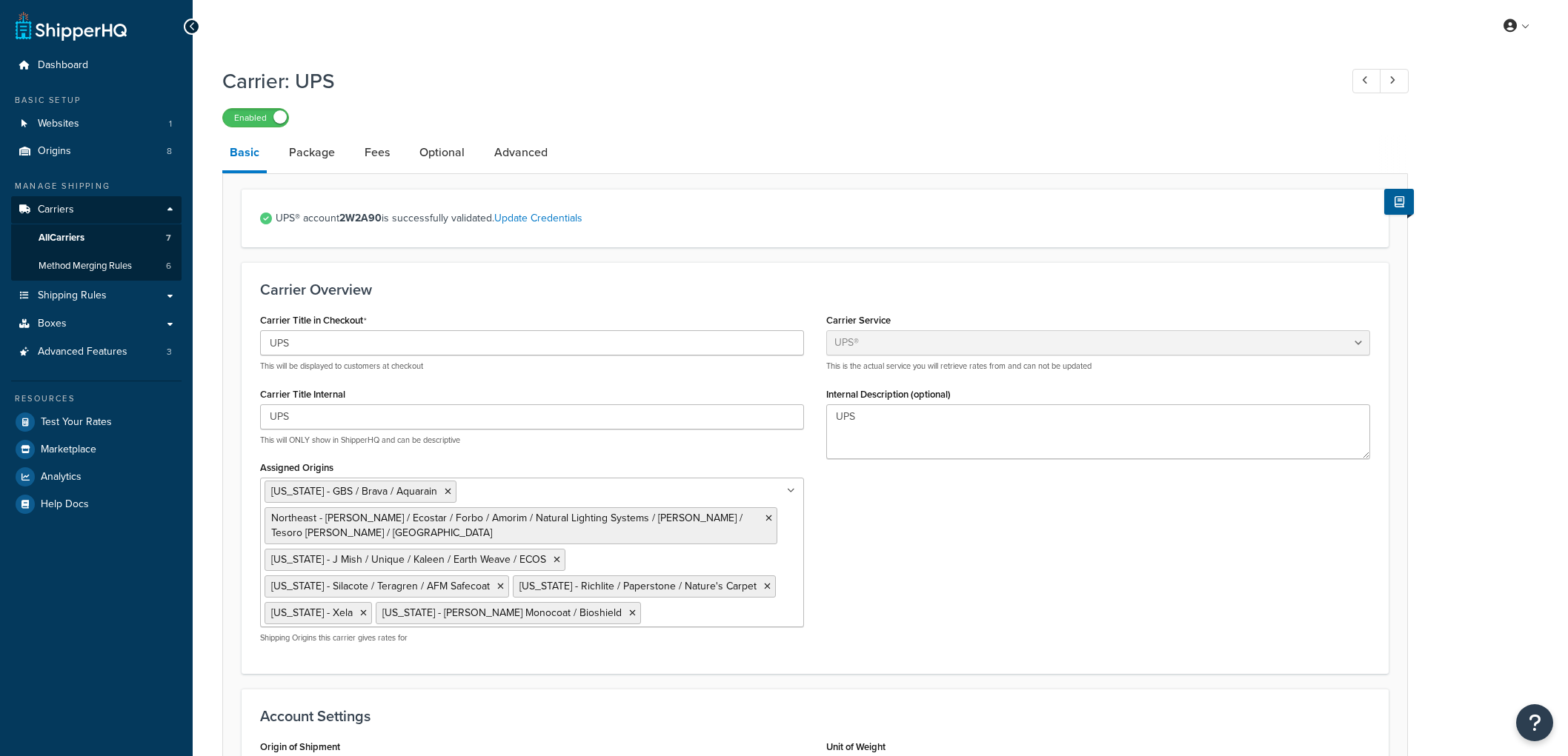
select select "ups"
click at [315, 163] on link "Package" at bounding box center [312, 152] width 60 height 36
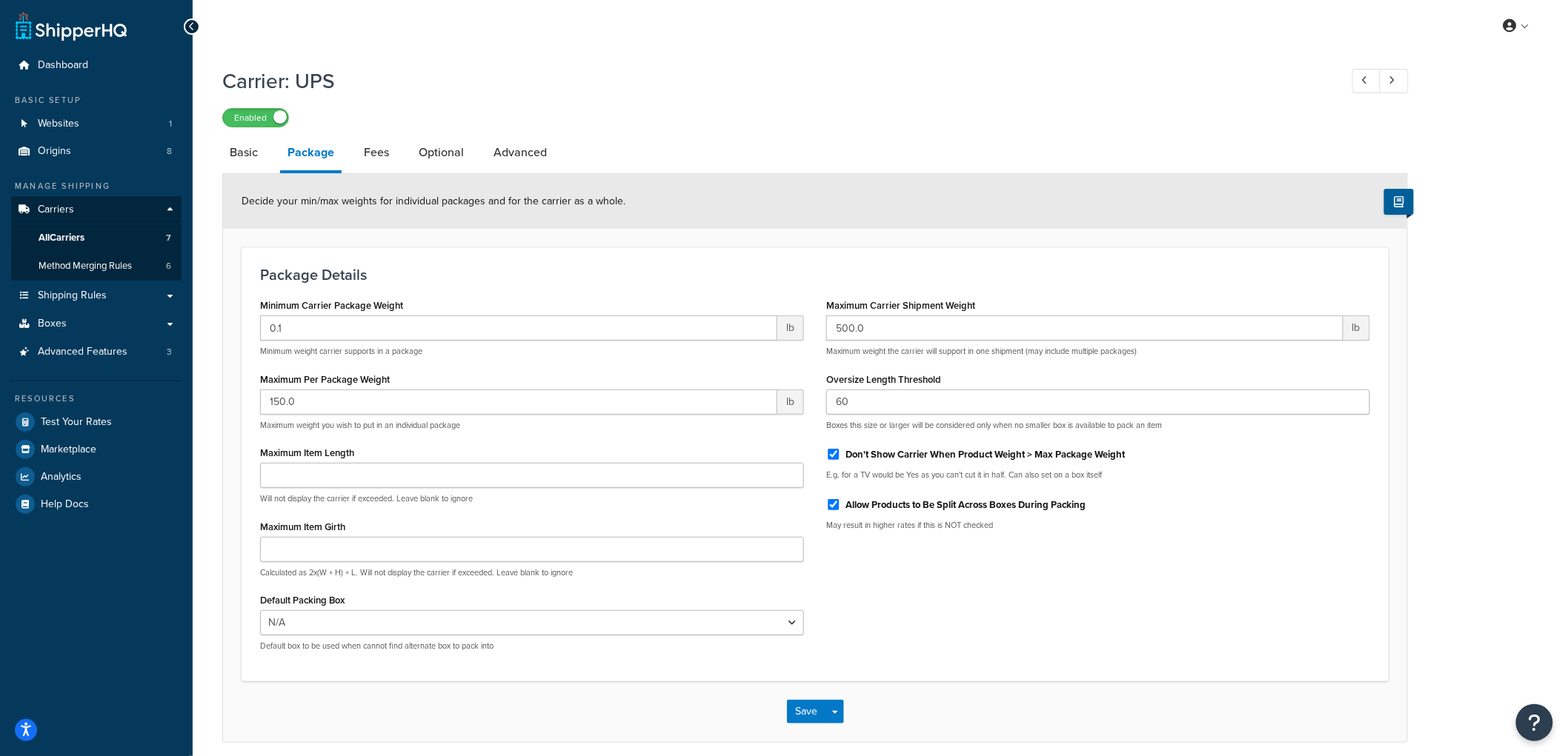
click at [353, 158] on li "Package" at bounding box center [319, 153] width 77 height 38
click at [362, 156] on link "Fees" at bounding box center [376, 152] width 40 height 36
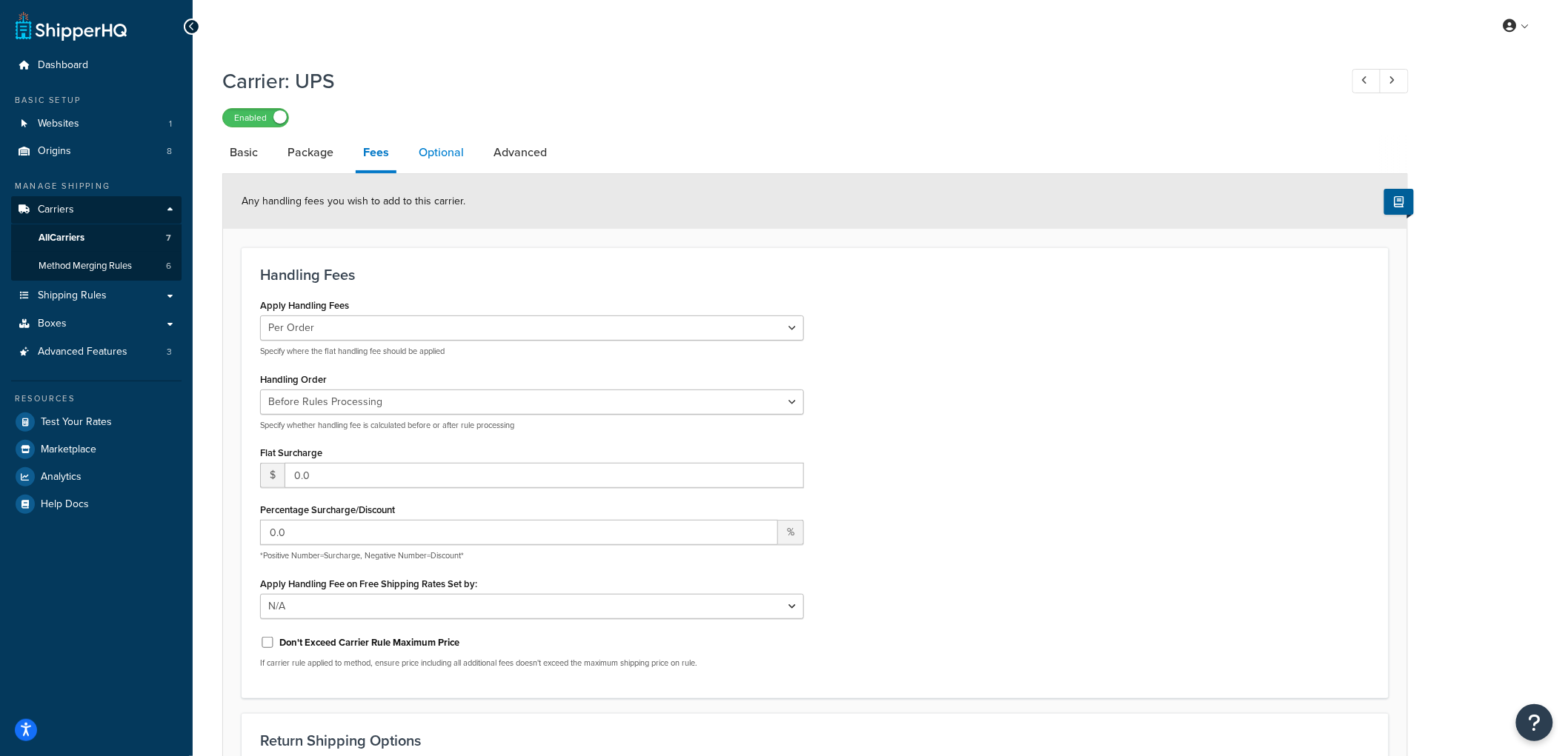
click at [460, 158] on link "Optional" at bounding box center [441, 152] width 60 height 36
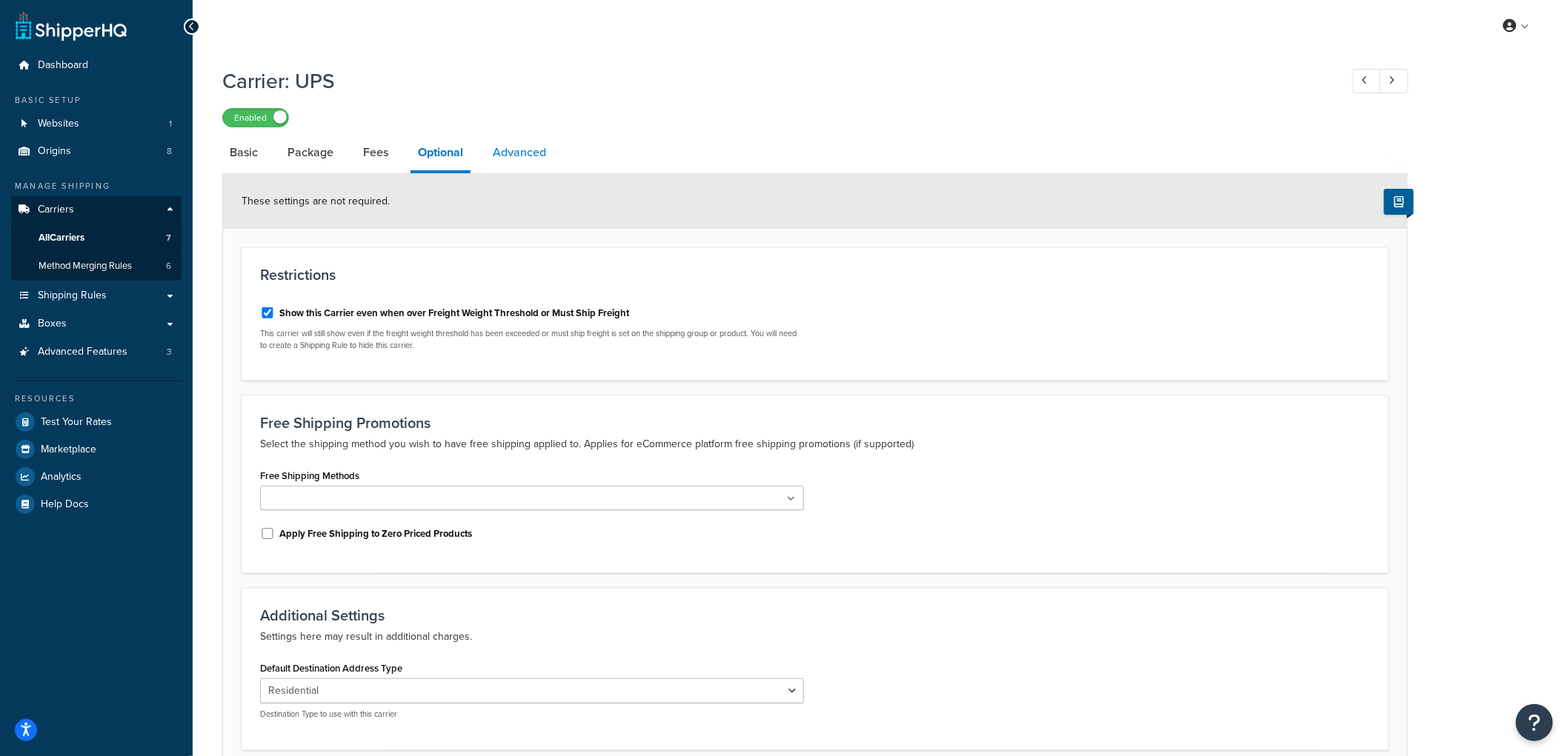
click at [512, 149] on link "Advanced" at bounding box center [520, 152] width 68 height 36
select select "false"
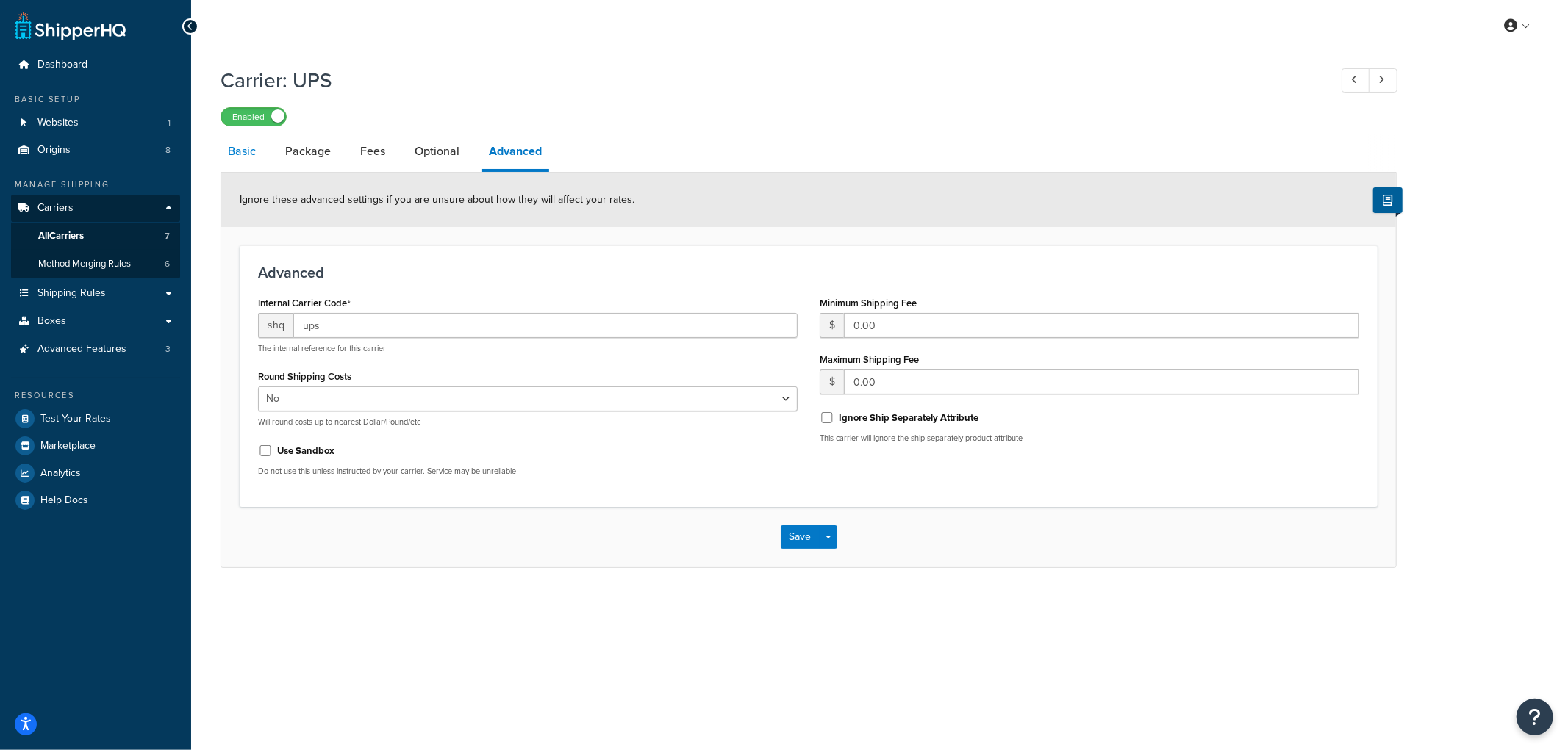
click at [254, 164] on link "Basic" at bounding box center [242, 151] width 42 height 35
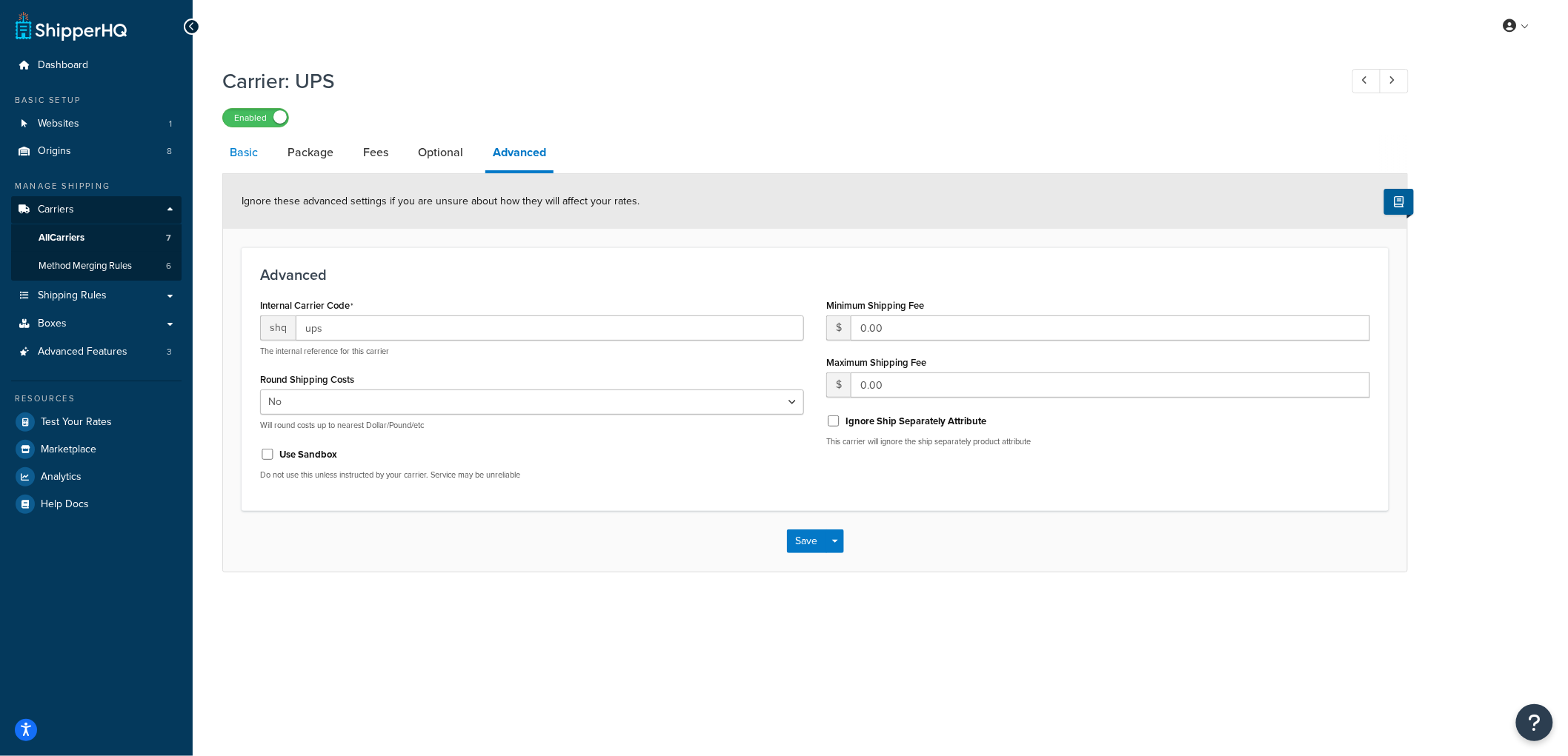
select select "ups"
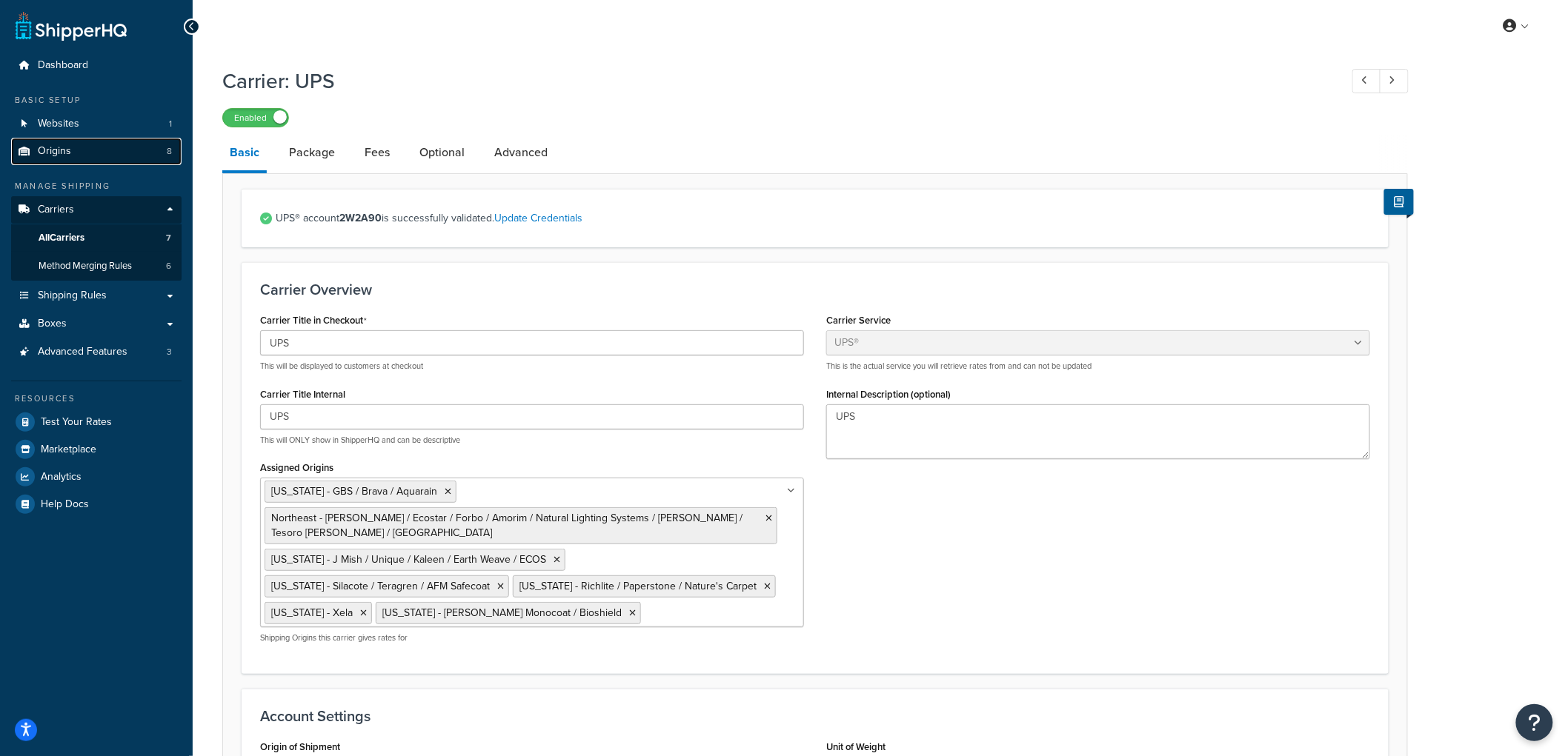
click at [77, 152] on link "Origins 8" at bounding box center [96, 152] width 170 height 27
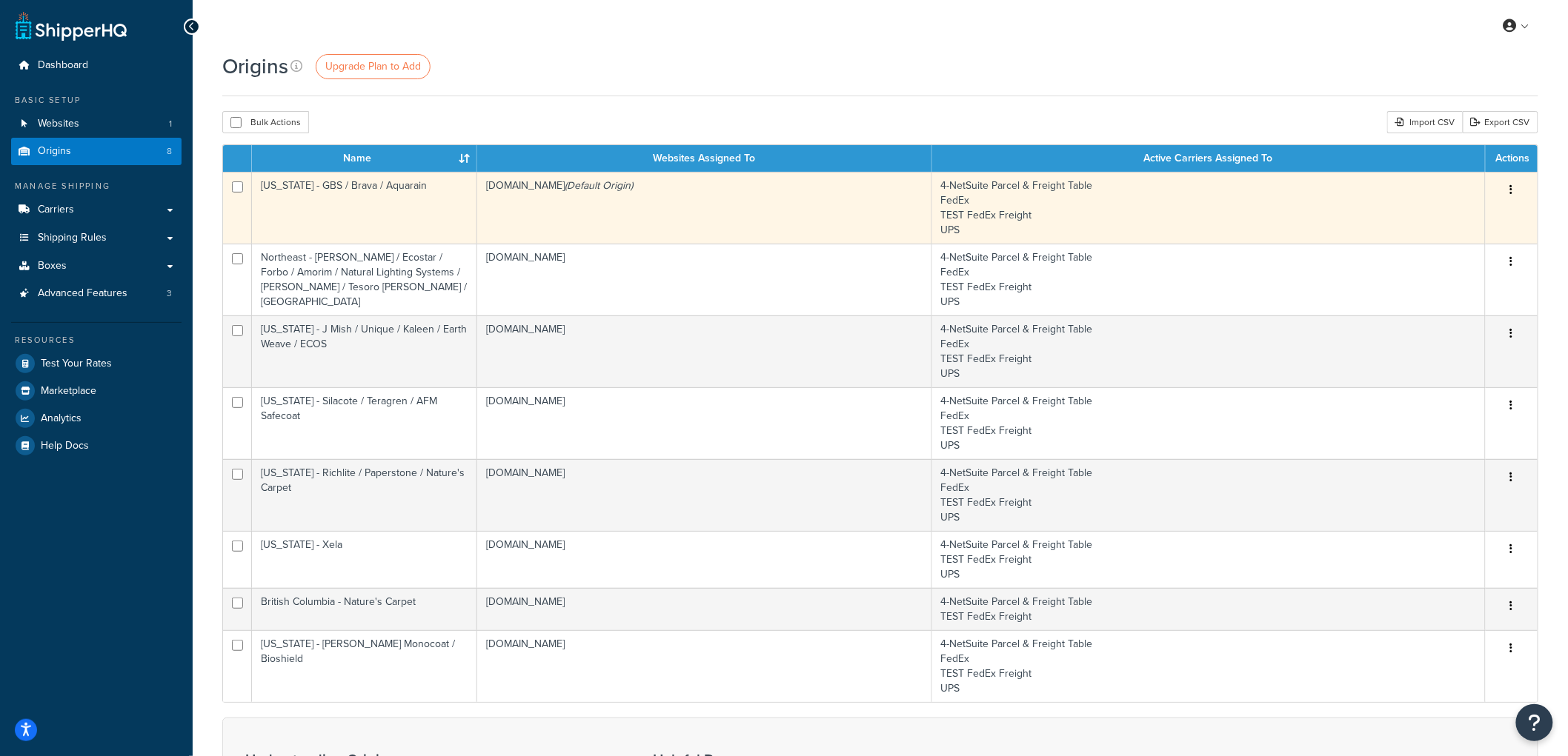
click at [379, 231] on td "[US_STATE] - GBS / Brava / Aquarain" at bounding box center [365, 208] width 226 height 72
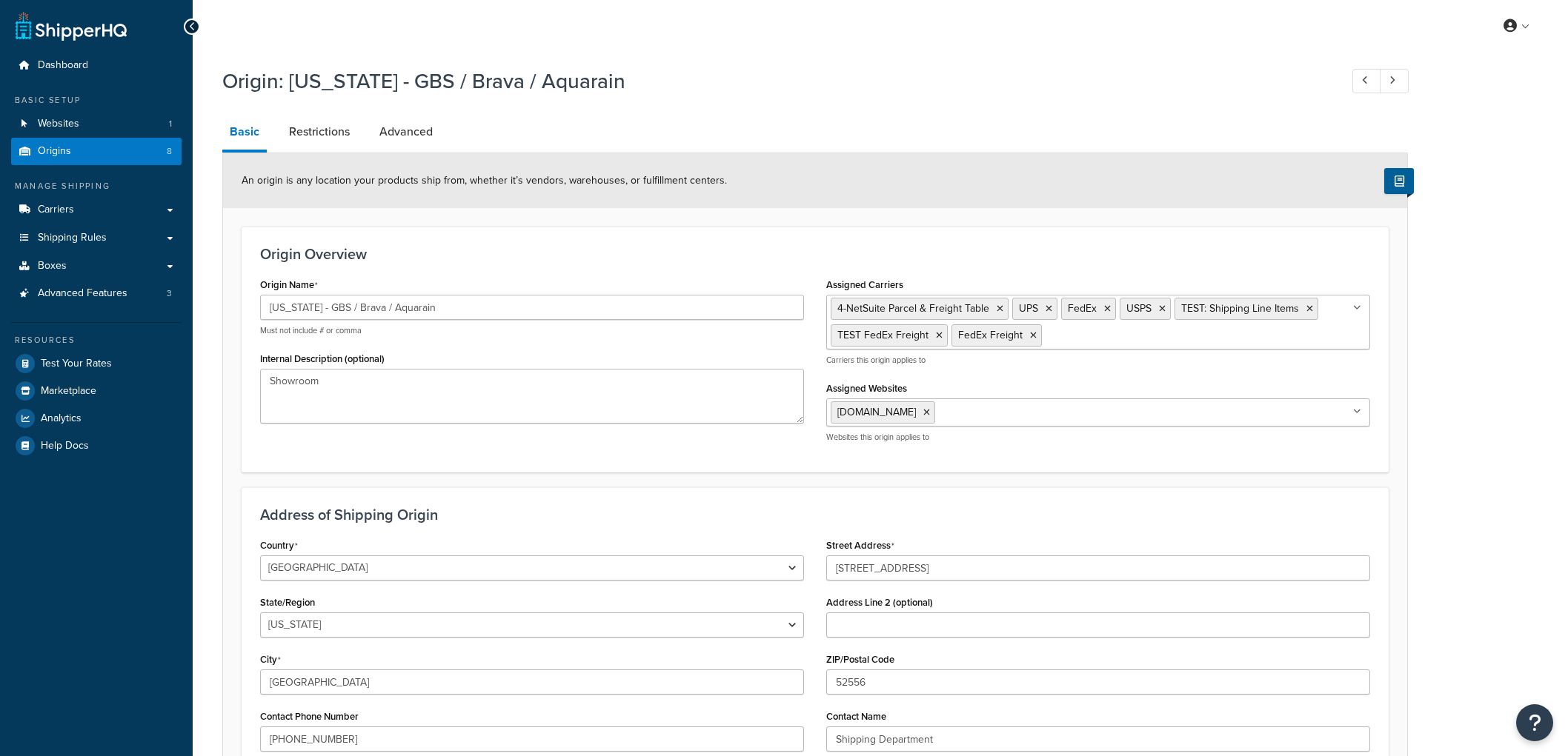
select select "15"
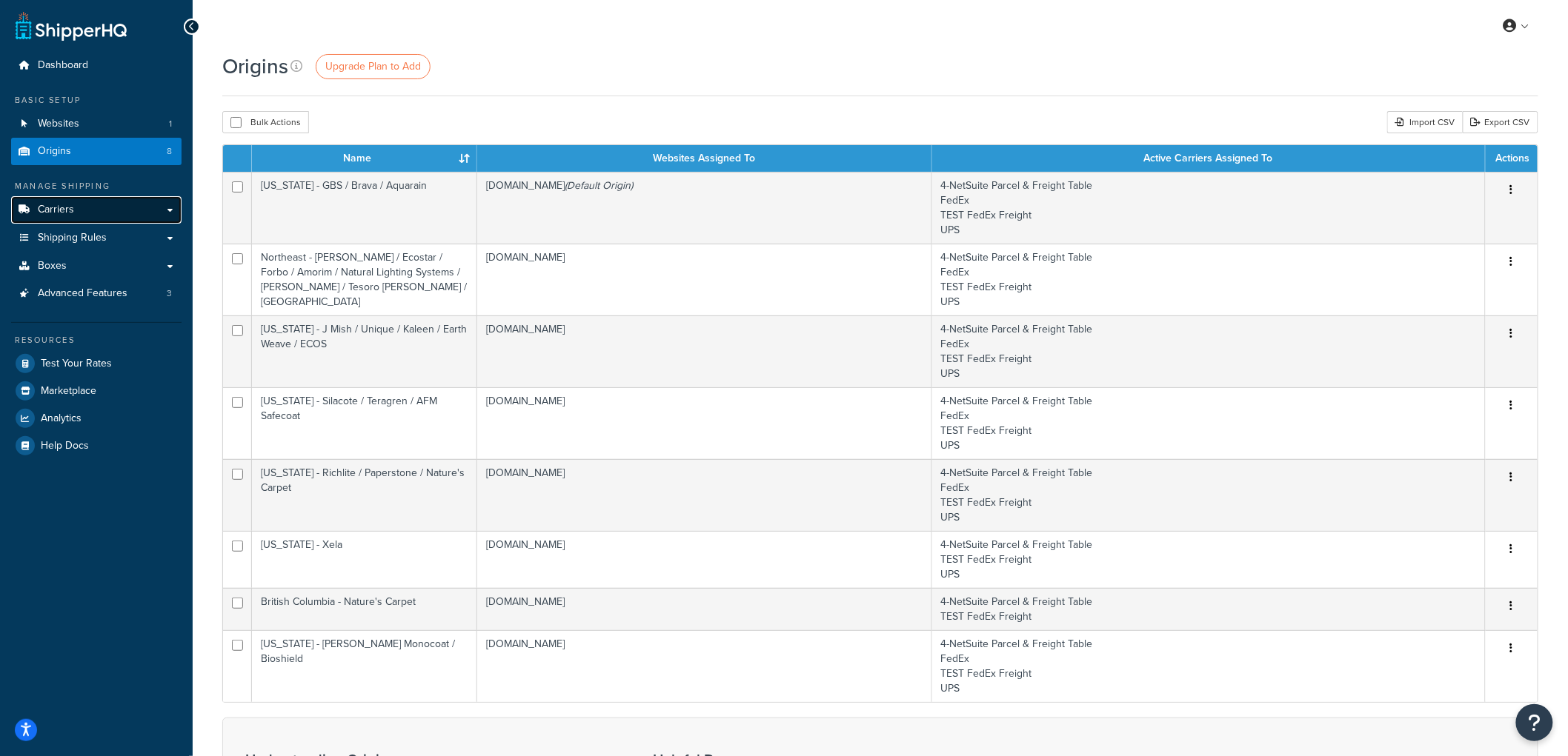
click at [67, 210] on span "Carriers" at bounding box center [55, 209] width 37 height 13
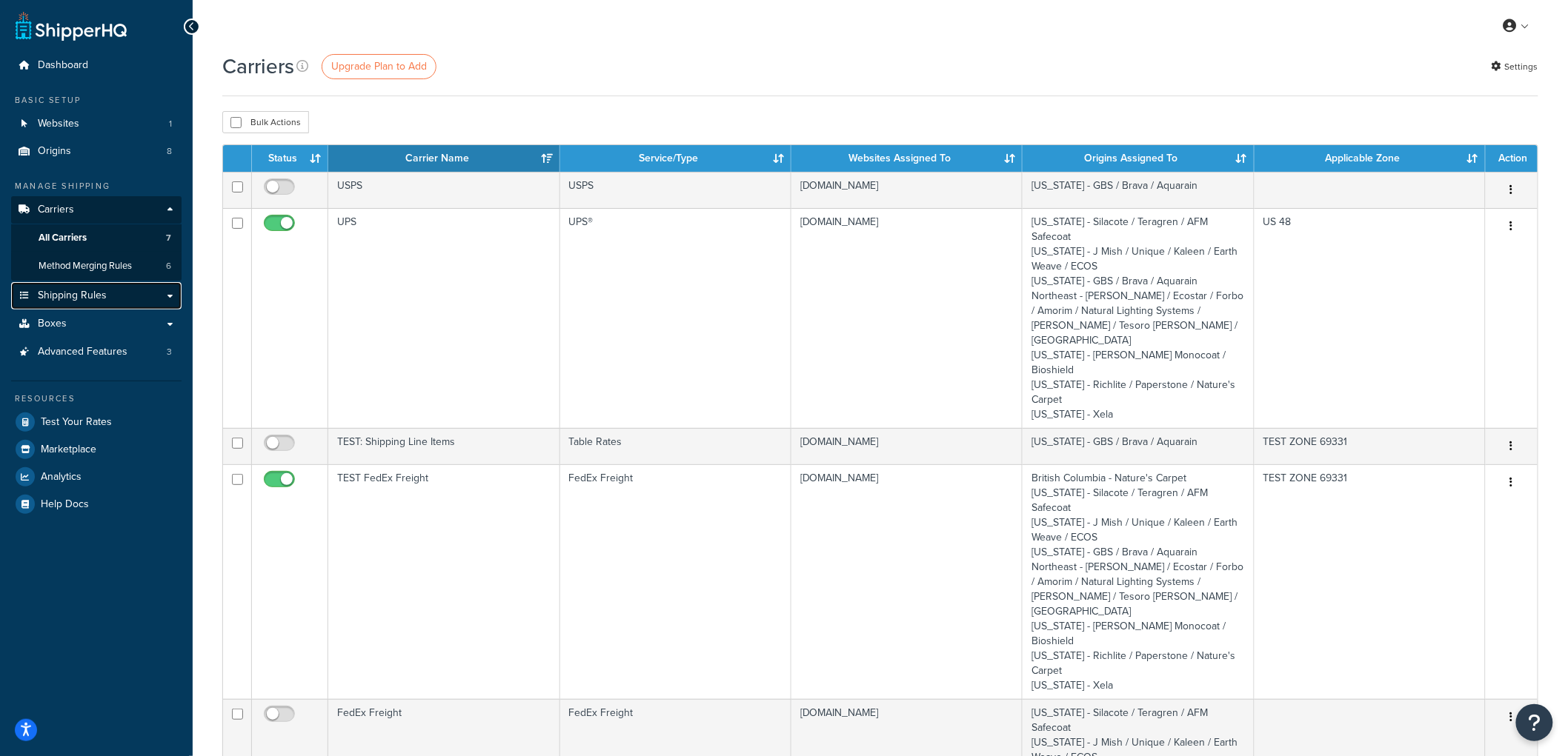
click at [101, 292] on span "Shipping Rules" at bounding box center [72, 295] width 69 height 13
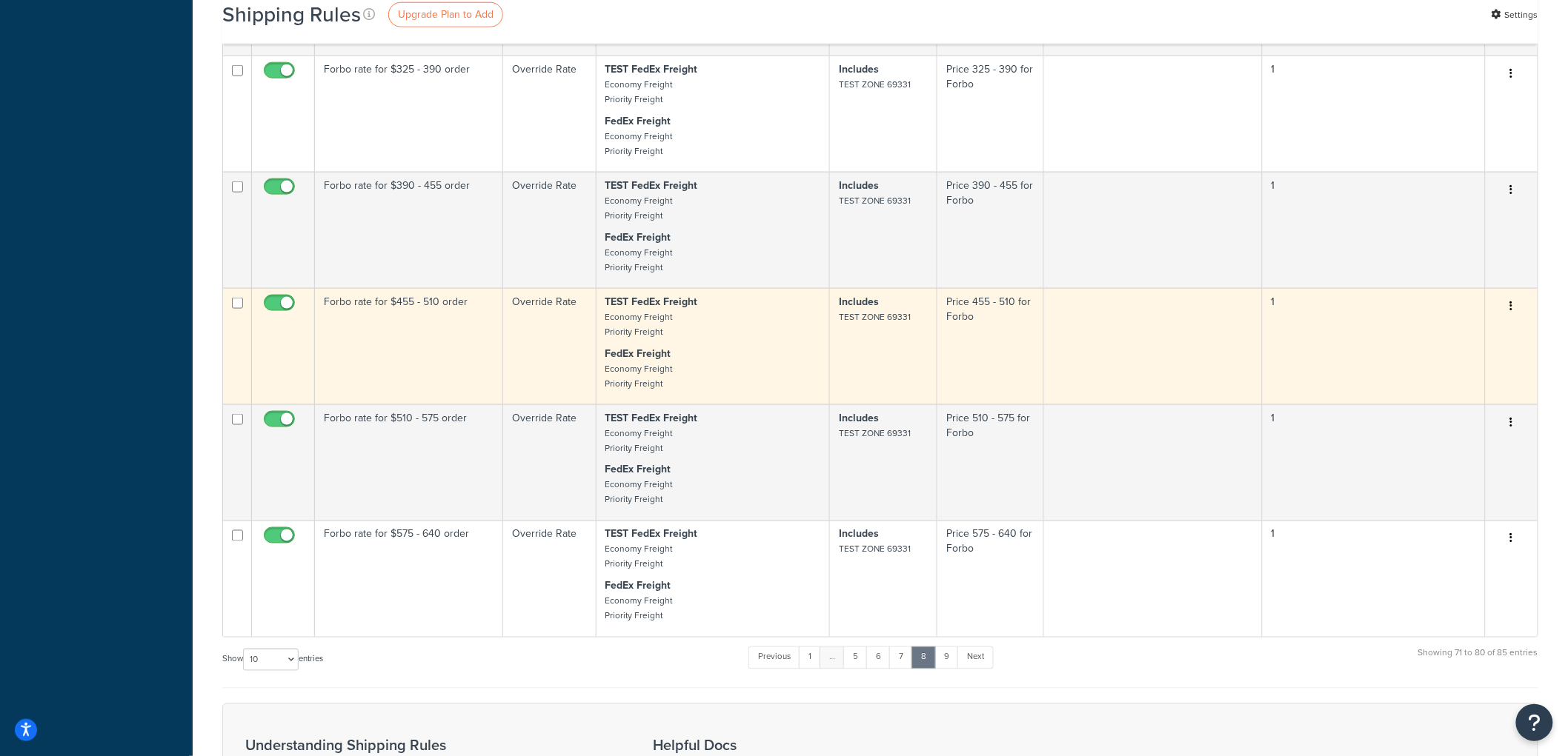
scroll to position [719, 0]
click at [416, 349] on td "Forbo rate for $455 - 510 order" at bounding box center [409, 351] width 188 height 117
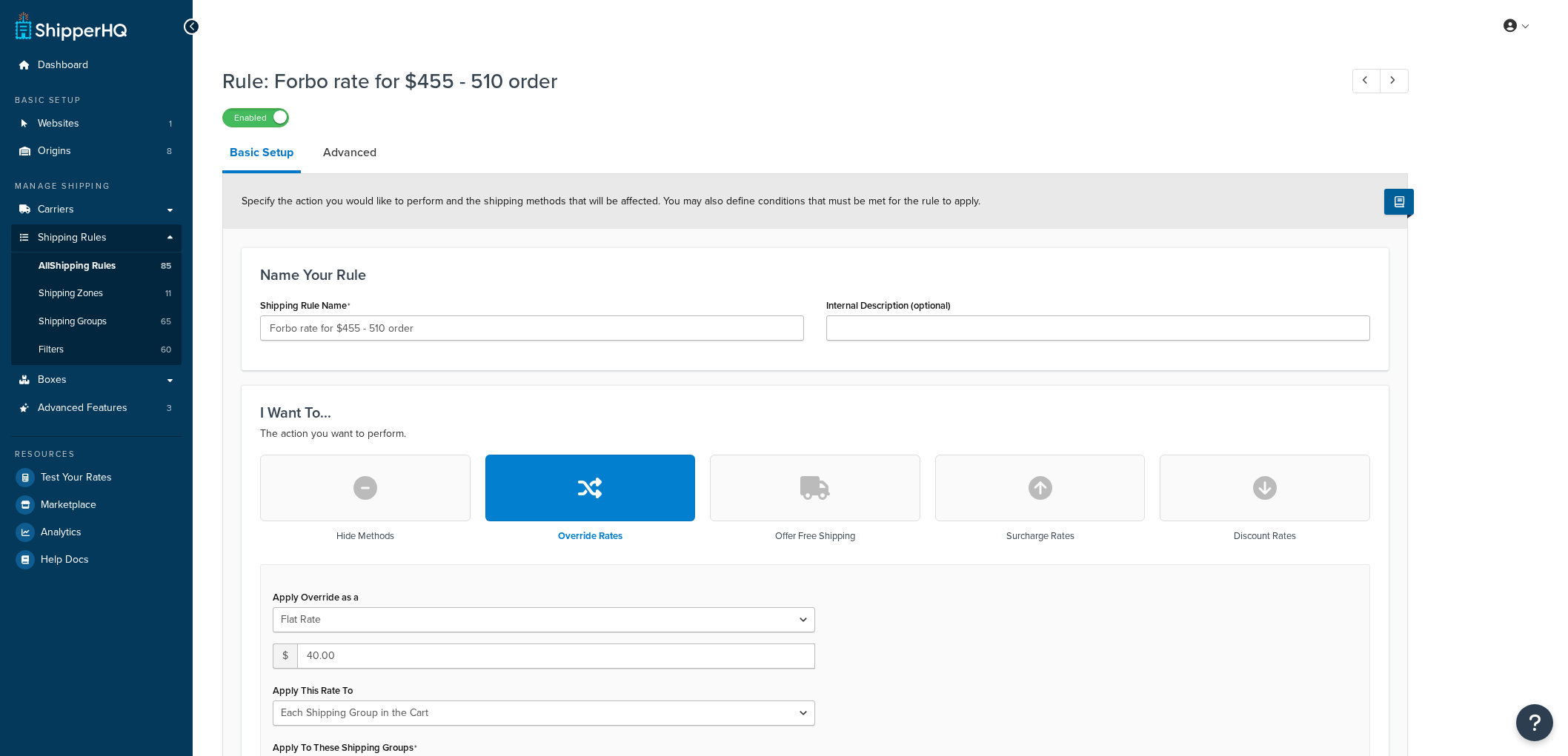
select select "SHIPPING_GROUP"
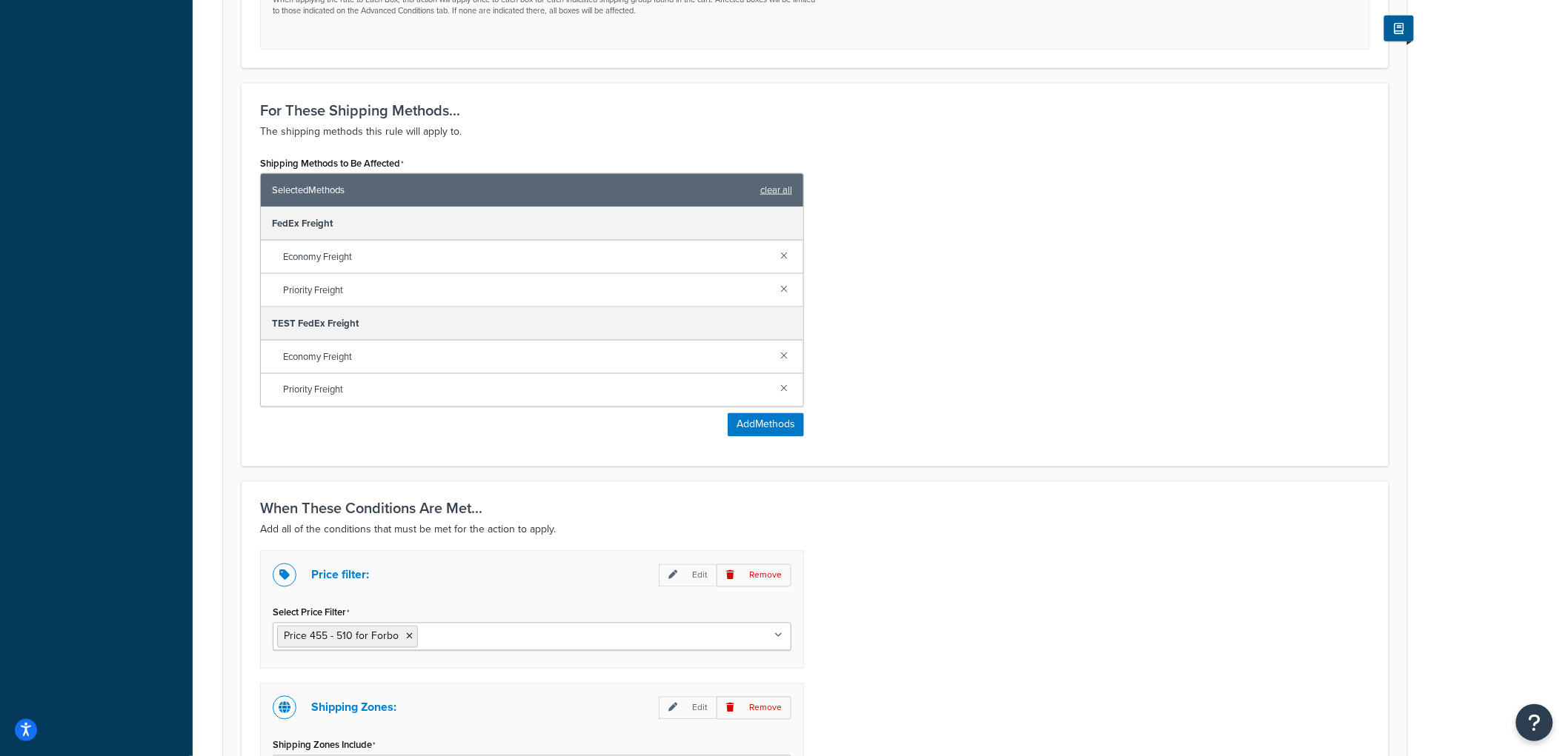
scroll to position [1038, 0]
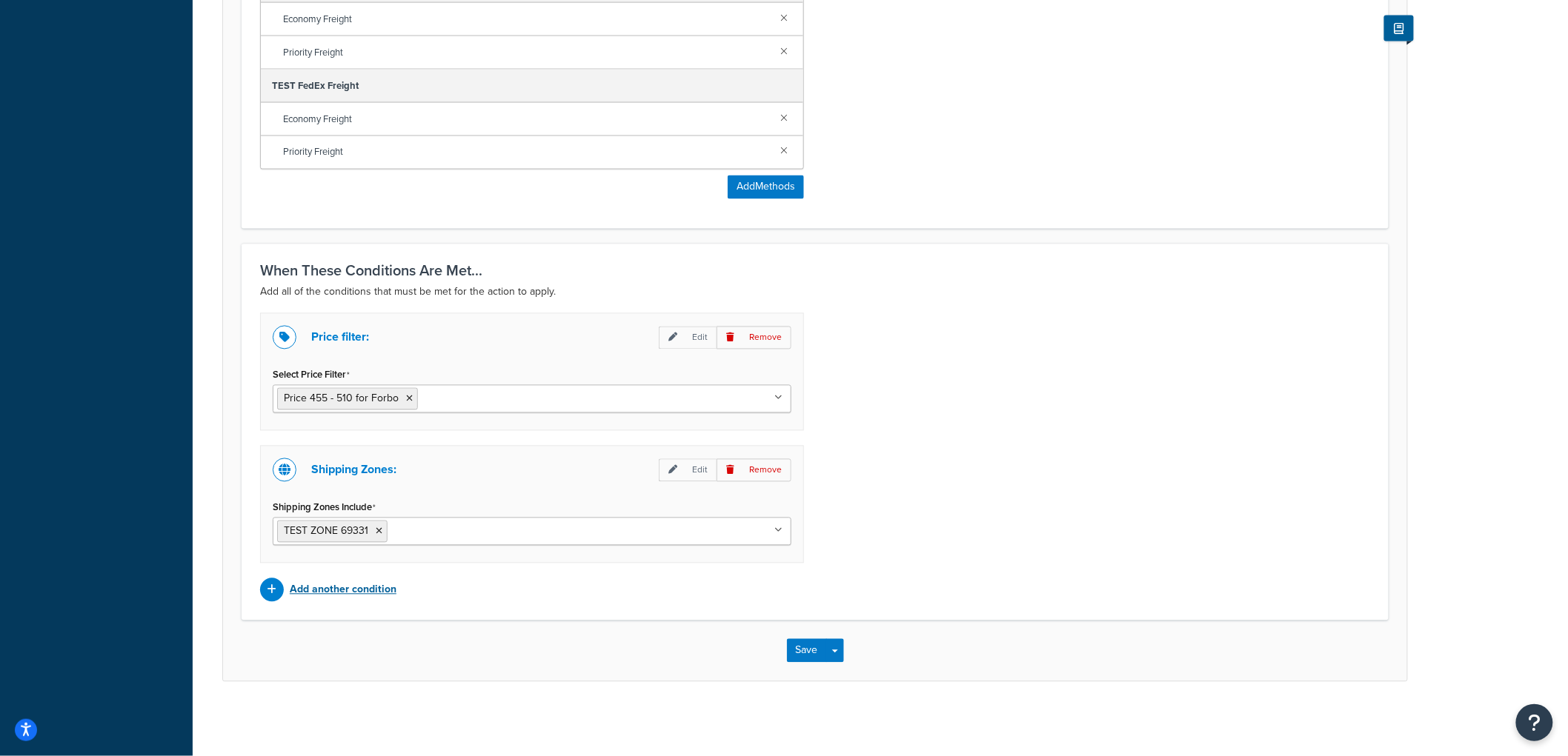
click at [336, 590] on p "Add another condition" at bounding box center [342, 590] width 106 height 20
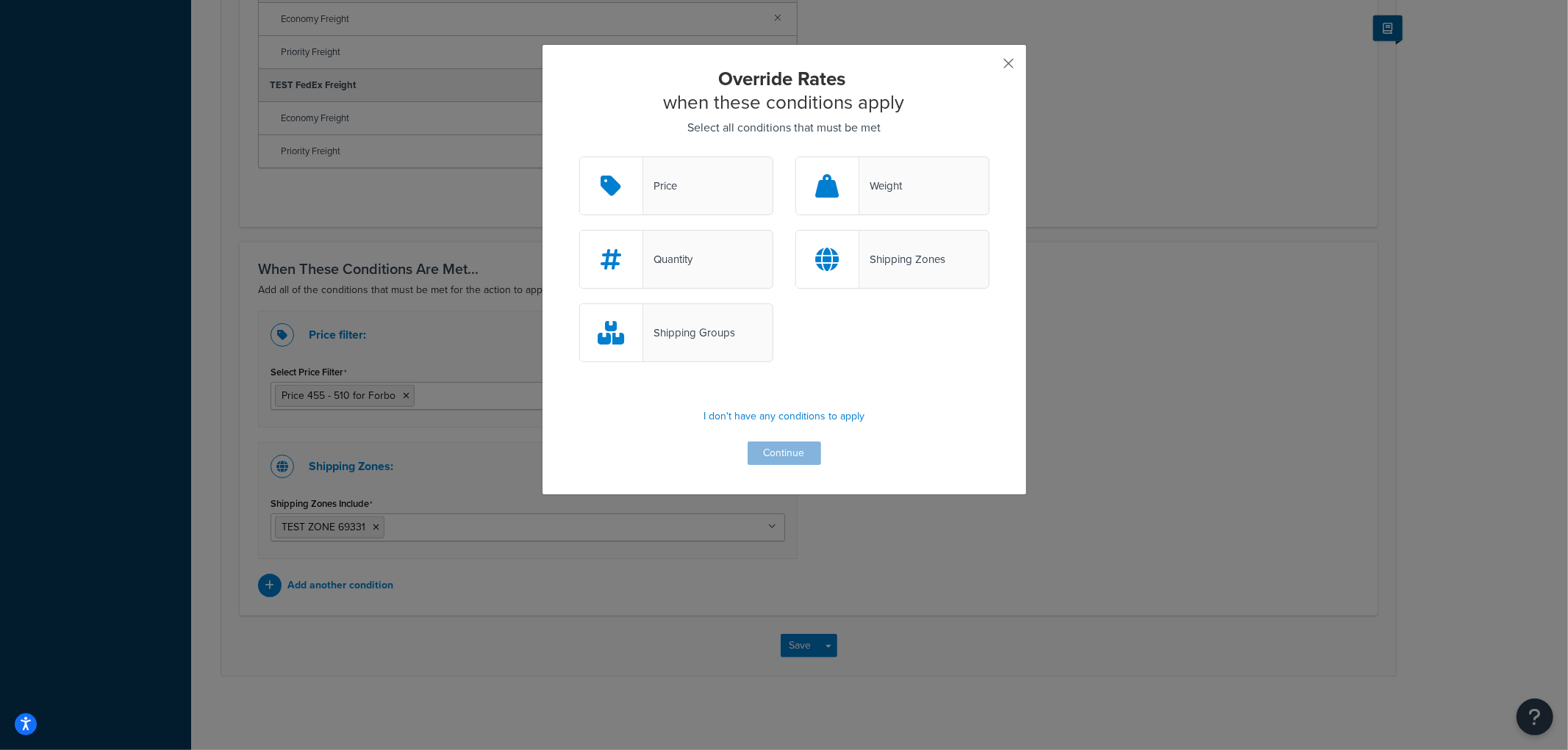
click at [989, 67] on button "button" at bounding box center [988, 68] width 3 height 3
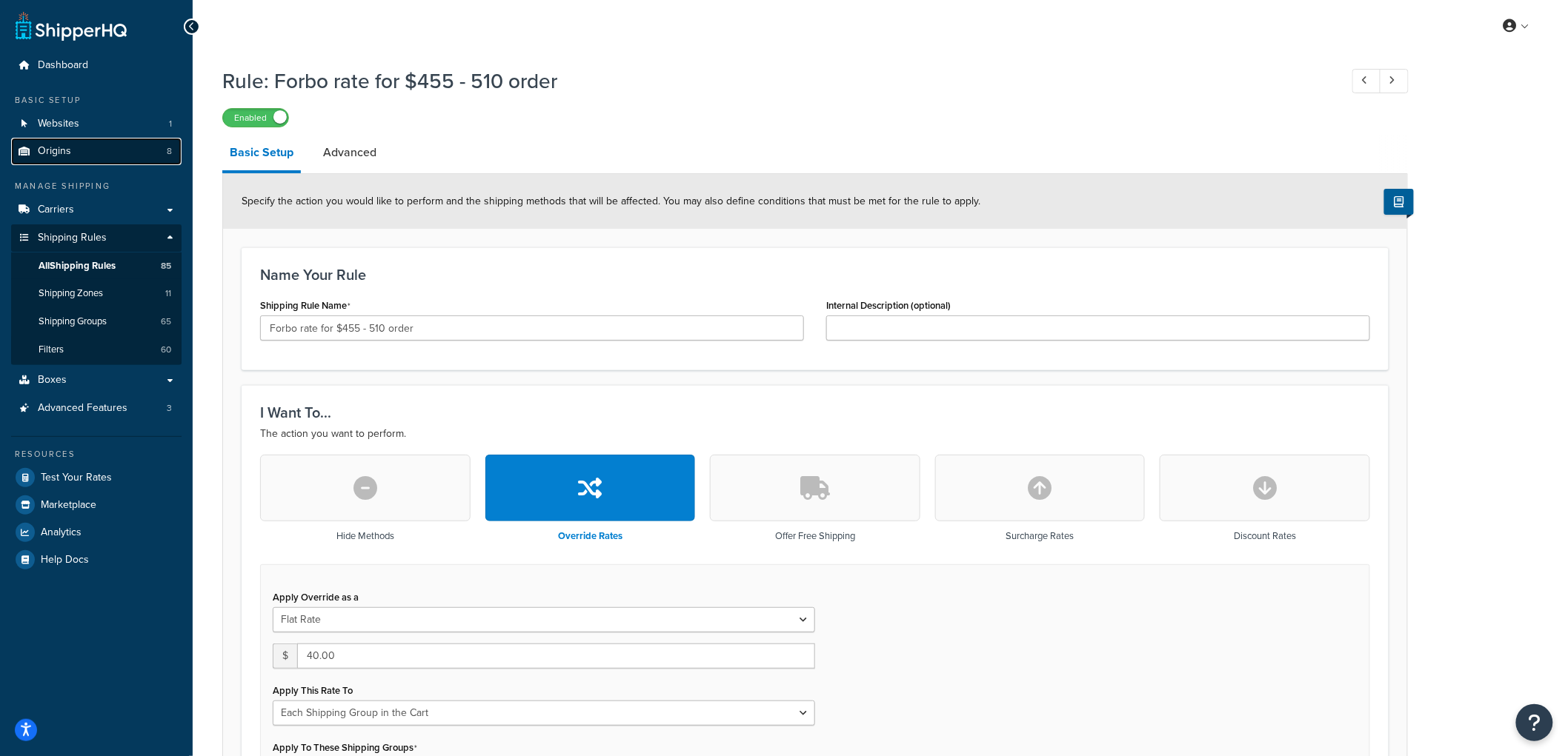
click at [77, 161] on link "Origins 8" at bounding box center [96, 152] width 170 height 27
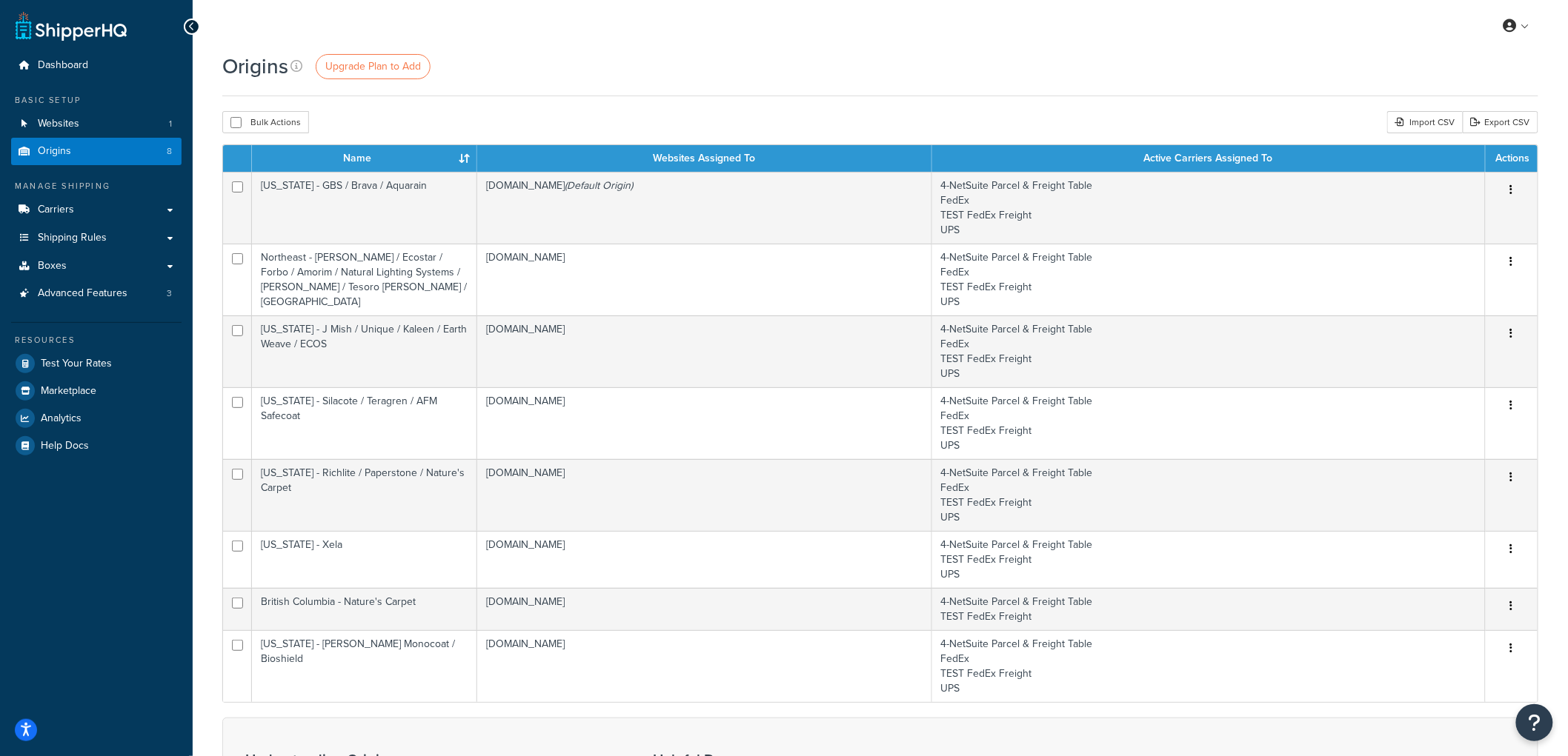
click at [1545, 102] on div "Origins Upgrade Plan to Add Bulk Actions Duplicate Delete Import CSV Export CSV…" at bounding box center [880, 509] width 1376 height 914
click at [60, 117] on span "Websites" at bounding box center [58, 123] width 42 height 13
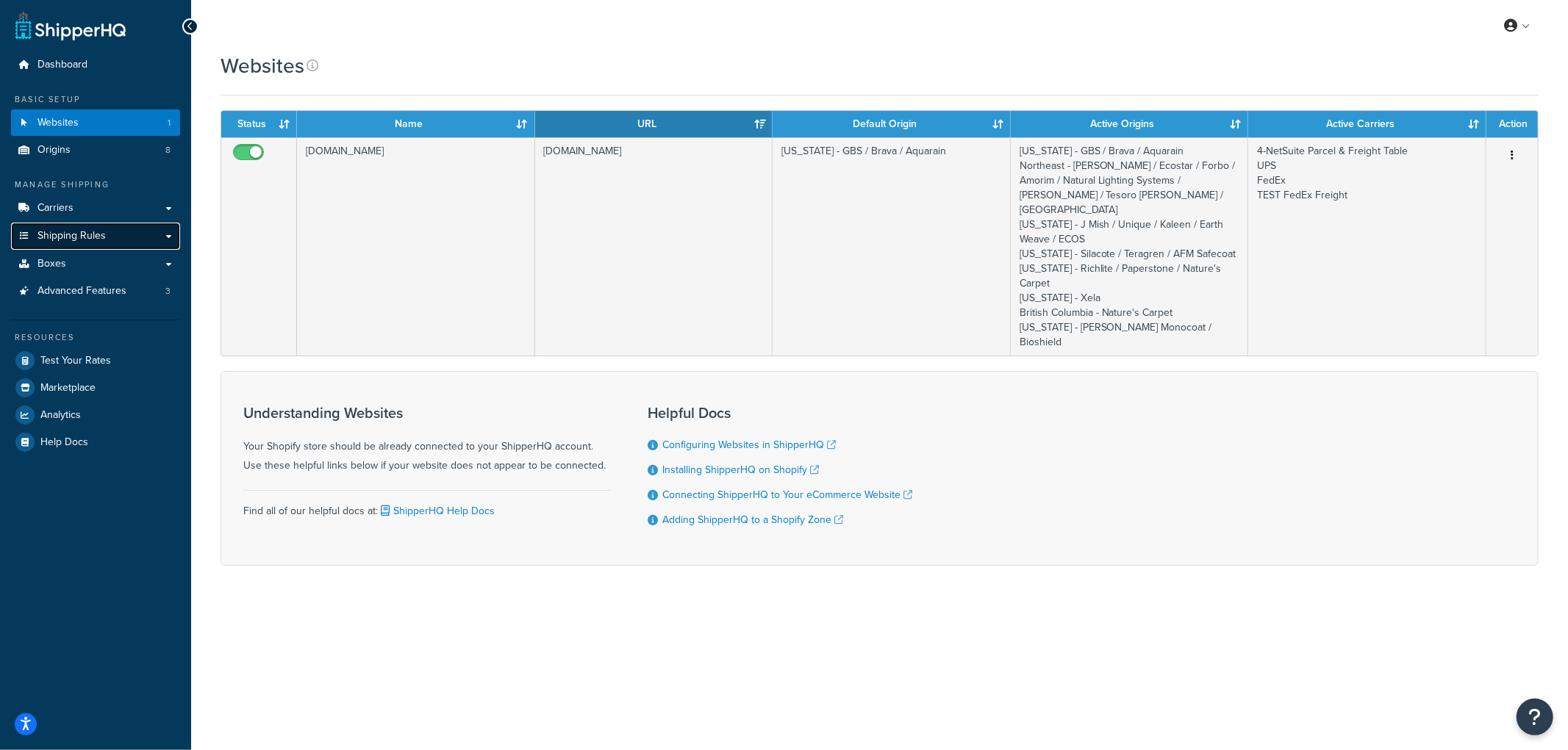
click at [68, 238] on span "Shipping Rules" at bounding box center [71, 236] width 68 height 13
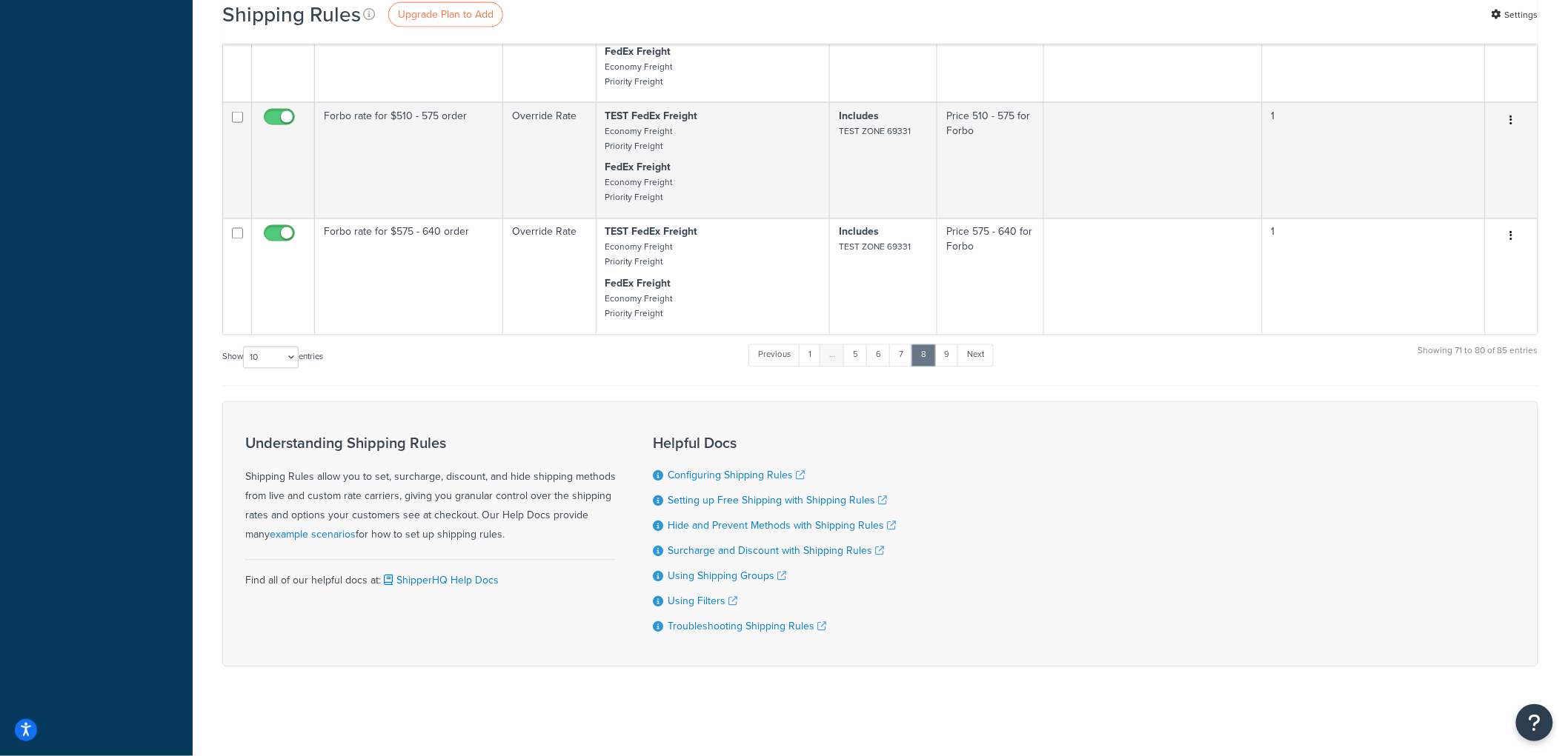
scroll to position [1048, 0]
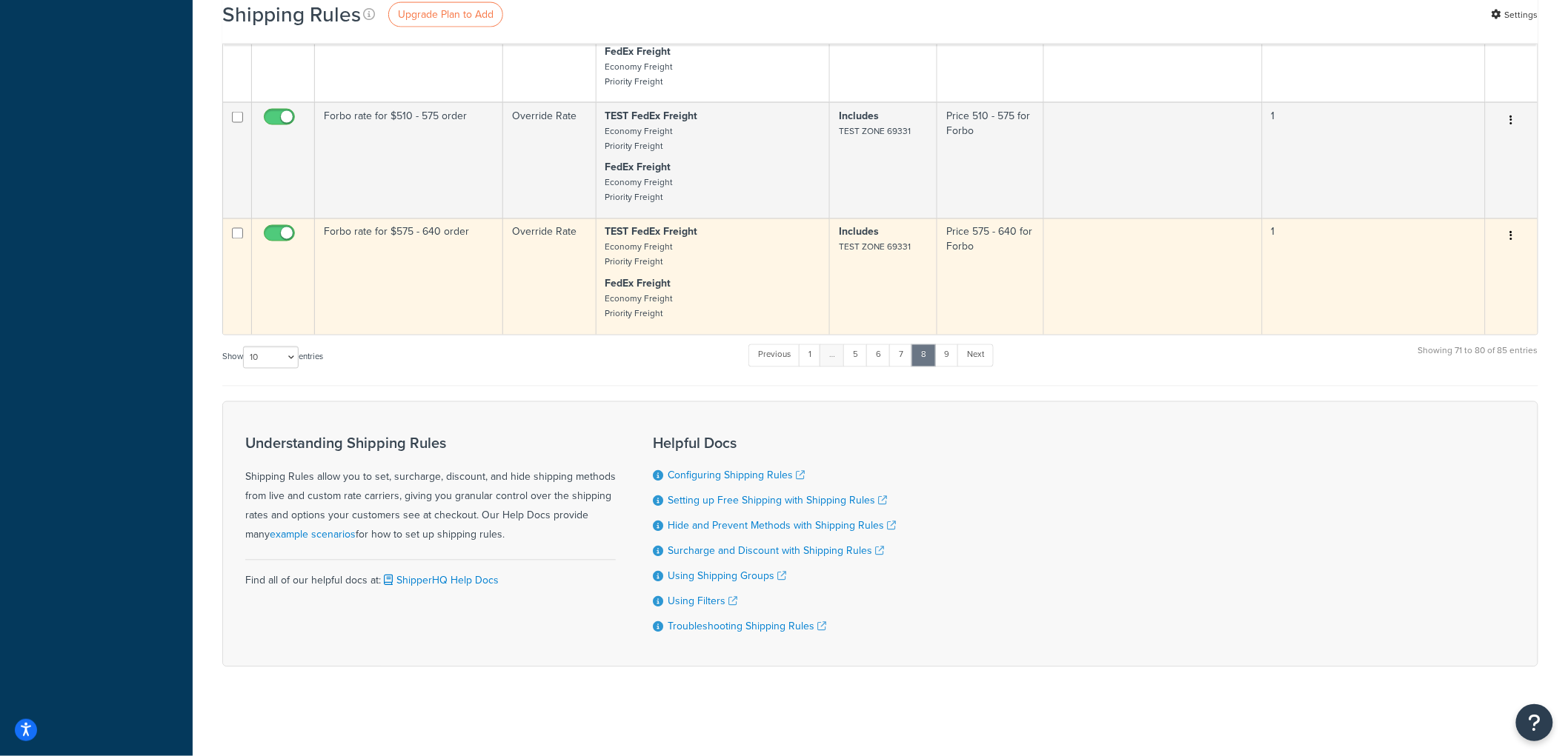
click at [390, 265] on td "Forbo rate for $575 - 640 order" at bounding box center [409, 277] width 188 height 117
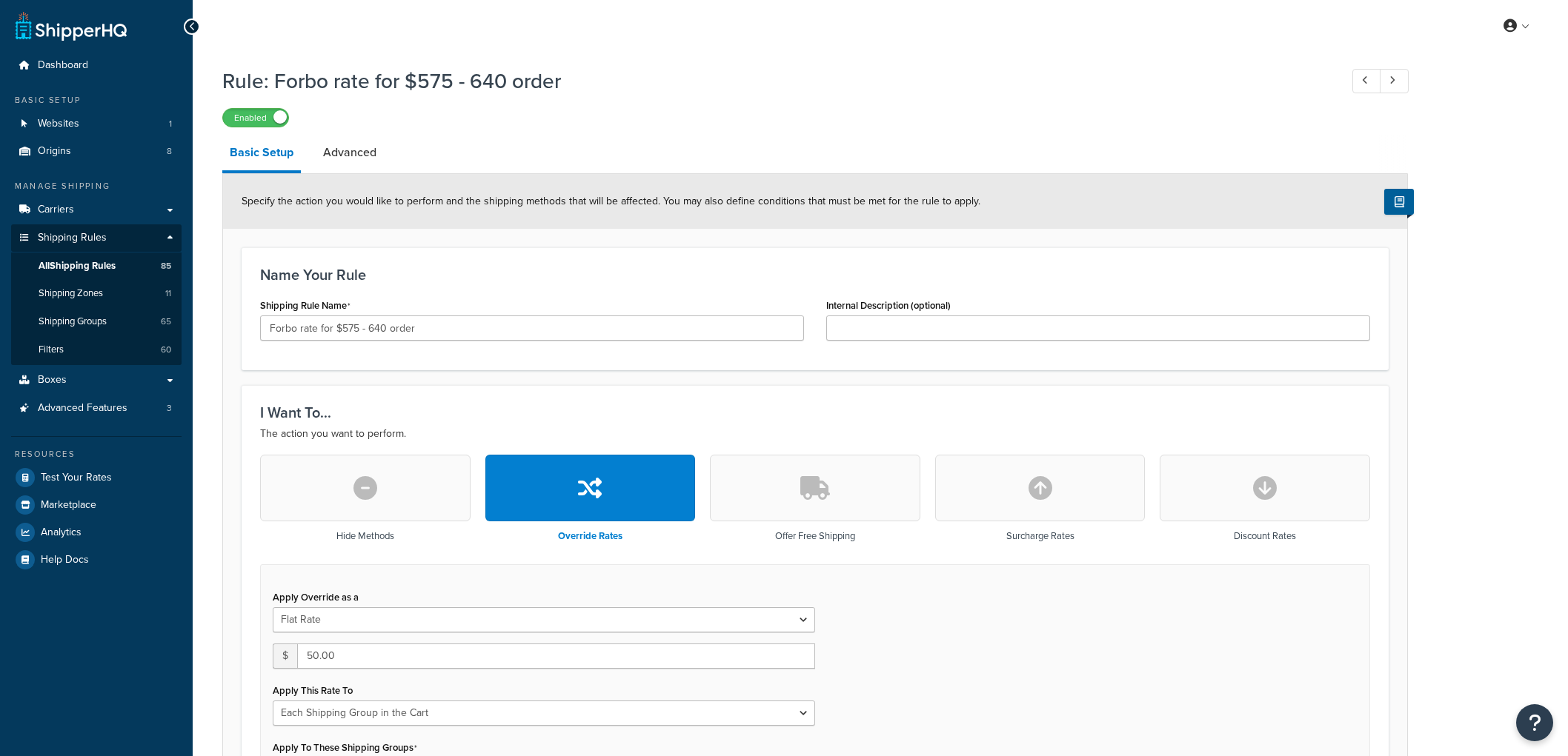
select select "SHIPPING_GROUP"
click at [346, 157] on link "Advanced" at bounding box center [350, 152] width 68 height 36
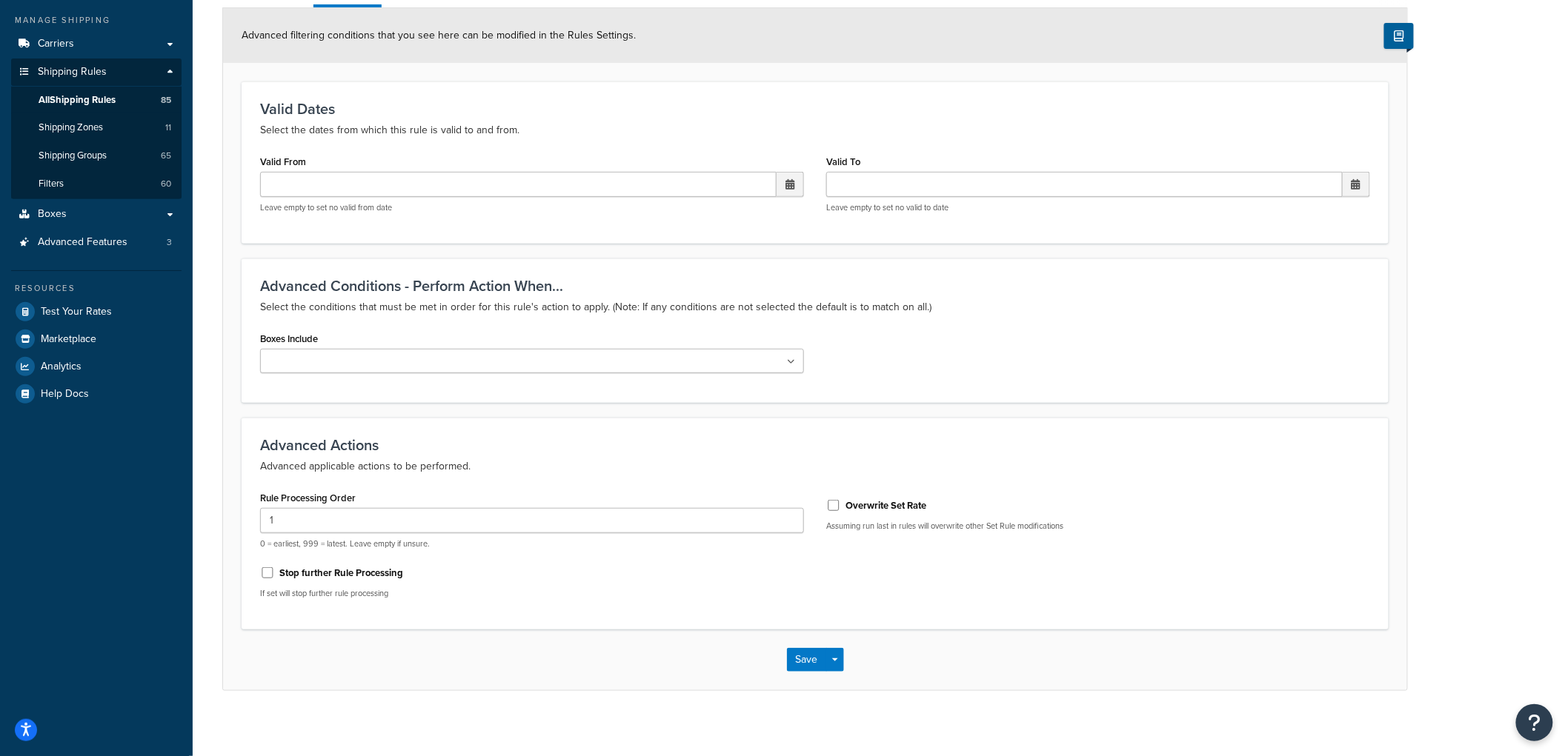
scroll to position [175, 0]
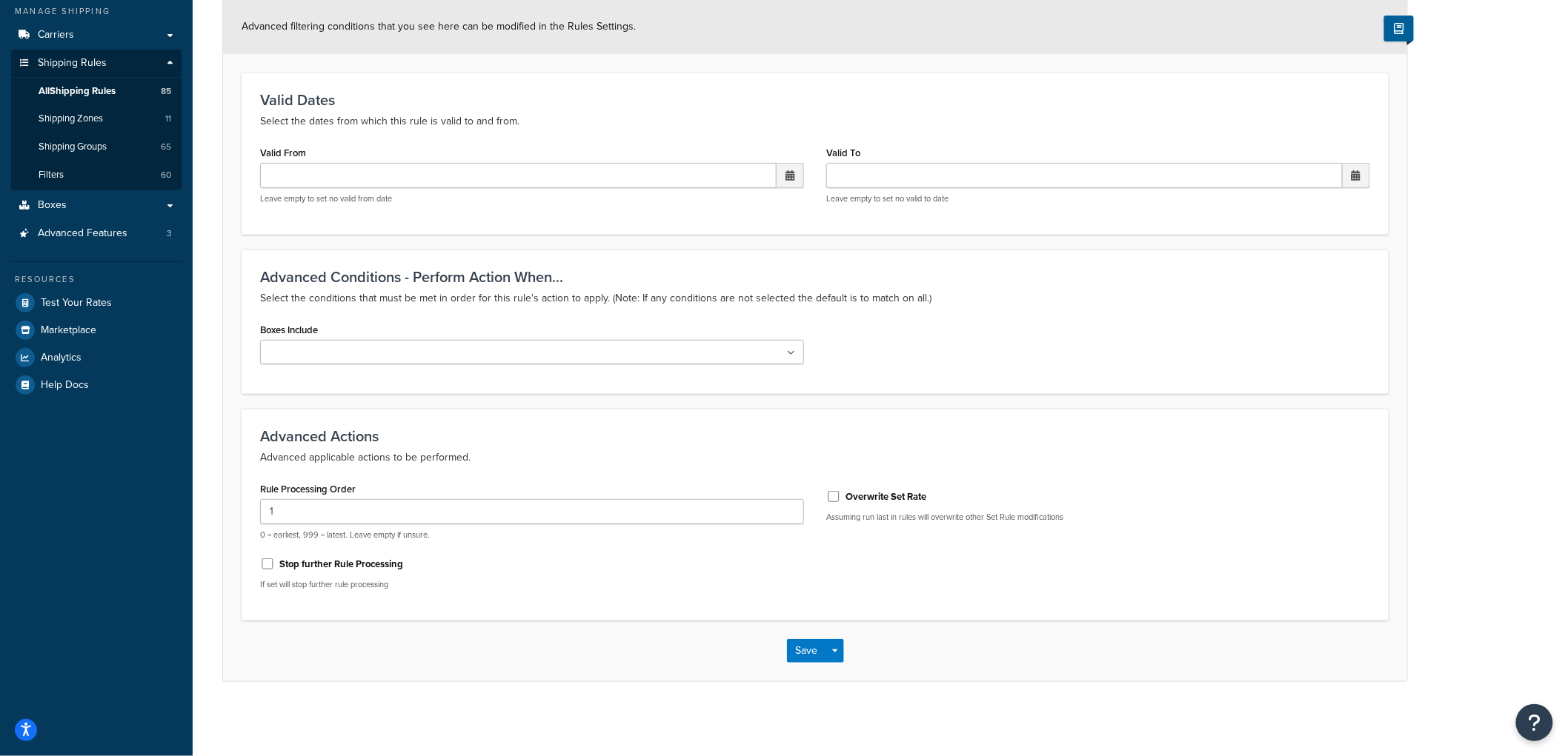
click at [1519, 176] on div "Rule: Forbo rate for $575 - 640 order Enabled Basic Setup Advanced Advanced fil…" at bounding box center [880, 301] width 1376 height 835
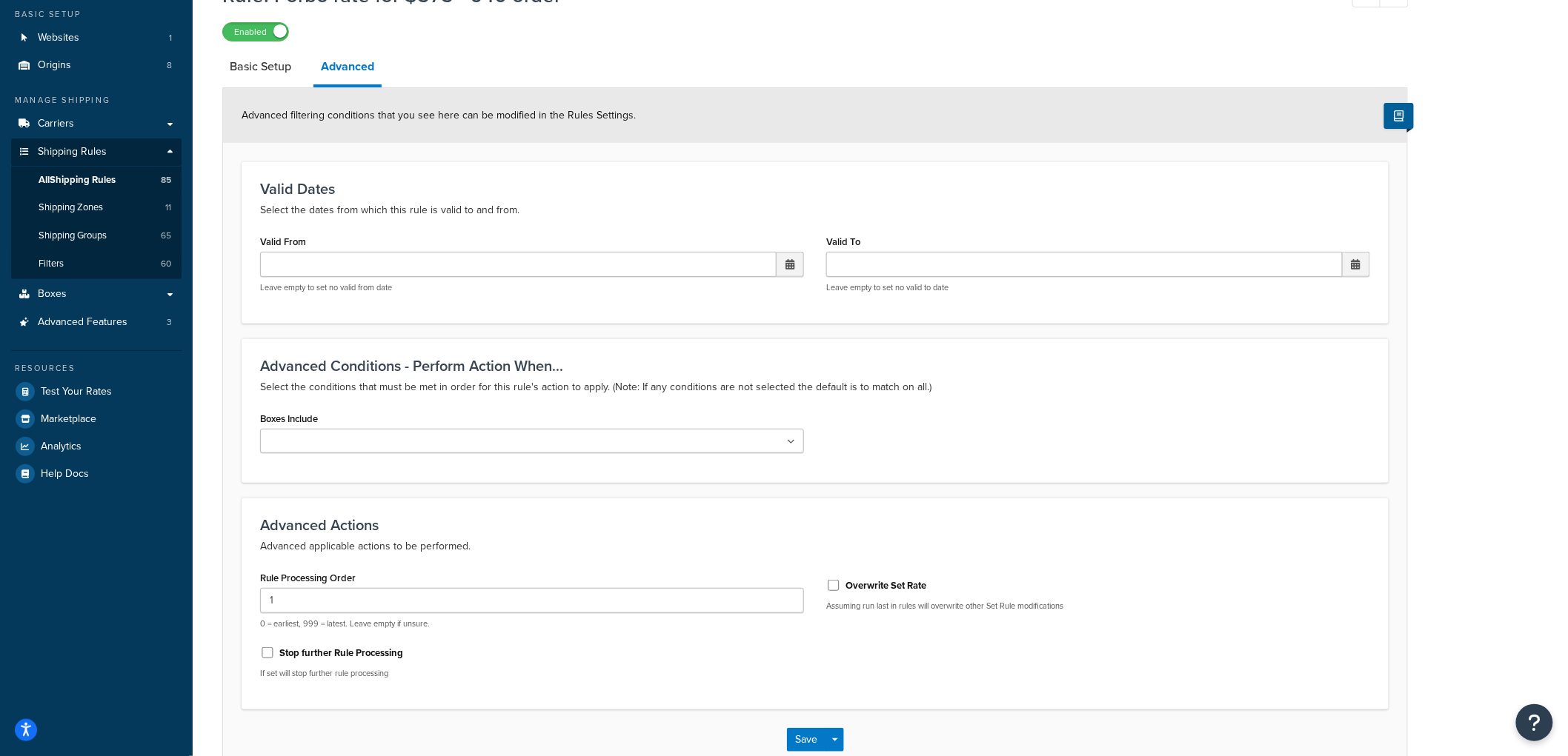
scroll to position [0, 0]
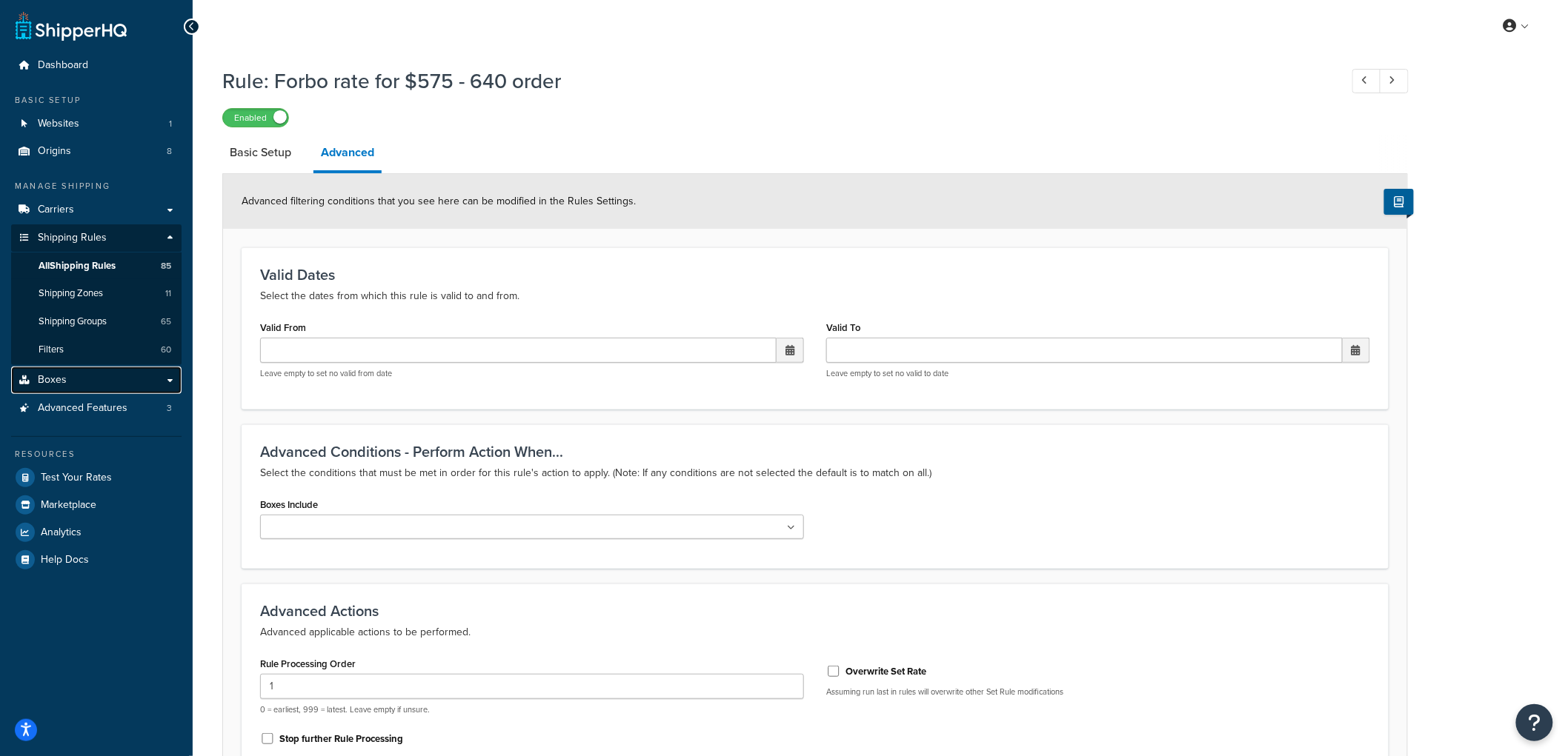
click at [98, 380] on link "Boxes" at bounding box center [96, 381] width 170 height 27
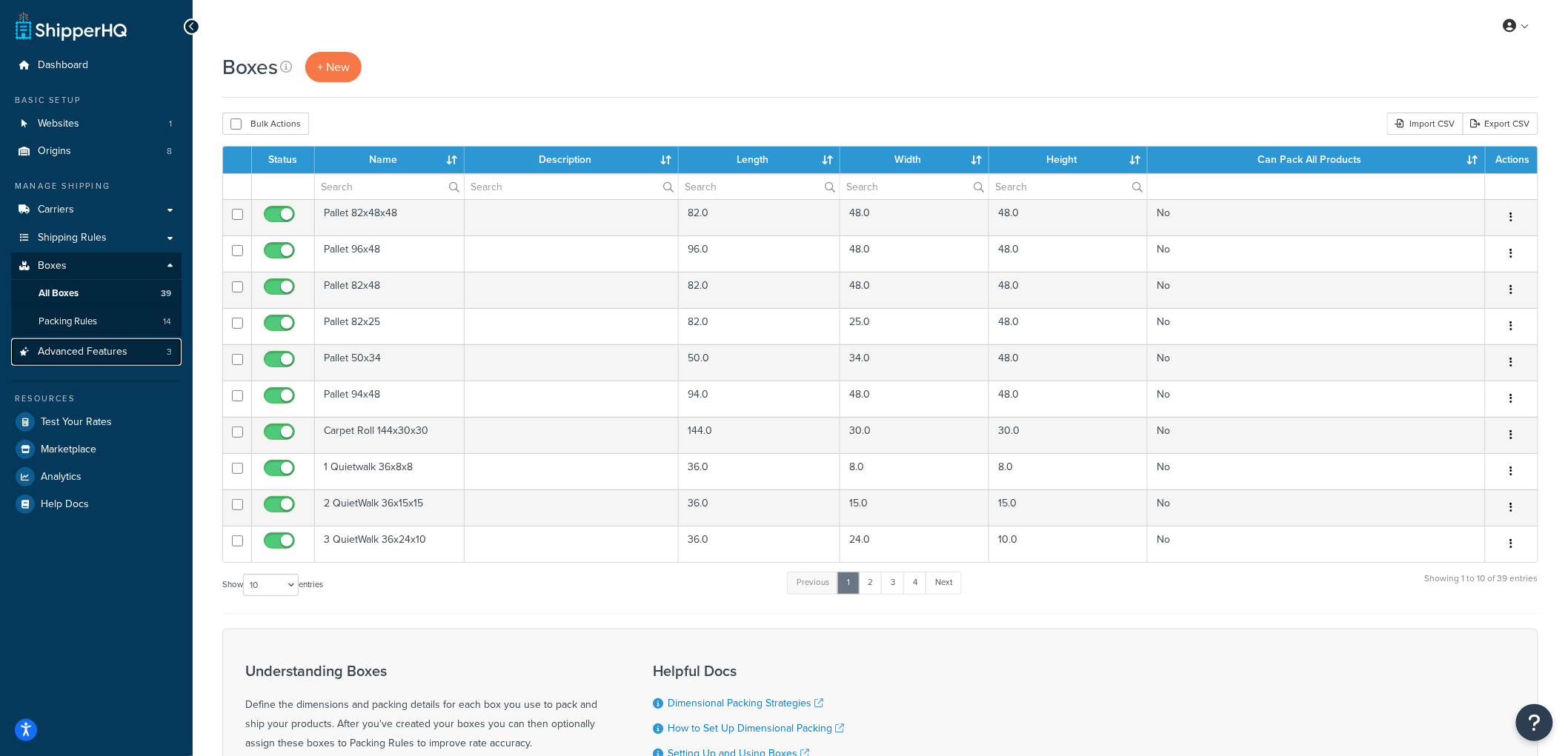
click at [129, 351] on link "Advanced Features 3" at bounding box center [96, 352] width 170 height 27
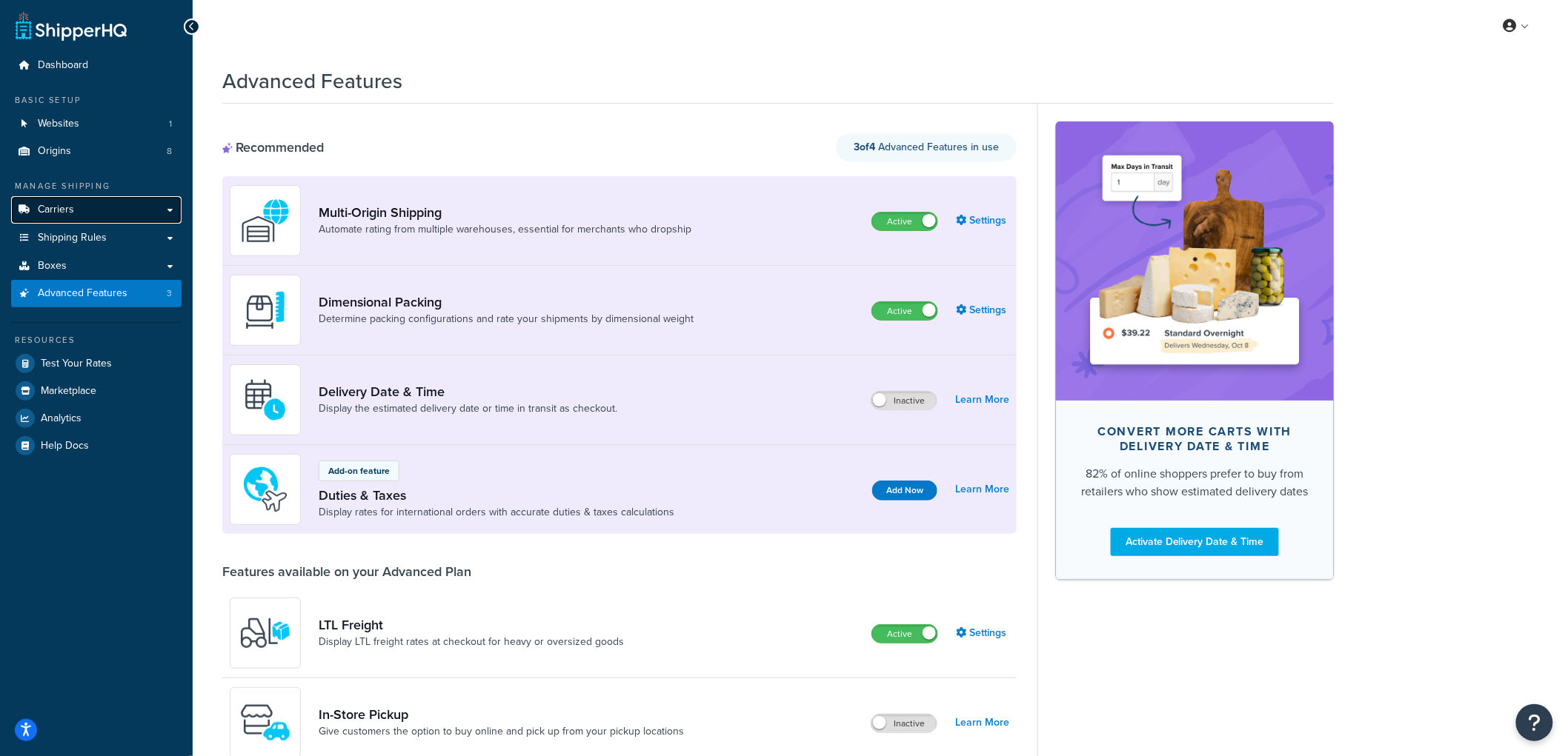
click at [61, 220] on link "Carriers" at bounding box center [96, 210] width 170 height 27
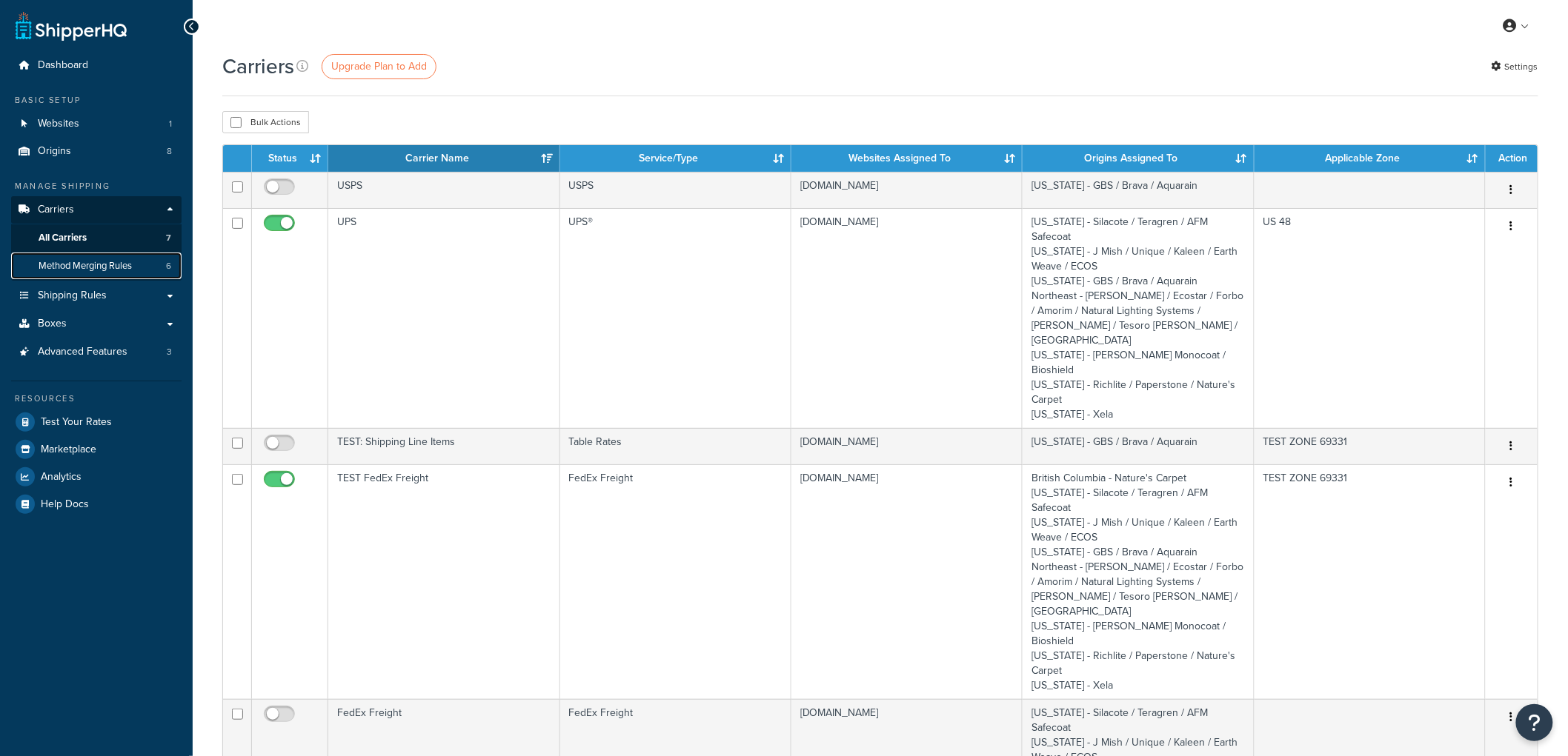
click at [85, 271] on span "Method Merging Rules" at bounding box center [85, 266] width 94 height 13
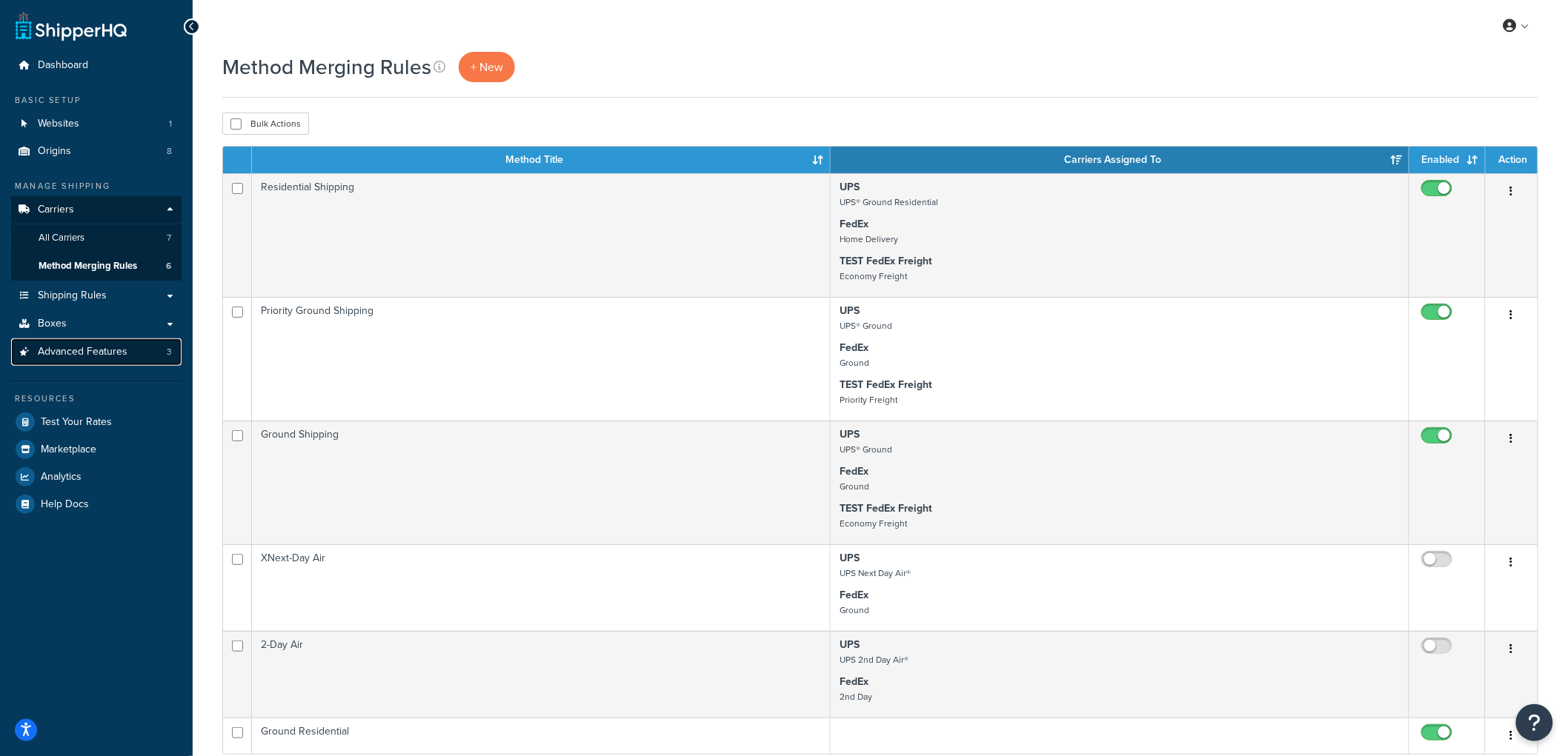
click at [62, 346] on span "Advanced Features" at bounding box center [82, 352] width 89 height 13
